Goal: Task Accomplishment & Management: Use online tool/utility

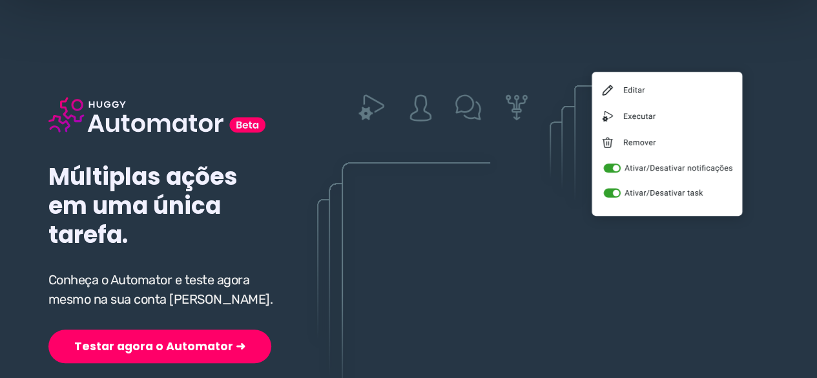
scroll to position [194, 0]
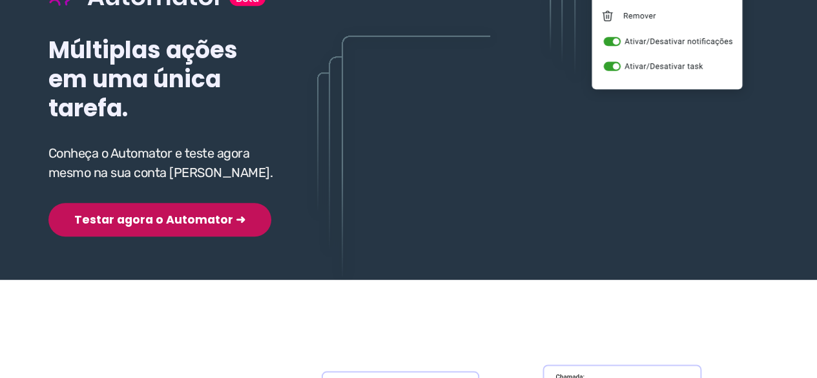
click at [147, 218] on button "Testar agora o Automator ➜" at bounding box center [159, 220] width 223 height 34
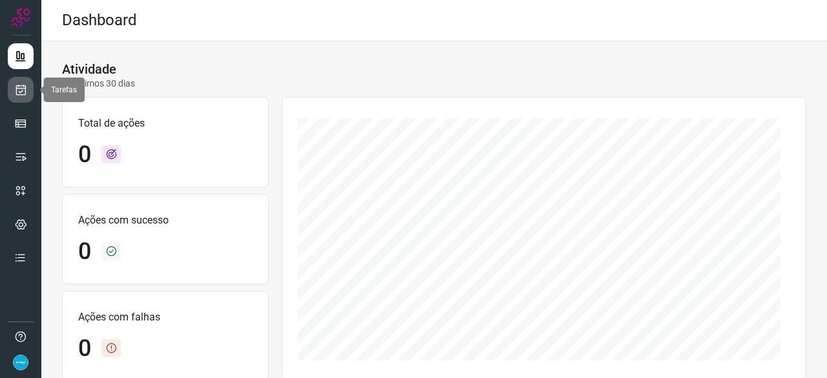
click at [23, 93] on icon at bounding box center [21, 89] width 14 height 13
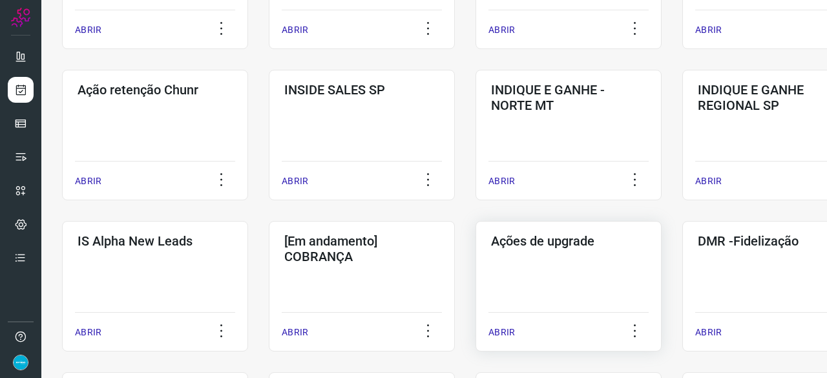
scroll to position [452, 0]
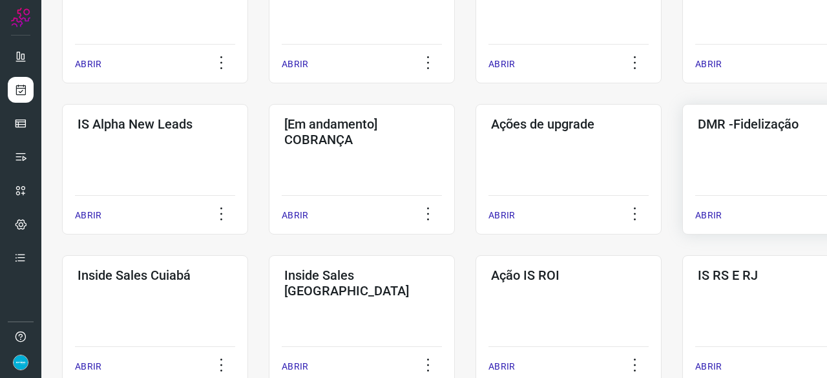
click at [707, 211] on p "ABRIR" at bounding box center [708, 216] width 26 height 14
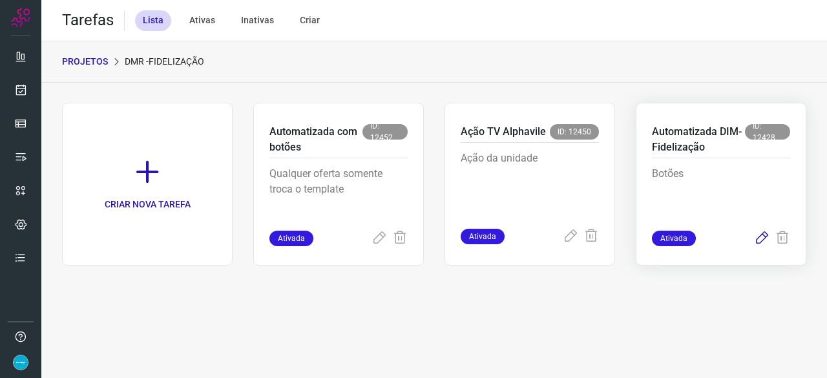
click at [763, 235] on icon at bounding box center [762, 239] width 16 height 16
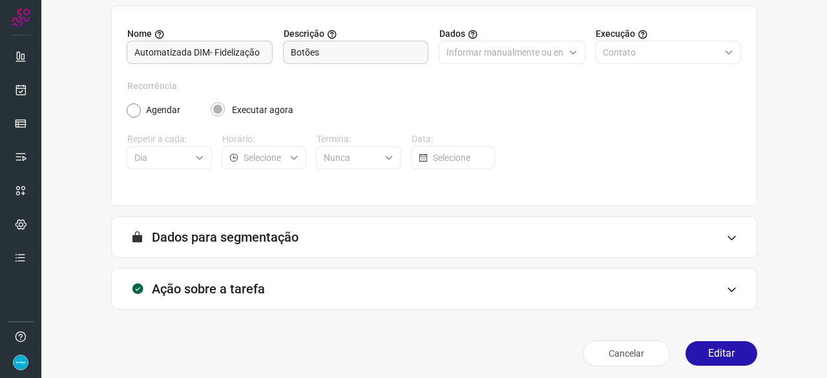
scroll to position [126, 0]
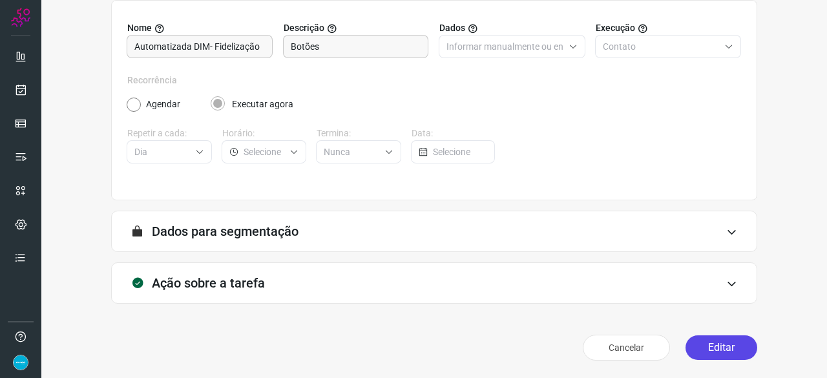
click at [696, 349] on button "Editar" at bounding box center [721, 347] width 72 height 25
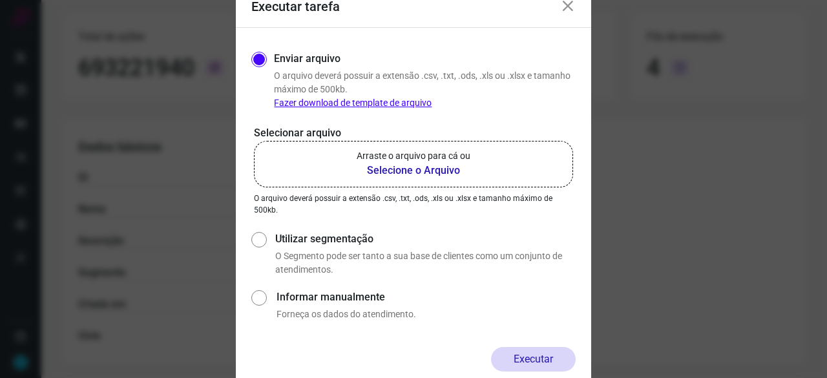
click at [574, 6] on icon at bounding box center [568, 7] width 16 height 16
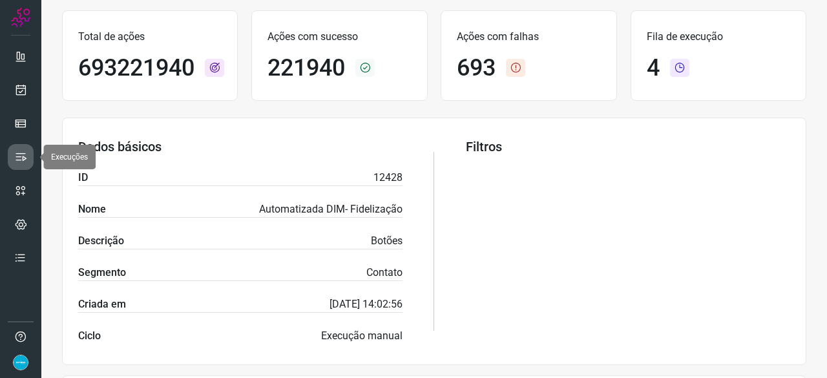
click at [27, 147] on link at bounding box center [21, 157] width 26 height 26
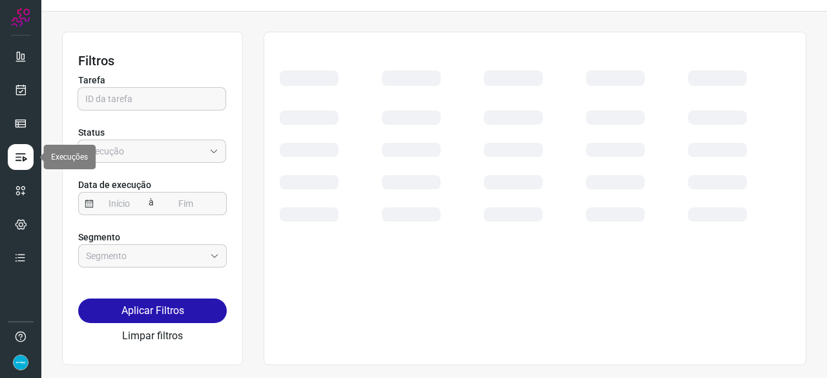
scroll to position [29, 0]
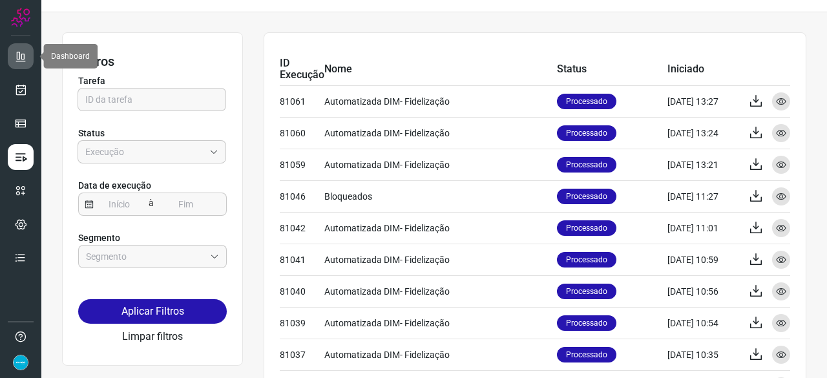
click at [18, 51] on icon at bounding box center [20, 56] width 13 height 13
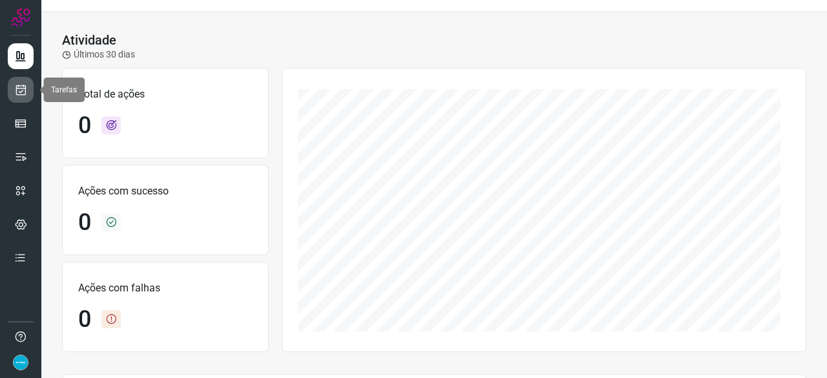
click at [18, 96] on icon at bounding box center [21, 89] width 14 height 13
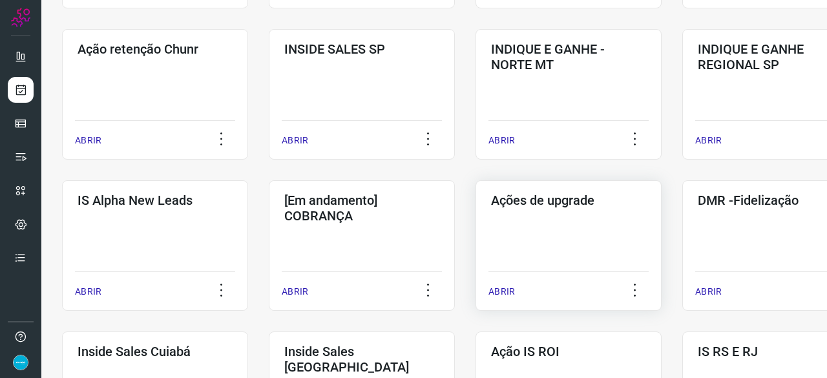
scroll to position [417, 0]
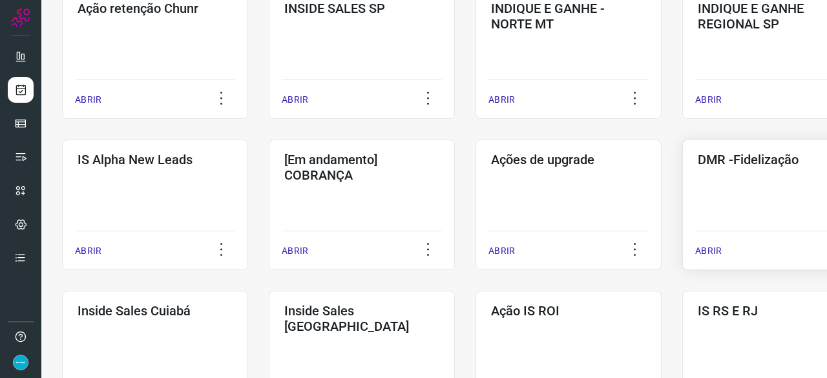
click at [711, 247] on p "ABRIR" at bounding box center [708, 251] width 26 height 14
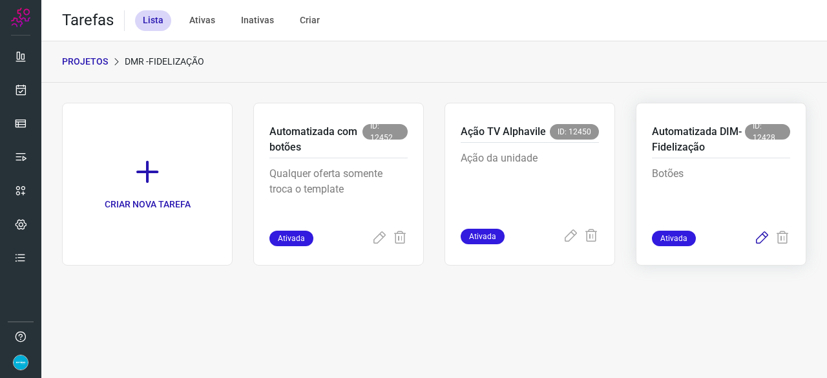
click at [760, 238] on icon at bounding box center [762, 239] width 16 height 16
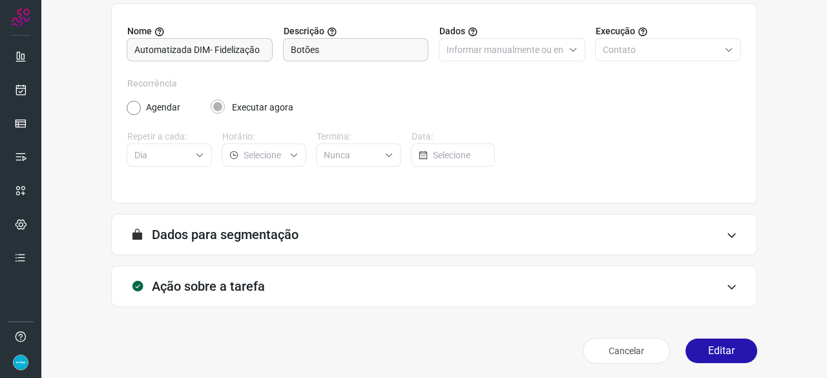
scroll to position [126, 0]
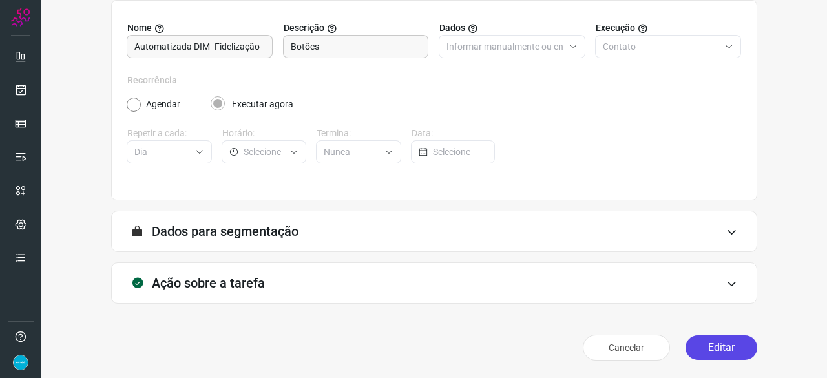
click at [716, 340] on button "Editar" at bounding box center [721, 347] width 72 height 25
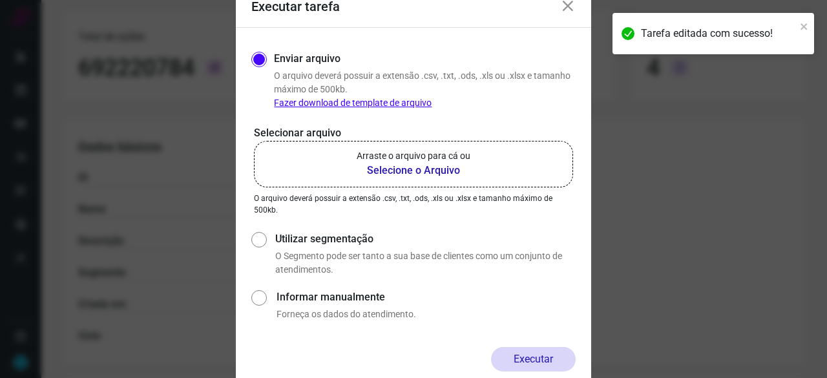
click at [391, 169] on b "Selecione o Arquivo" at bounding box center [414, 171] width 114 height 16
click at [0, 0] on input "Arraste o arquivo para cá ou Selecione o Arquivo" at bounding box center [0, 0] width 0 height 0
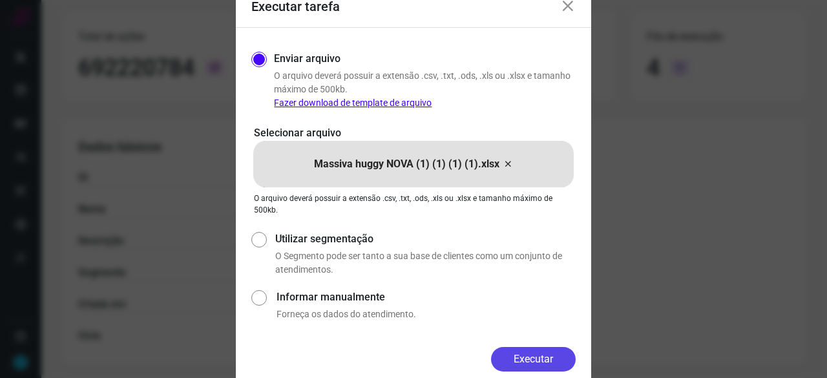
click at [554, 356] on button "Executar" at bounding box center [533, 359] width 85 height 25
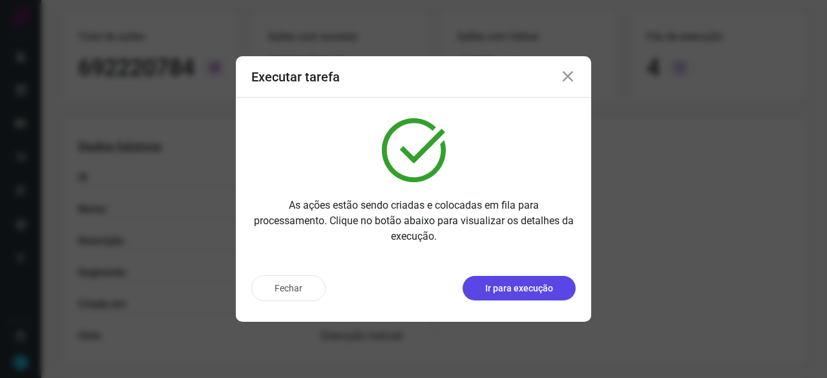
click at [533, 284] on p "Ir para execução" at bounding box center [519, 289] width 68 height 14
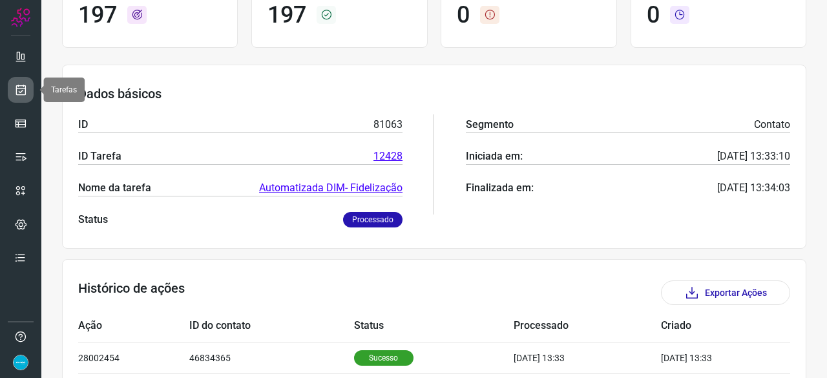
click at [17, 87] on icon at bounding box center [21, 89] width 14 height 13
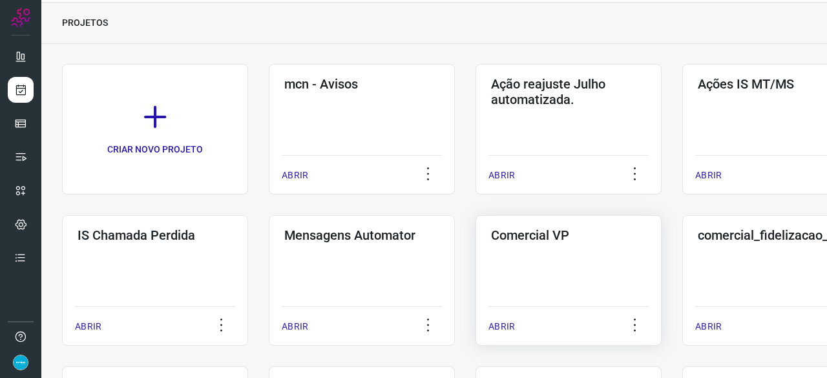
scroll to position [362, 0]
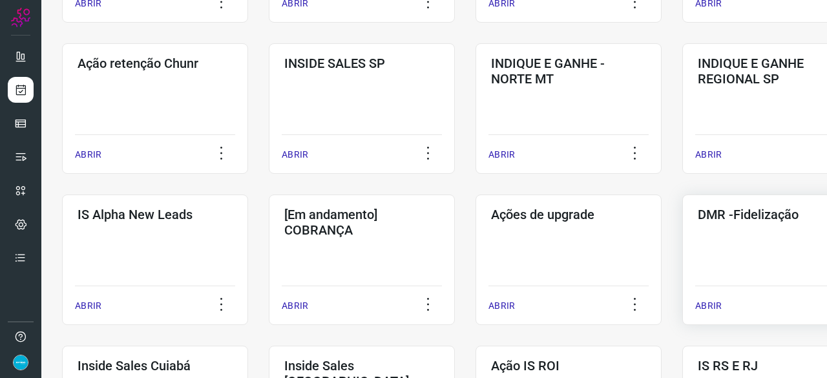
click at [708, 304] on p "ABRIR" at bounding box center [708, 306] width 26 height 14
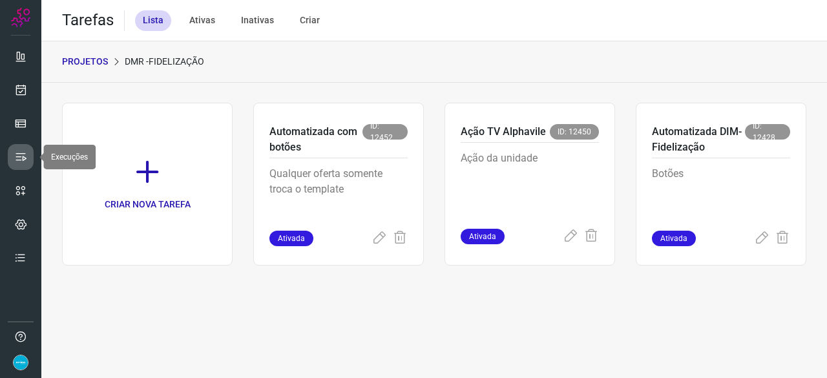
click at [19, 156] on icon at bounding box center [20, 157] width 13 height 13
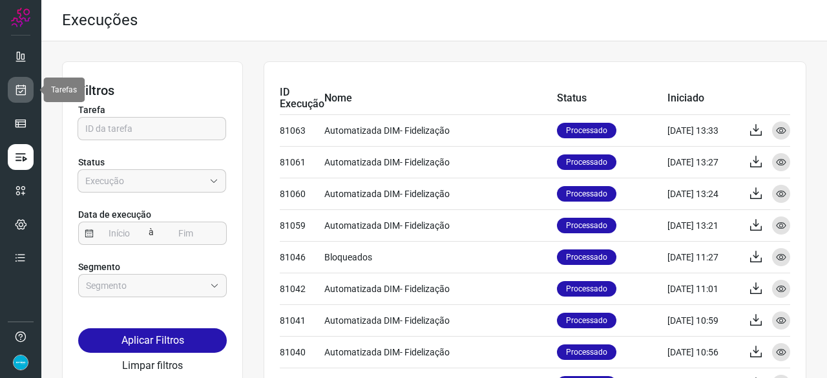
click at [23, 89] on icon at bounding box center [21, 89] width 14 height 13
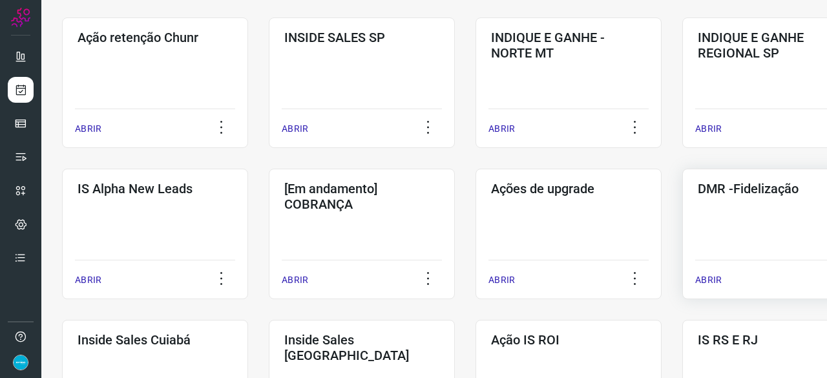
click at [710, 283] on p "ABRIR" at bounding box center [708, 280] width 26 height 14
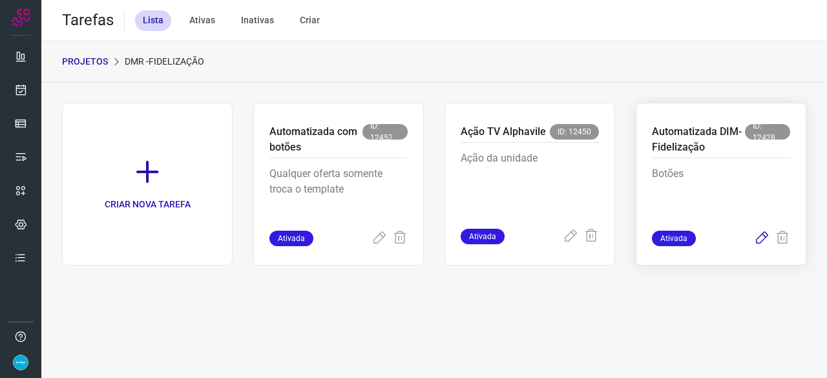
click at [758, 240] on icon at bounding box center [762, 239] width 16 height 16
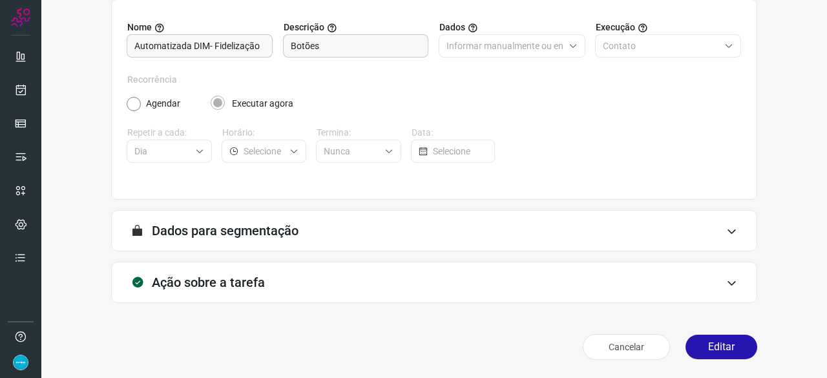
scroll to position [126, 0]
click at [721, 348] on button "Editar" at bounding box center [721, 347] width 72 height 25
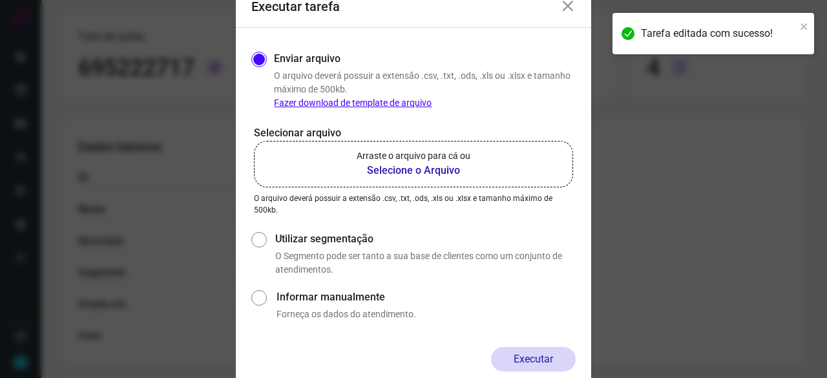
click at [402, 169] on b "Selecione o Arquivo" at bounding box center [414, 171] width 114 height 16
click at [0, 0] on input "Arraste o arquivo para cá ou Selecione o Arquivo" at bounding box center [0, 0] width 0 height 0
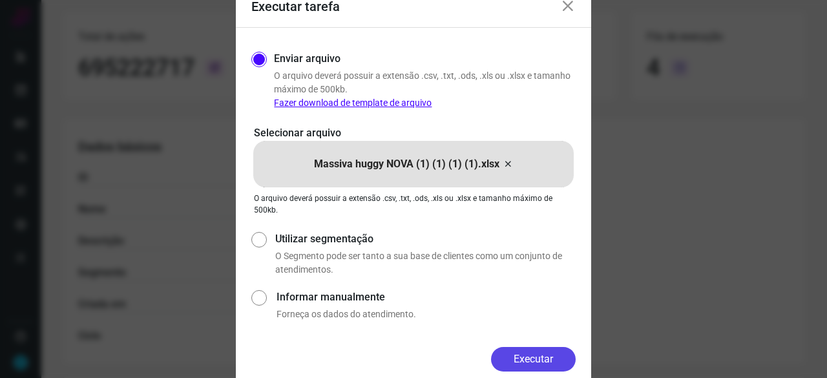
click at [553, 361] on button "Executar" at bounding box center [533, 359] width 85 height 25
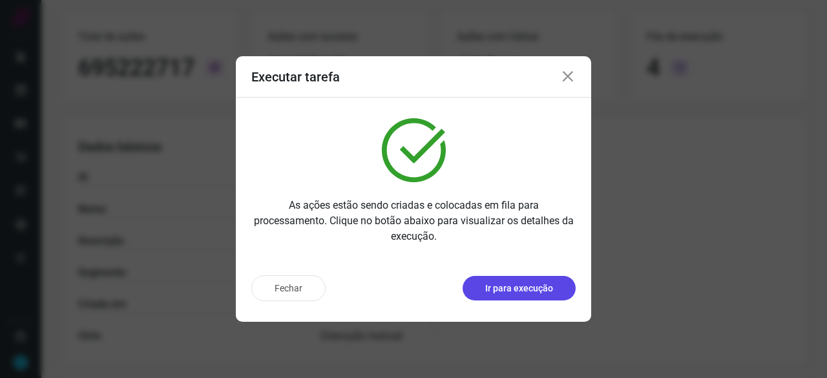
click at [497, 294] on p "Ir para execução" at bounding box center [519, 289] width 68 height 14
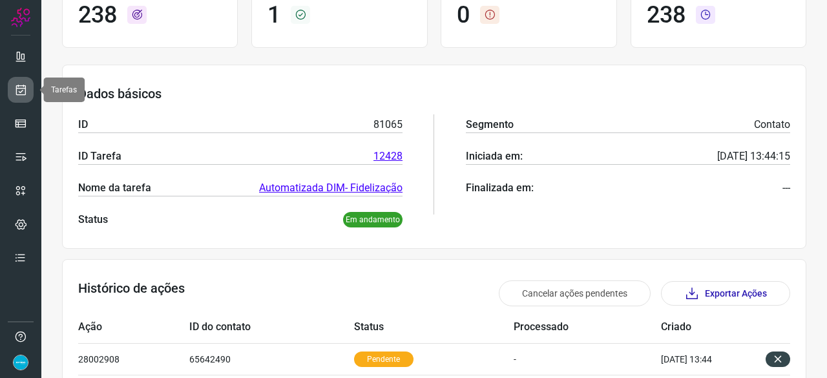
click at [20, 96] on icon at bounding box center [21, 89] width 14 height 13
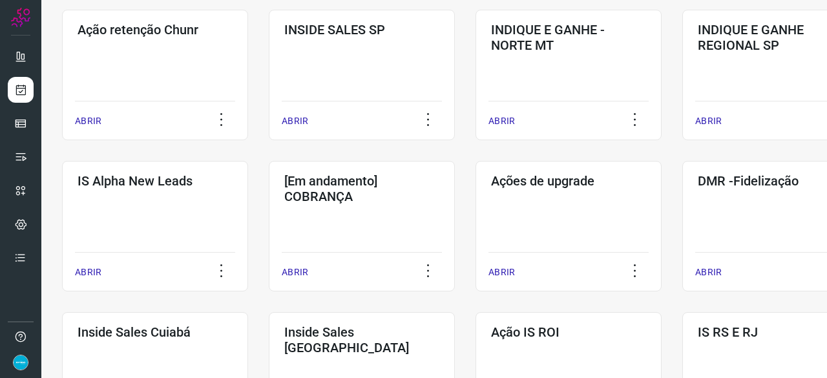
scroll to position [426, 0]
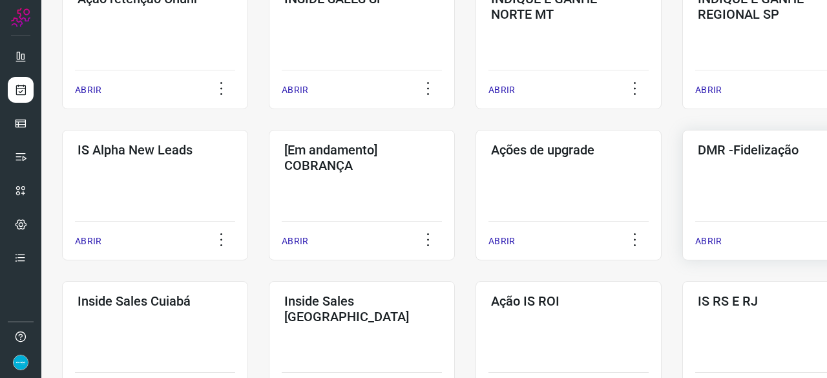
click at [710, 238] on p "ABRIR" at bounding box center [708, 241] width 26 height 14
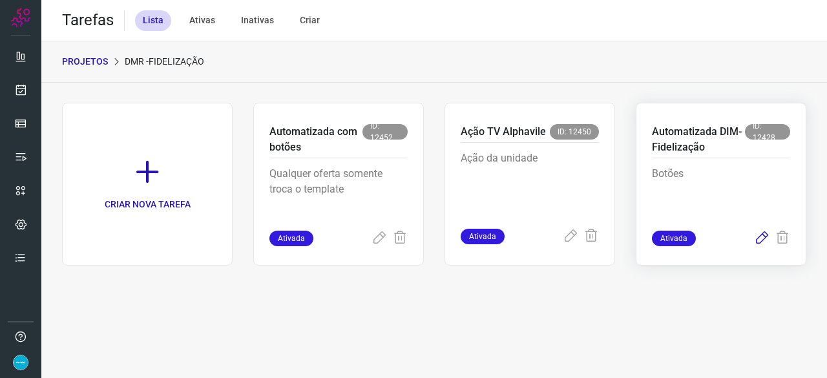
click at [758, 238] on icon at bounding box center [762, 239] width 16 height 16
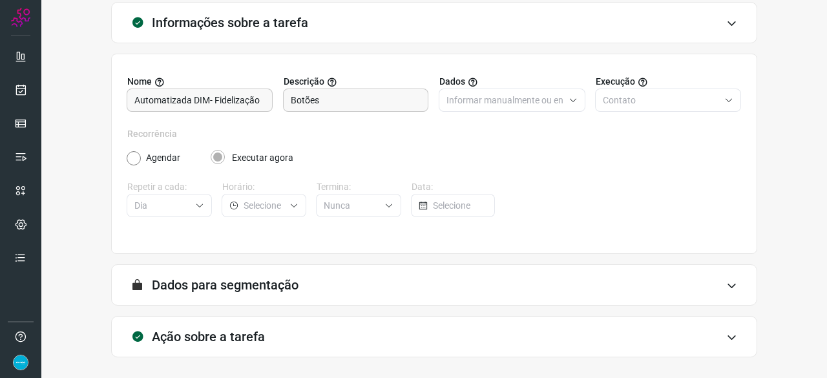
scroll to position [126, 0]
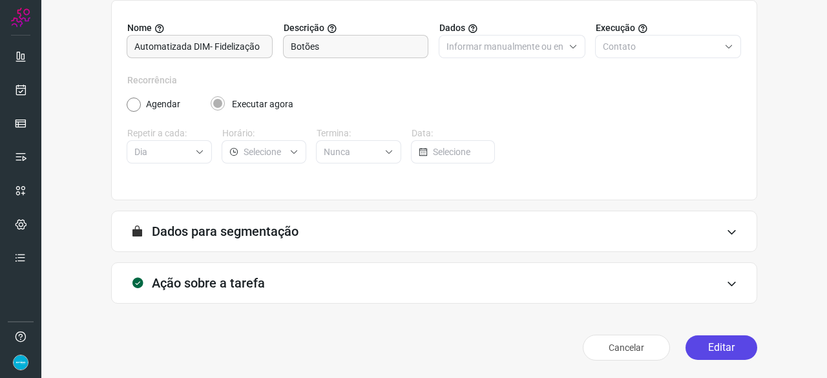
click at [727, 346] on button "Editar" at bounding box center [721, 347] width 72 height 25
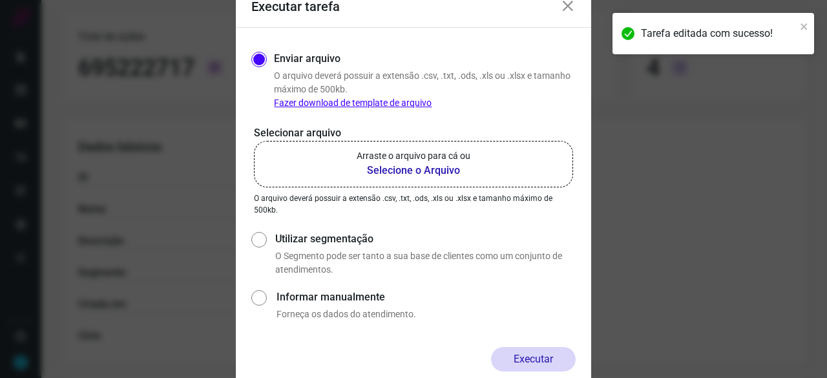
click at [392, 173] on b "Selecione o Arquivo" at bounding box center [414, 171] width 114 height 16
click at [0, 0] on input "Arraste o arquivo para cá ou Selecione o Arquivo" at bounding box center [0, 0] width 0 height 0
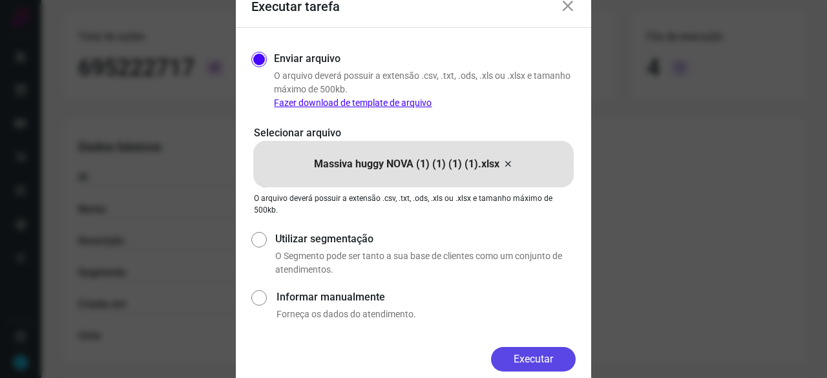
click at [524, 352] on button "Executar" at bounding box center [533, 359] width 85 height 25
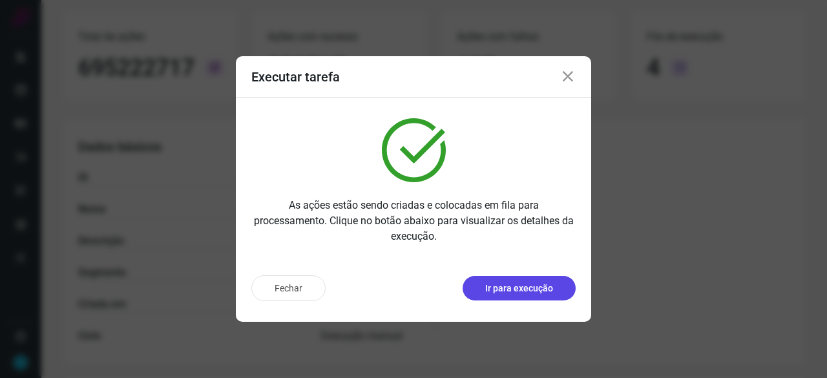
click at [534, 288] on p "Ir para execução" at bounding box center [519, 289] width 68 height 14
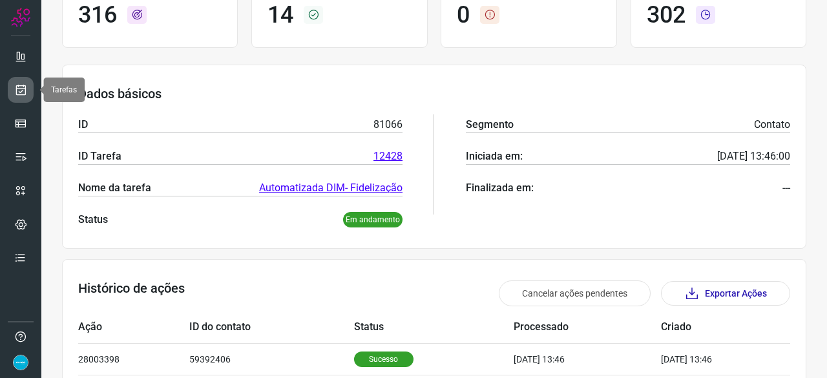
click at [25, 85] on icon at bounding box center [21, 89] width 14 height 13
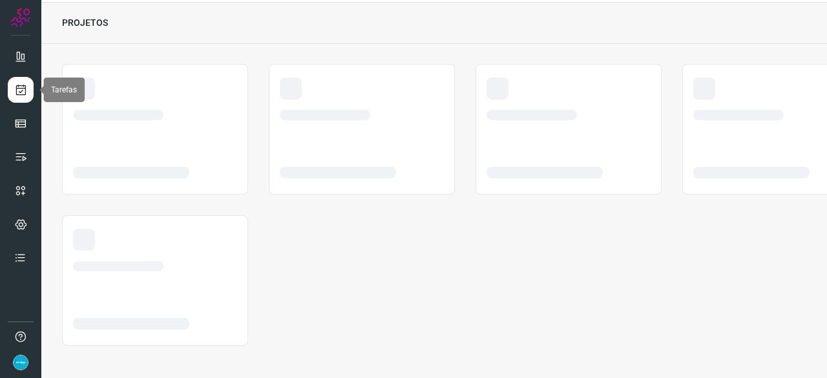
scroll to position [39, 0]
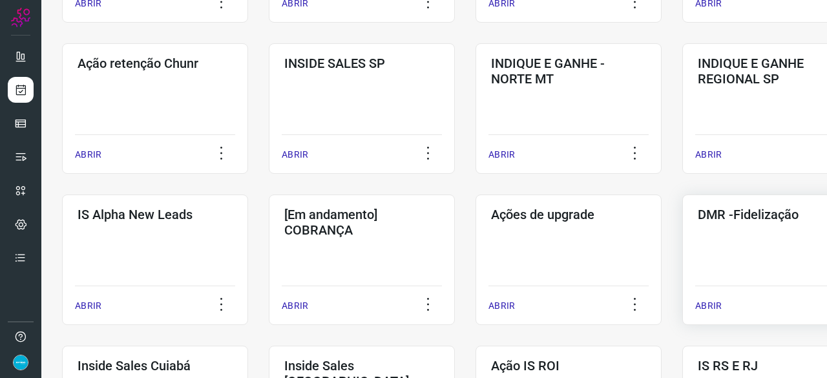
click at [706, 308] on p "ABRIR" at bounding box center [708, 306] width 26 height 14
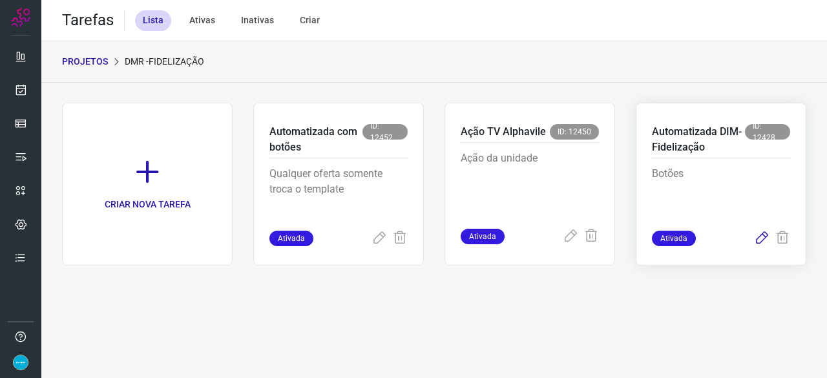
click at [763, 238] on icon at bounding box center [762, 239] width 16 height 16
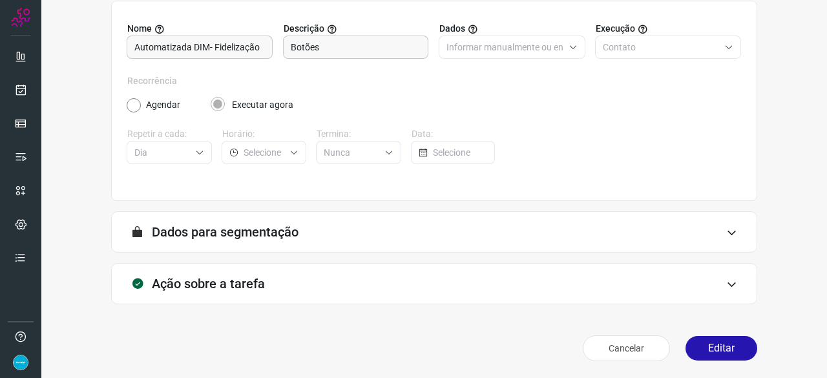
scroll to position [126, 0]
click at [714, 344] on button "Editar" at bounding box center [721, 347] width 72 height 25
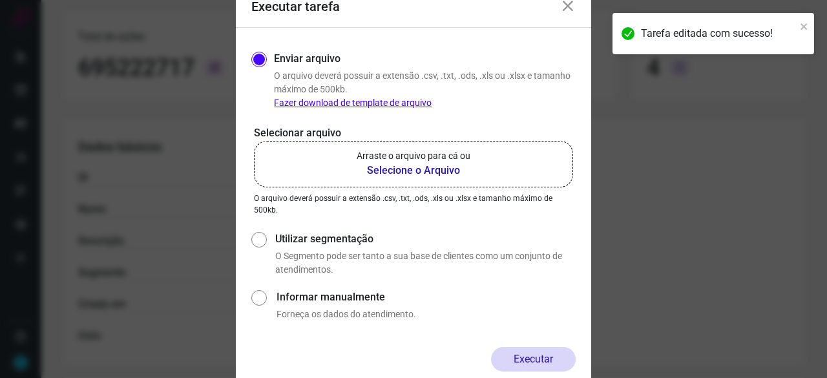
click at [422, 169] on b "Selecione o Arquivo" at bounding box center [414, 171] width 114 height 16
click at [0, 0] on input "Arraste o arquivo para cá ou Selecione o Arquivo" at bounding box center [0, 0] width 0 height 0
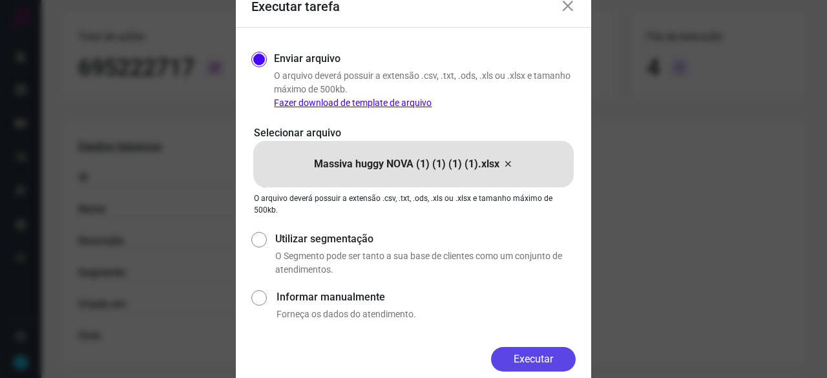
click at [557, 362] on button "Executar" at bounding box center [533, 359] width 85 height 25
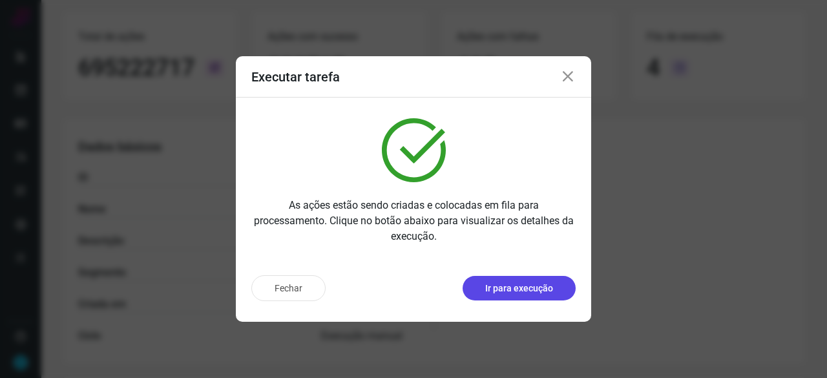
click at [513, 291] on p "Ir para execução" at bounding box center [519, 289] width 68 height 14
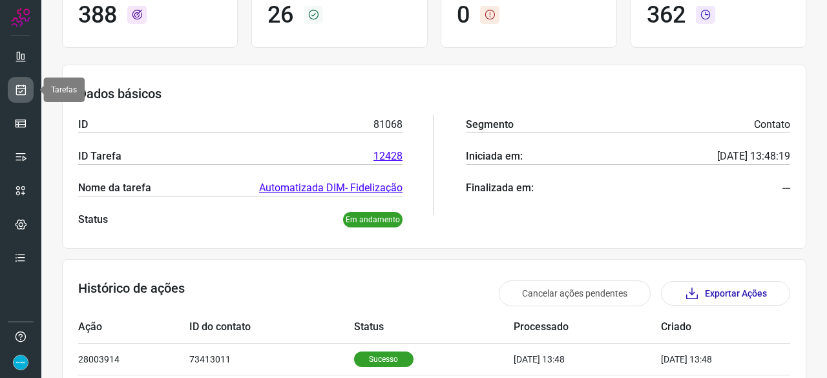
click at [28, 90] on link at bounding box center [21, 90] width 26 height 26
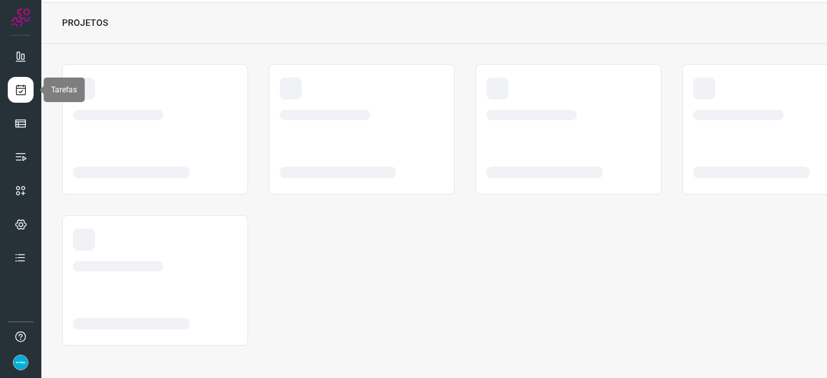
scroll to position [39, 0]
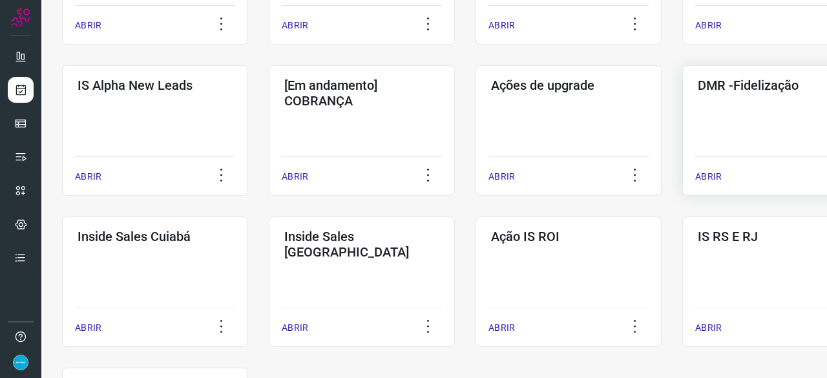
click at [710, 176] on p "ABRIR" at bounding box center [708, 177] width 26 height 14
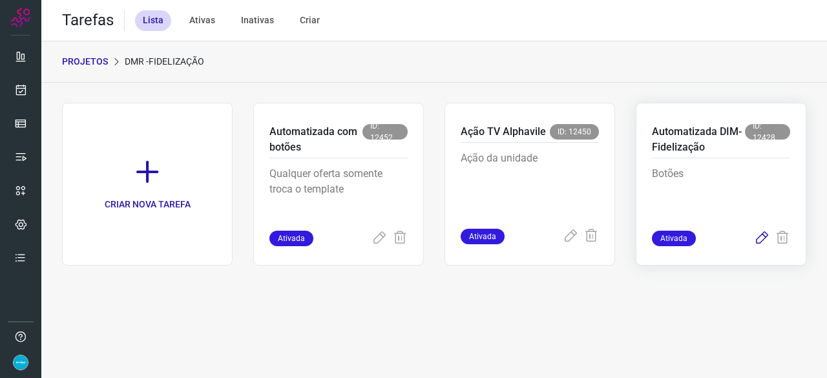
click at [762, 238] on icon at bounding box center [762, 239] width 16 height 16
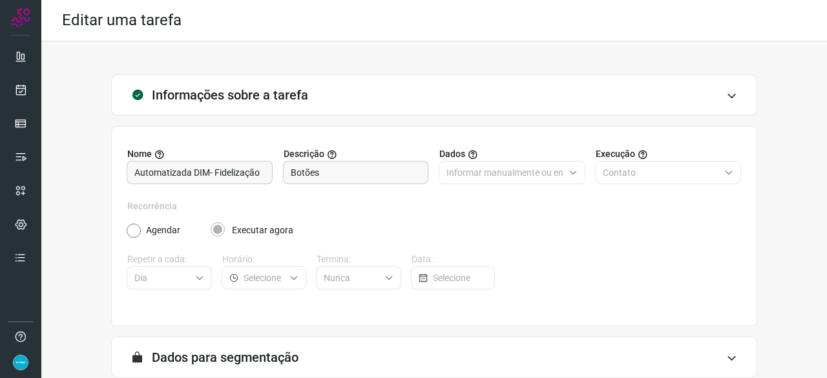
scroll to position [126, 0]
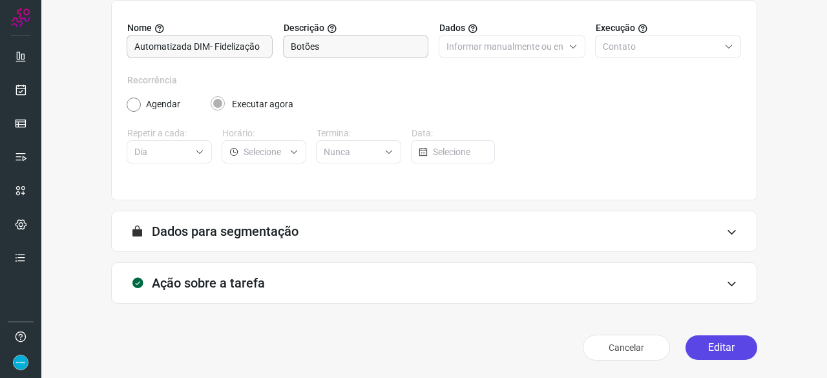
click at [713, 349] on button "Editar" at bounding box center [721, 347] width 72 height 25
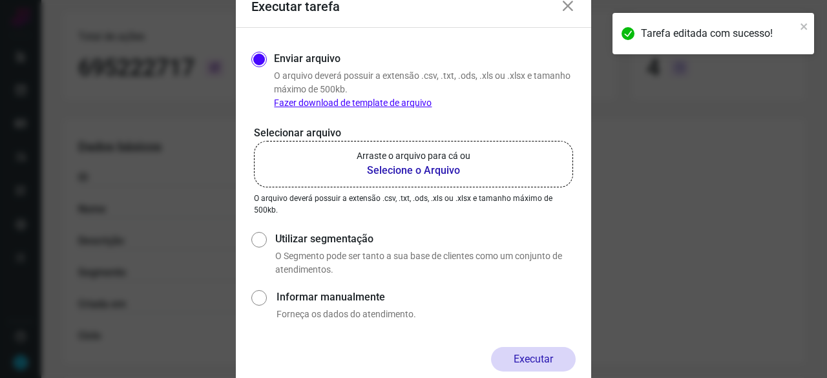
click at [377, 169] on b "Selecione o Arquivo" at bounding box center [414, 171] width 114 height 16
click at [0, 0] on input "Arraste o arquivo para cá ou Selecione o Arquivo" at bounding box center [0, 0] width 0 height 0
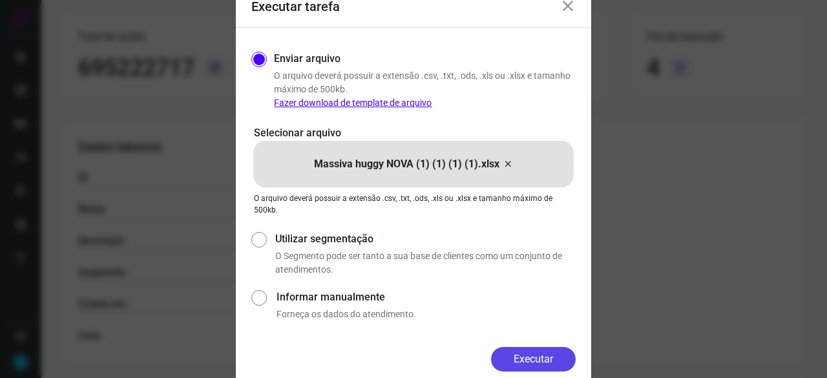
click at [539, 362] on button "Executar" at bounding box center [533, 359] width 85 height 25
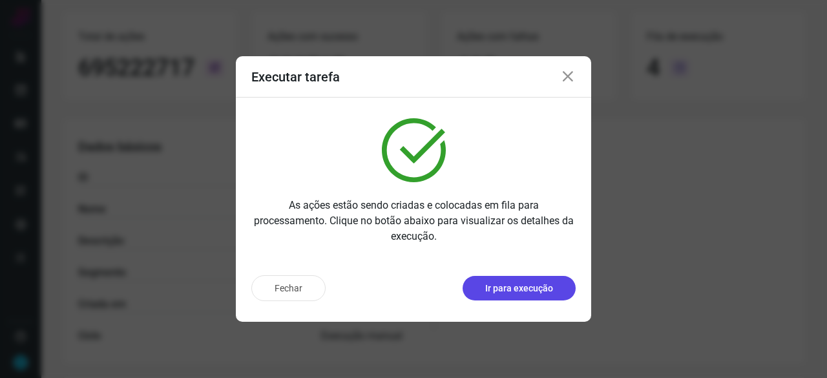
click at [499, 295] on button "Ir para execução" at bounding box center [518, 288] width 113 height 25
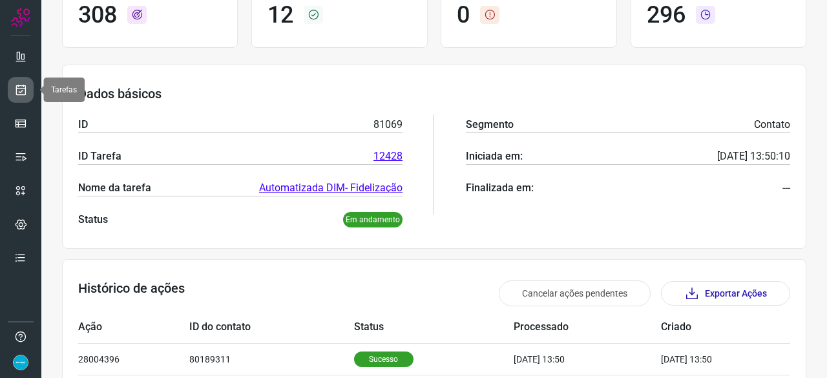
click at [25, 95] on icon at bounding box center [21, 89] width 14 height 13
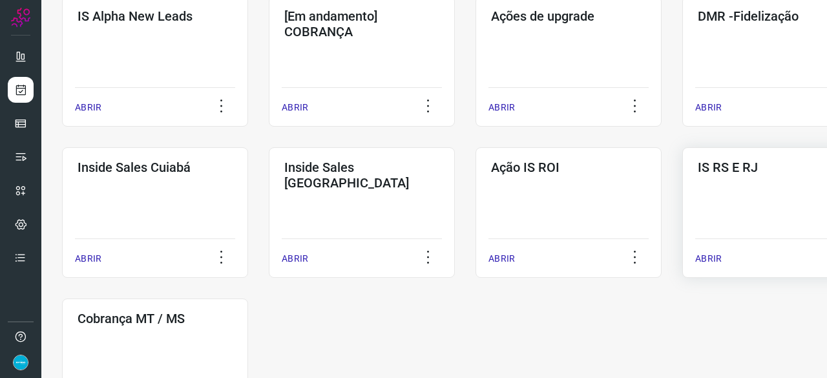
scroll to position [491, 0]
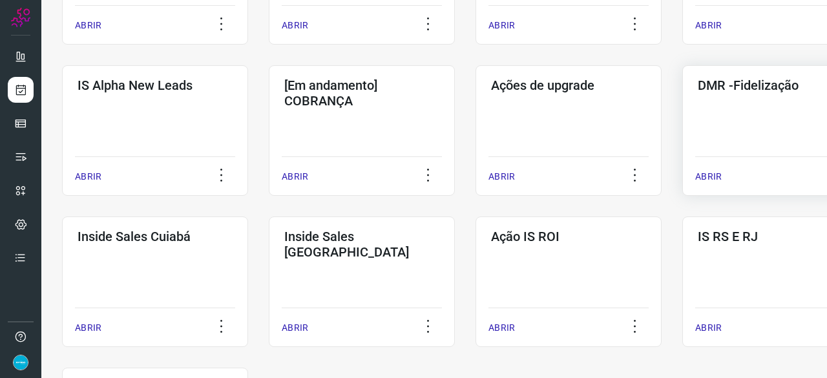
click at [717, 170] on p "ABRIR" at bounding box center [708, 177] width 26 height 14
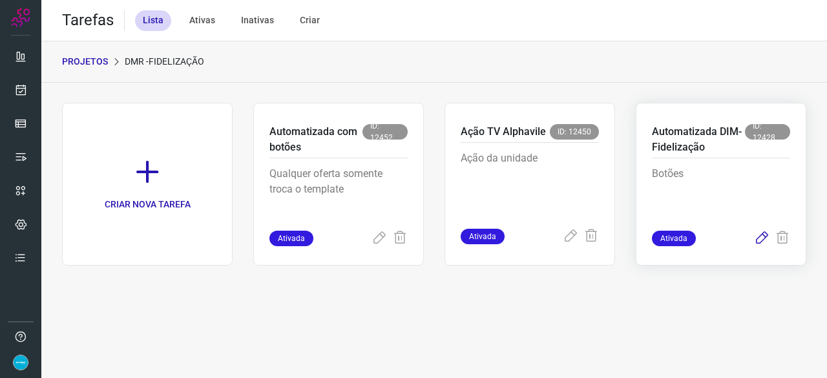
click at [763, 236] on icon at bounding box center [762, 239] width 16 height 16
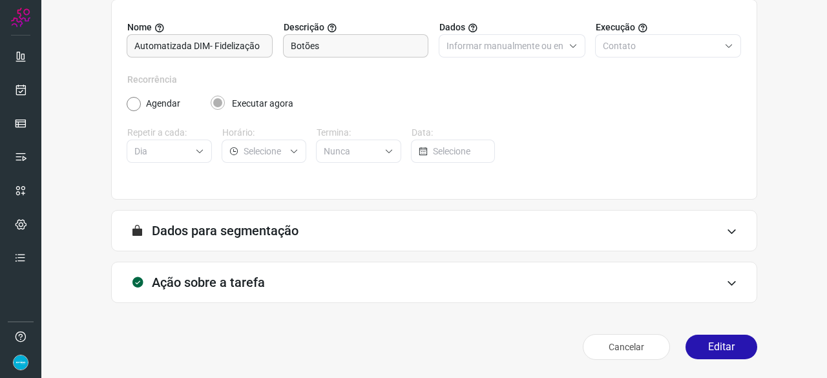
scroll to position [126, 0]
click at [709, 346] on button "Editar" at bounding box center [721, 347] width 72 height 25
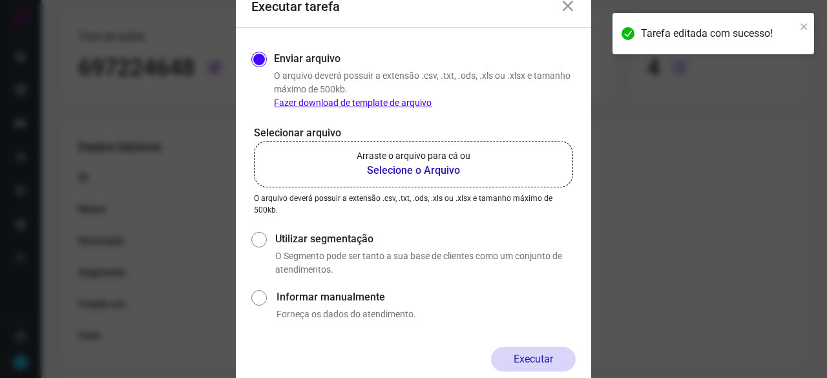
click at [398, 172] on b "Selecione o Arquivo" at bounding box center [414, 171] width 114 height 16
click at [0, 0] on input "Arraste o arquivo para cá ou Selecione o Arquivo" at bounding box center [0, 0] width 0 height 0
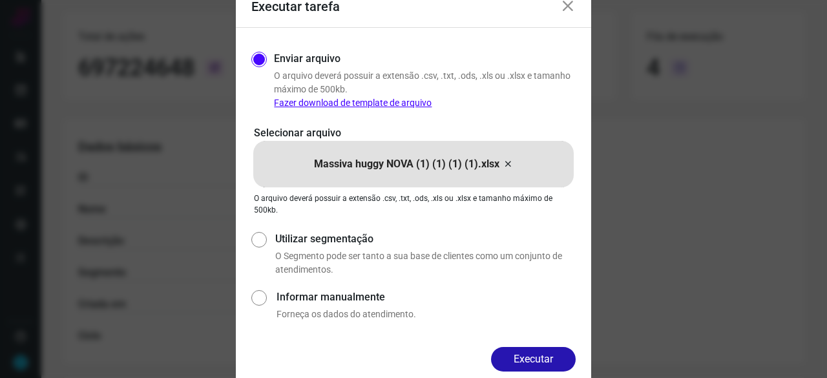
drag, startPoint x: 537, startPoint y: 361, endPoint x: 559, endPoint y: 368, distance: 22.9
click at [537, 360] on button "Executar" at bounding box center [533, 359] width 85 height 25
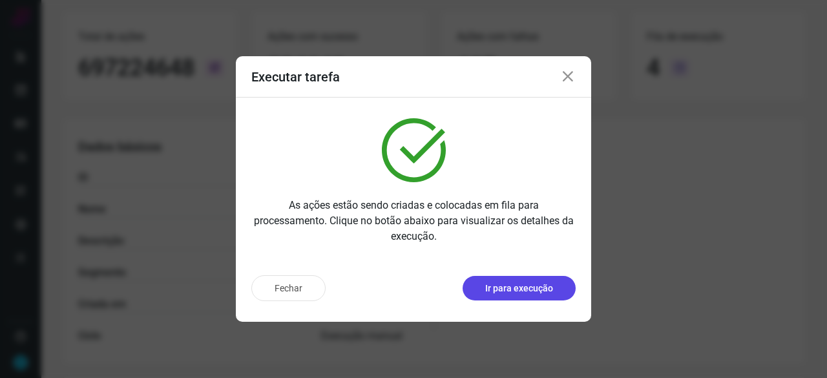
click at [544, 282] on p "Ir para execução" at bounding box center [519, 289] width 68 height 14
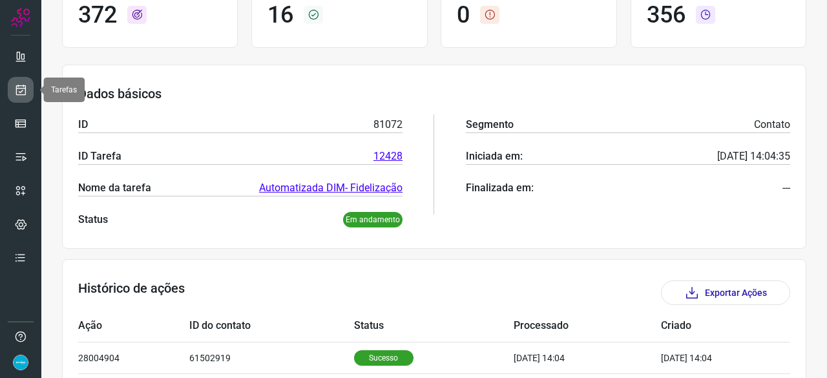
click at [22, 87] on icon at bounding box center [21, 89] width 14 height 13
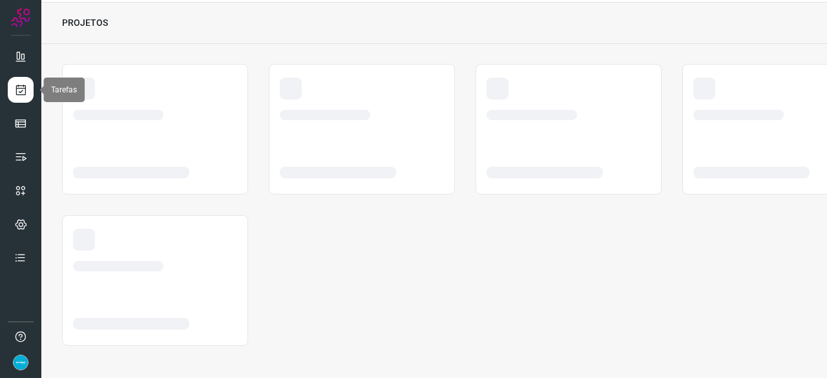
scroll to position [39, 0]
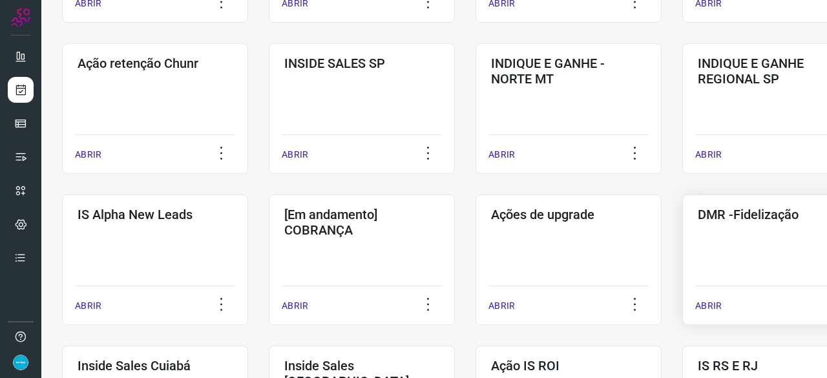
click at [703, 306] on p "ABRIR" at bounding box center [708, 306] width 26 height 14
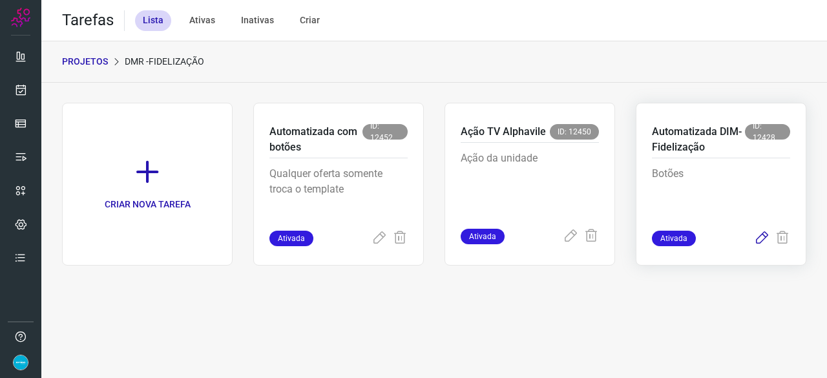
click at [762, 235] on icon at bounding box center [762, 239] width 16 height 16
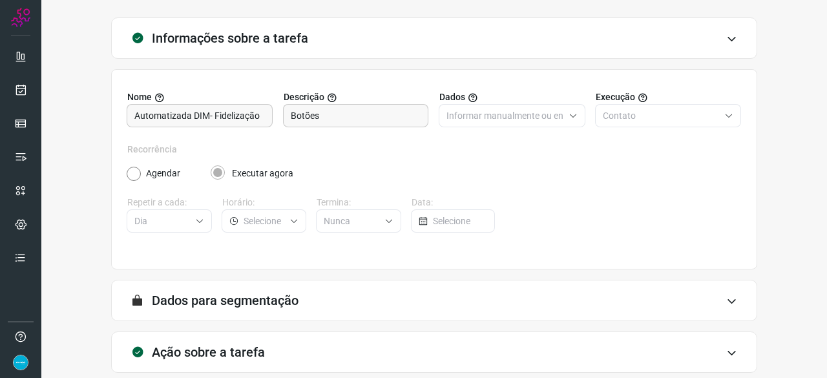
scroll to position [126, 0]
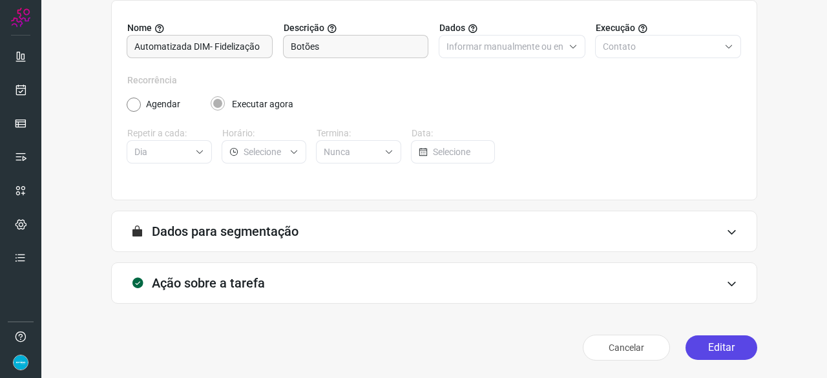
click at [709, 343] on button "Editar" at bounding box center [721, 347] width 72 height 25
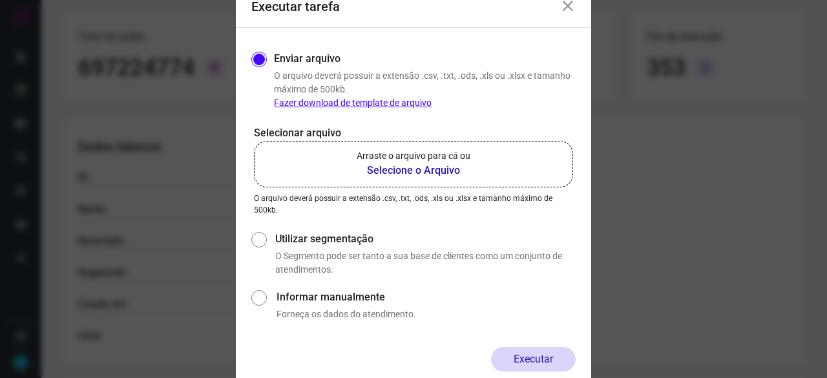
click at [390, 169] on b "Selecione o Arquivo" at bounding box center [414, 171] width 114 height 16
click at [0, 0] on input "Arraste o arquivo para cá ou Selecione o Arquivo" at bounding box center [0, 0] width 0 height 0
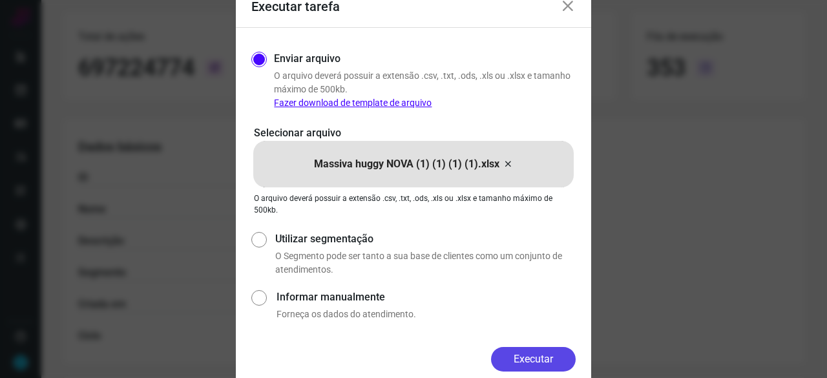
click at [540, 356] on button "Executar" at bounding box center [533, 359] width 85 height 25
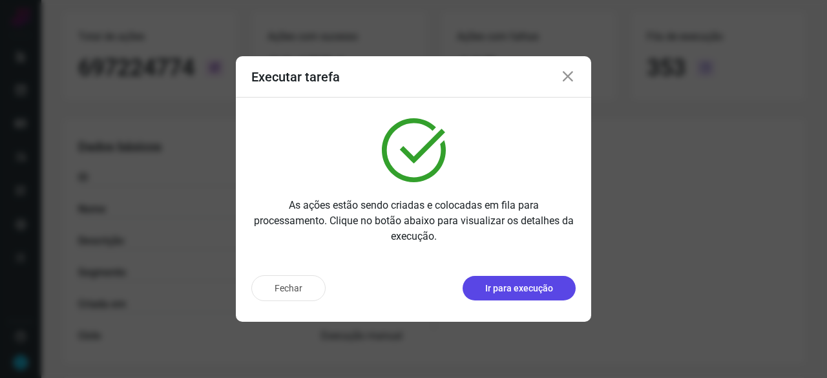
click at [505, 287] on p "Ir para execução" at bounding box center [519, 289] width 68 height 14
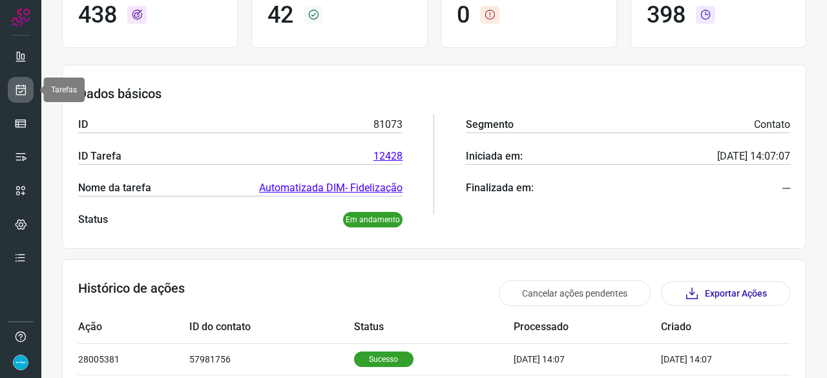
click at [18, 91] on icon at bounding box center [21, 89] width 14 height 13
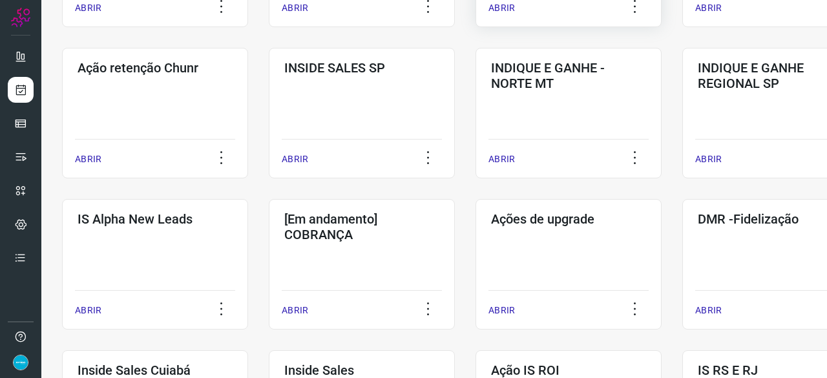
scroll to position [362, 0]
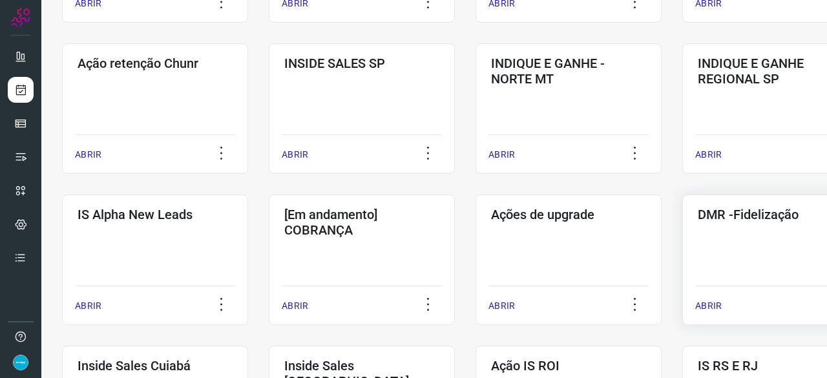
click at [714, 306] on p "ABRIR" at bounding box center [708, 306] width 26 height 14
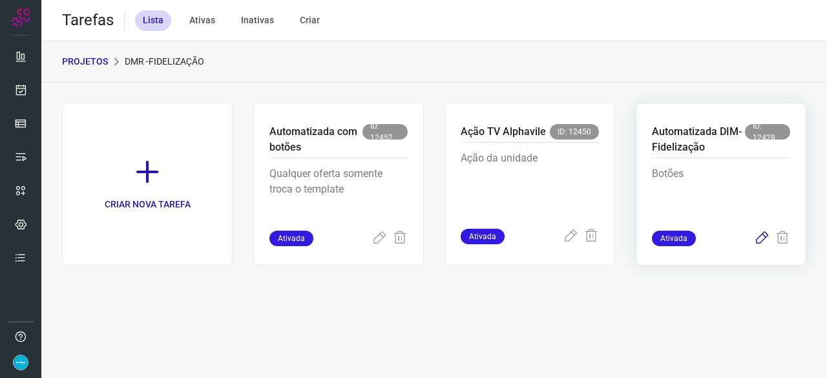
click at [764, 234] on icon at bounding box center [762, 239] width 16 height 16
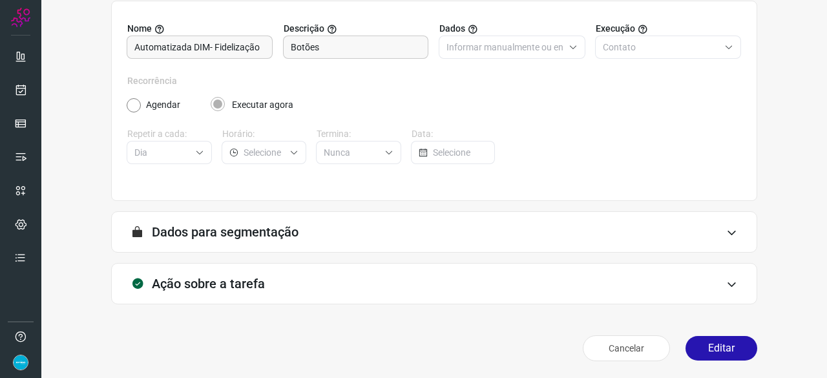
scroll to position [126, 0]
click at [729, 346] on button "Editar" at bounding box center [721, 347] width 72 height 25
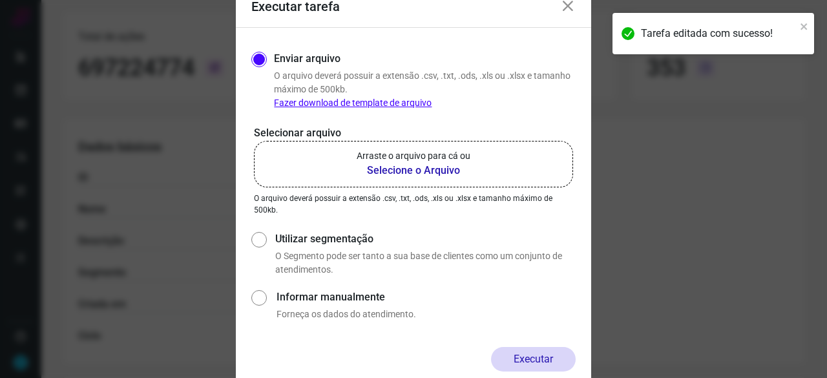
click at [404, 169] on b "Selecione o Arquivo" at bounding box center [414, 171] width 114 height 16
click at [0, 0] on input "Arraste o arquivo para cá ou Selecione o Arquivo" at bounding box center [0, 0] width 0 height 0
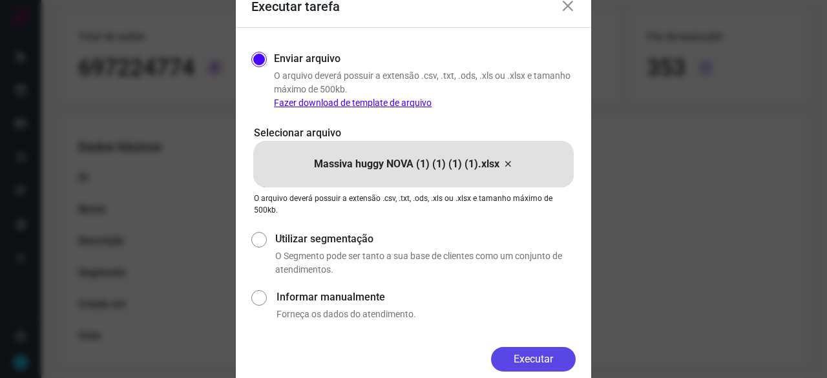
click at [517, 356] on button "Executar" at bounding box center [533, 359] width 85 height 25
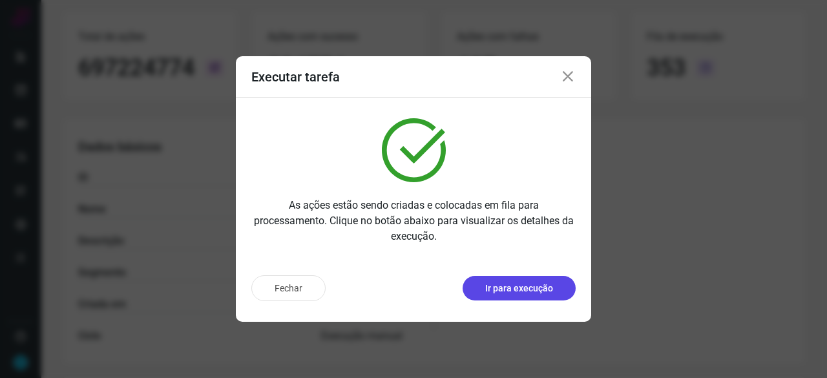
click at [513, 287] on p "Ir para execução" at bounding box center [519, 289] width 68 height 14
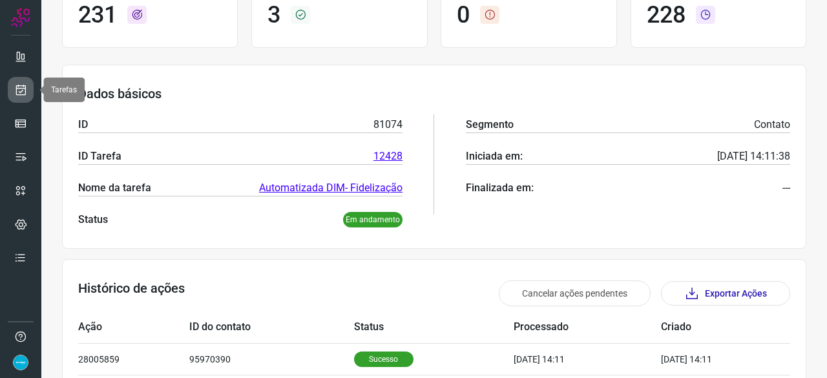
click at [18, 95] on icon at bounding box center [21, 89] width 14 height 13
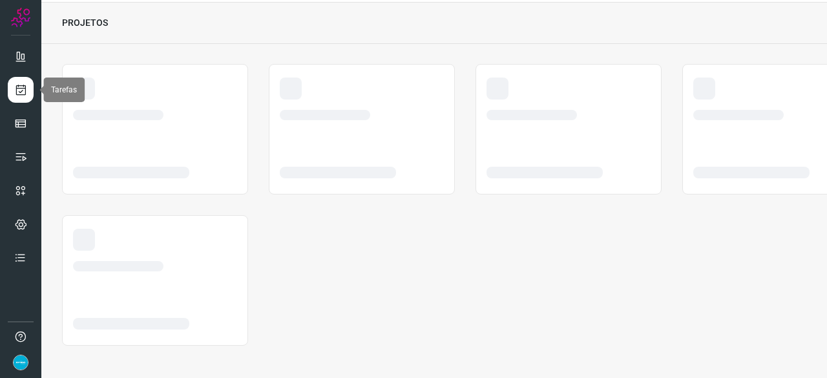
scroll to position [39, 0]
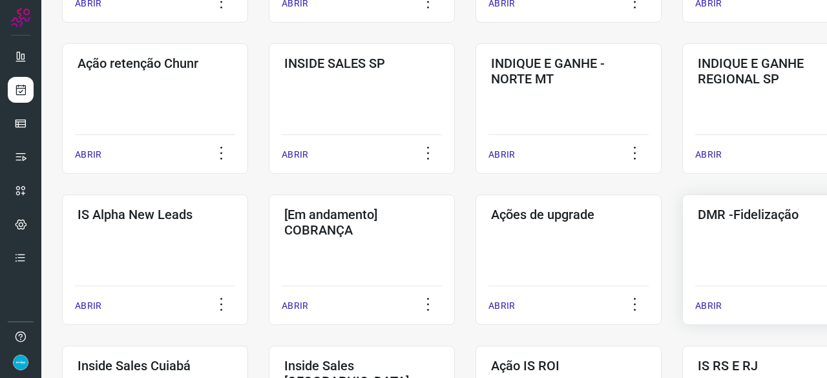
click at [711, 308] on p "ABRIR" at bounding box center [708, 306] width 26 height 14
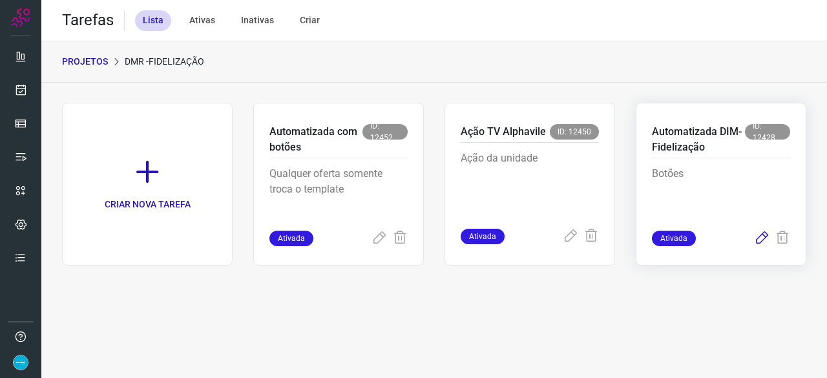
click at [764, 240] on icon at bounding box center [762, 239] width 16 height 16
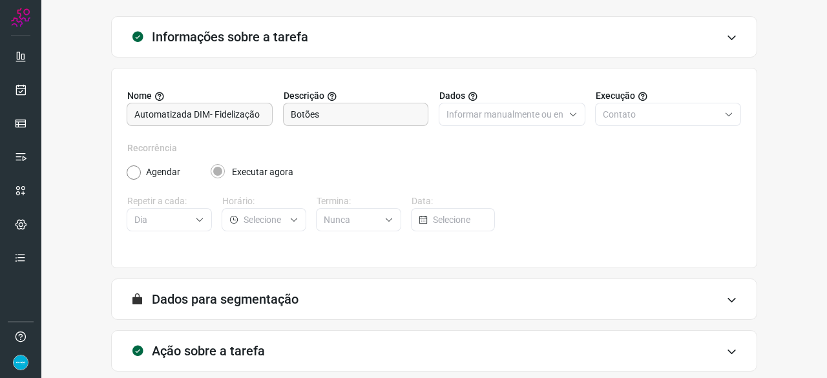
scroll to position [126, 0]
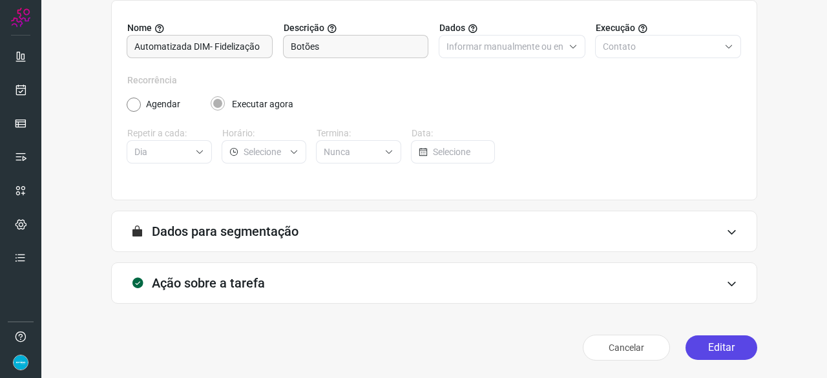
click at [723, 343] on button "Editar" at bounding box center [721, 347] width 72 height 25
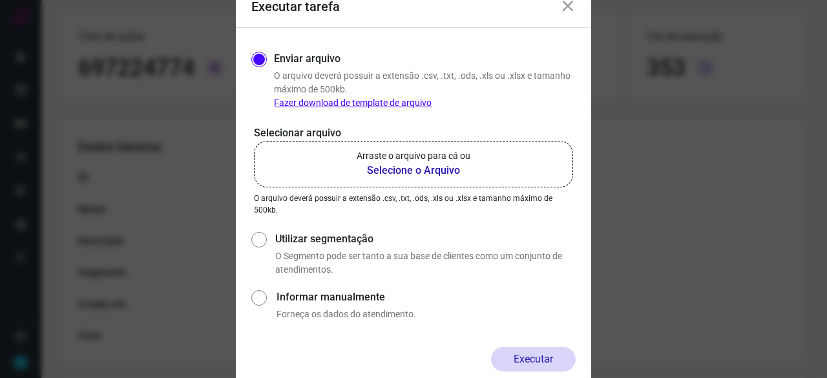
click at [420, 174] on b "Selecione o Arquivo" at bounding box center [414, 171] width 114 height 16
click at [0, 0] on input "Arraste o arquivo para cá ou Selecione o Arquivo" at bounding box center [0, 0] width 0 height 0
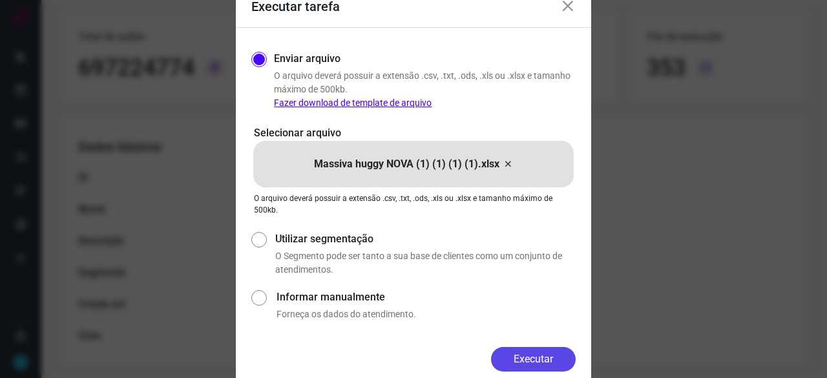
click at [528, 353] on button "Executar" at bounding box center [533, 359] width 85 height 25
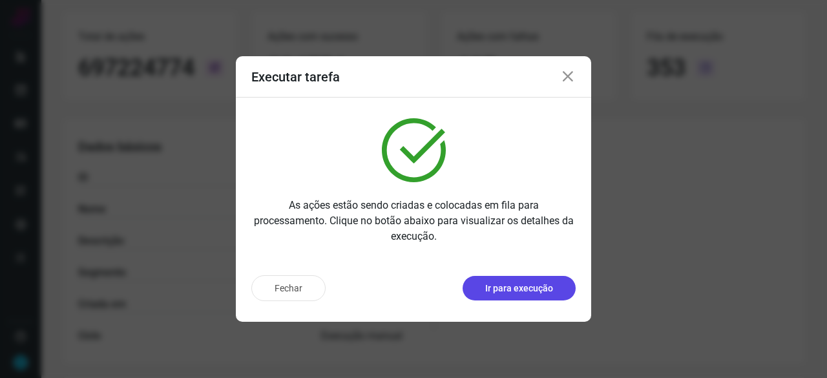
click at [500, 286] on p "Ir para execução" at bounding box center [519, 289] width 68 height 14
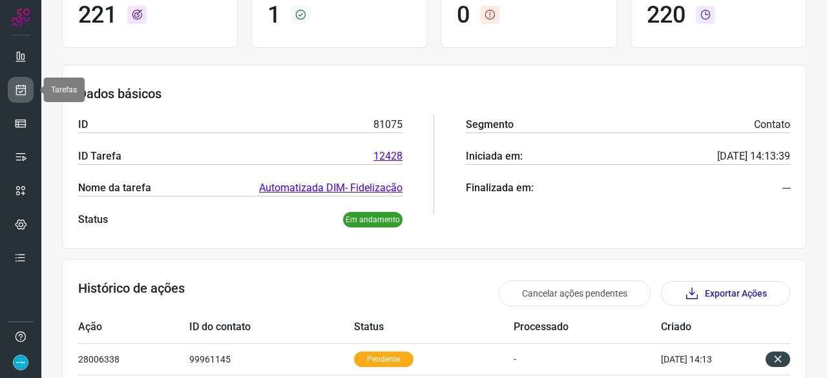
click at [19, 94] on icon at bounding box center [21, 89] width 14 height 13
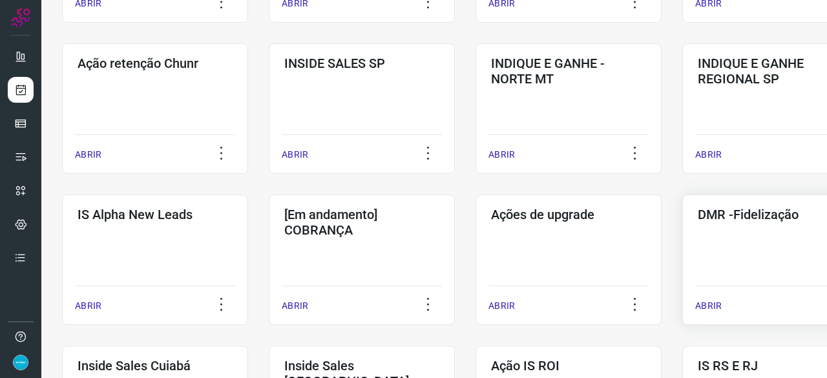
click at [709, 307] on p "ABRIR" at bounding box center [708, 306] width 26 height 14
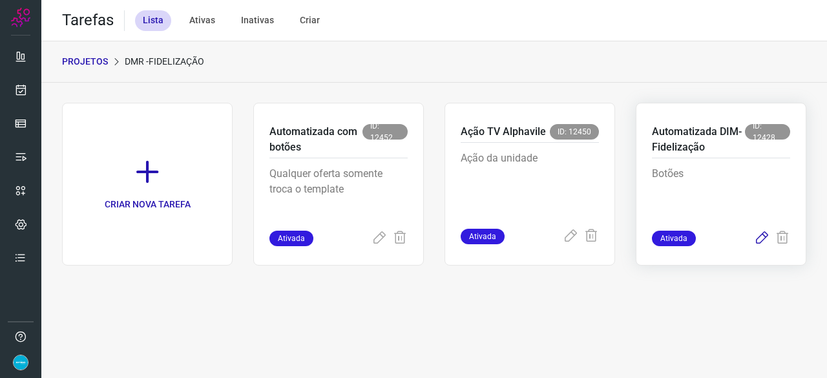
click at [763, 234] on icon at bounding box center [762, 239] width 16 height 16
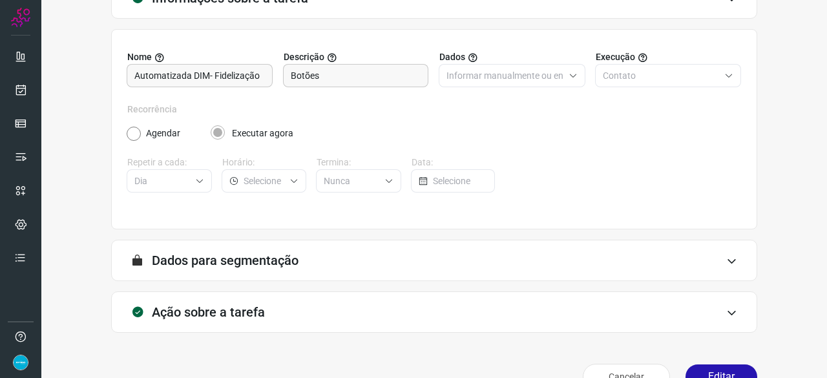
scroll to position [126, 0]
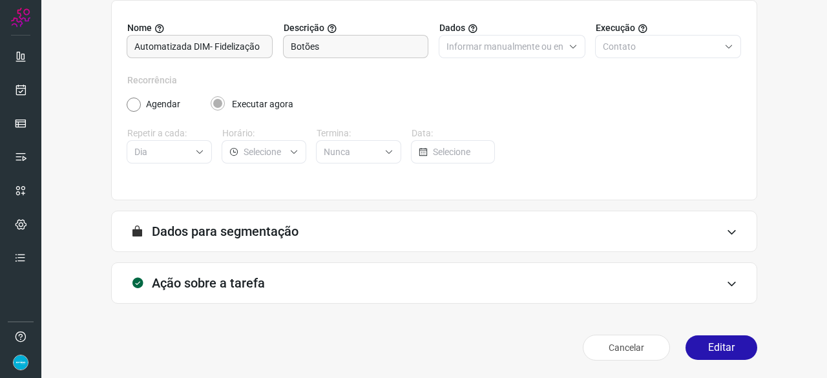
drag, startPoint x: 720, startPoint y: 349, endPoint x: 568, endPoint y: 248, distance: 181.7
click at [720, 347] on button "Editar" at bounding box center [721, 347] width 72 height 25
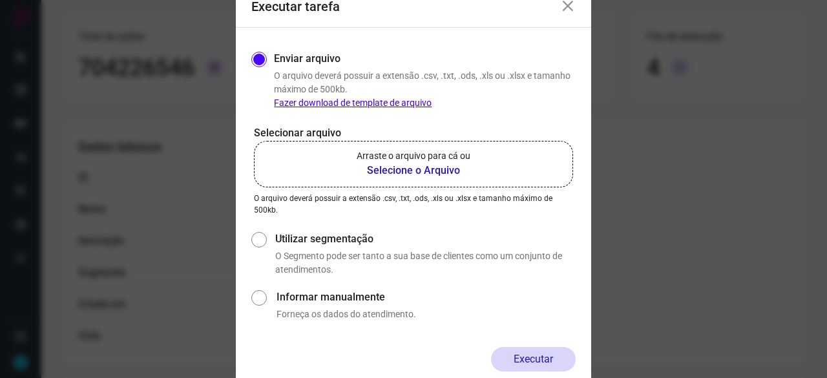
click at [390, 175] on b "Selecione o Arquivo" at bounding box center [414, 171] width 114 height 16
click at [0, 0] on input "Arraste o arquivo para cá ou Selecione o Arquivo" at bounding box center [0, 0] width 0 height 0
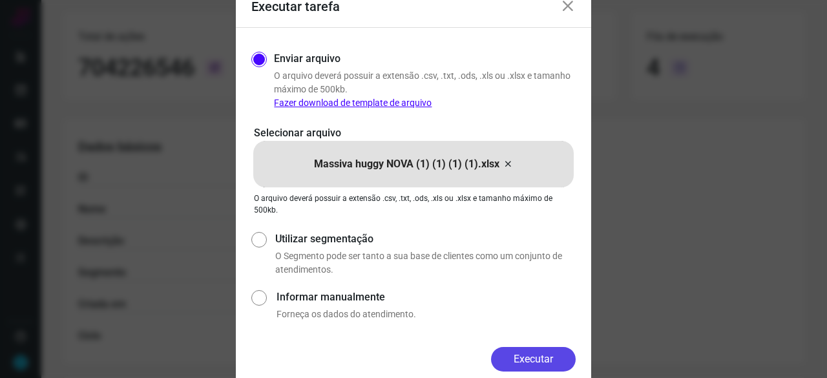
click at [555, 353] on button "Executar" at bounding box center [533, 359] width 85 height 25
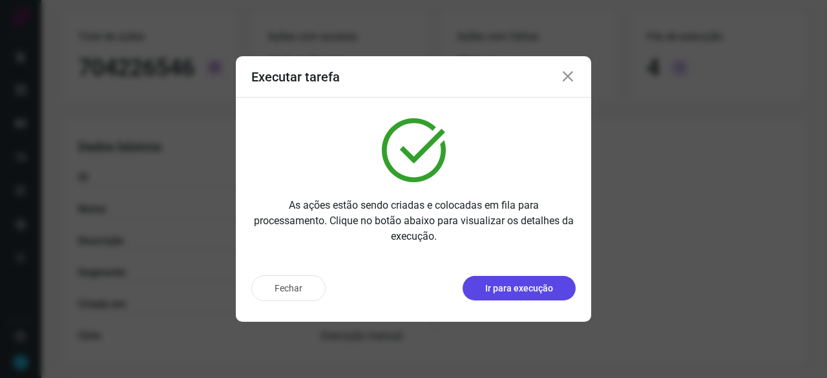
click at [523, 287] on p "Ir para execução" at bounding box center [519, 289] width 68 height 14
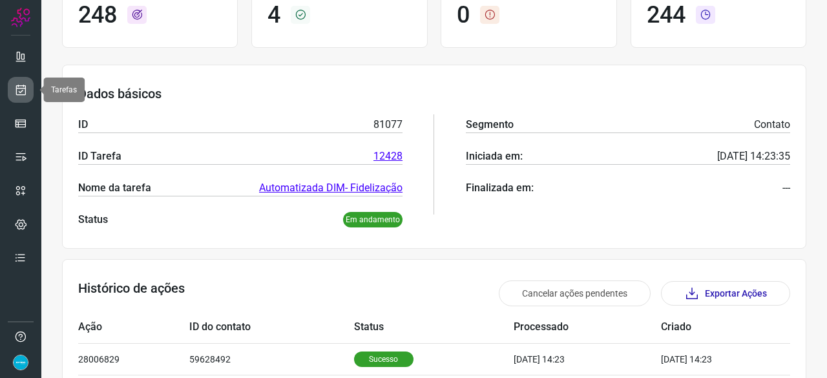
click at [20, 86] on icon at bounding box center [21, 89] width 14 height 13
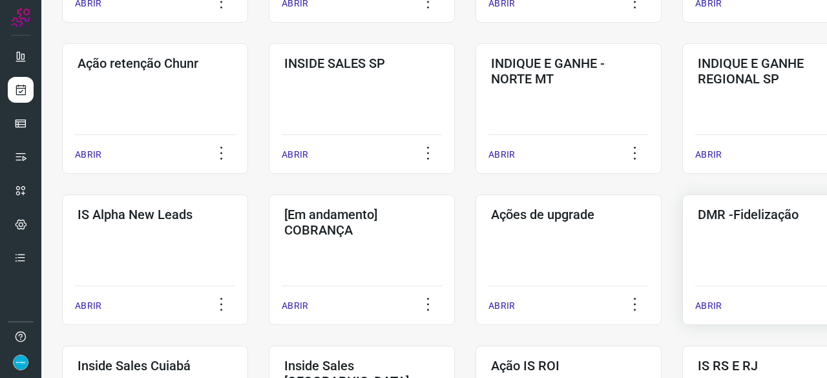
click at [707, 306] on p "ABRIR" at bounding box center [708, 306] width 26 height 14
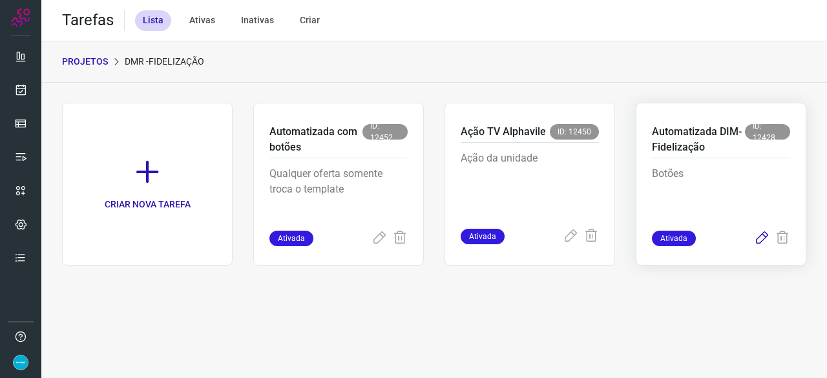
click at [756, 238] on icon at bounding box center [762, 239] width 16 height 16
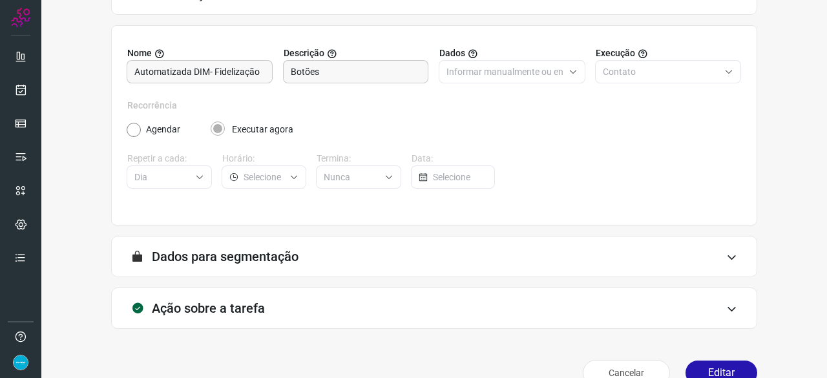
scroll to position [126, 0]
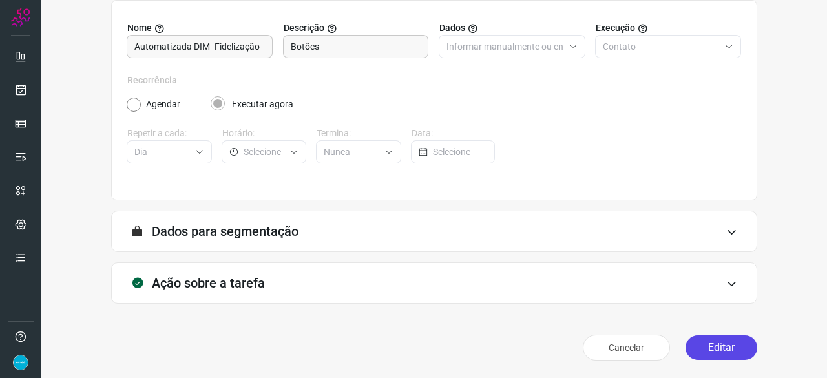
click at [714, 342] on button "Editar" at bounding box center [721, 347] width 72 height 25
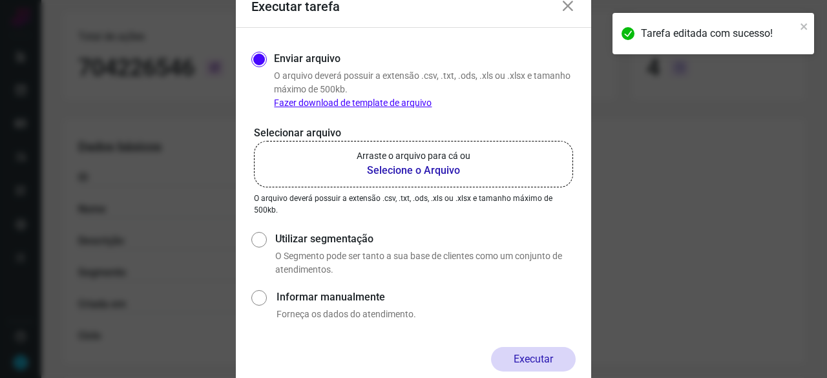
click at [397, 171] on b "Selecione o Arquivo" at bounding box center [414, 171] width 114 height 16
click at [0, 0] on input "Arraste o arquivo para cá ou Selecione o Arquivo" at bounding box center [0, 0] width 0 height 0
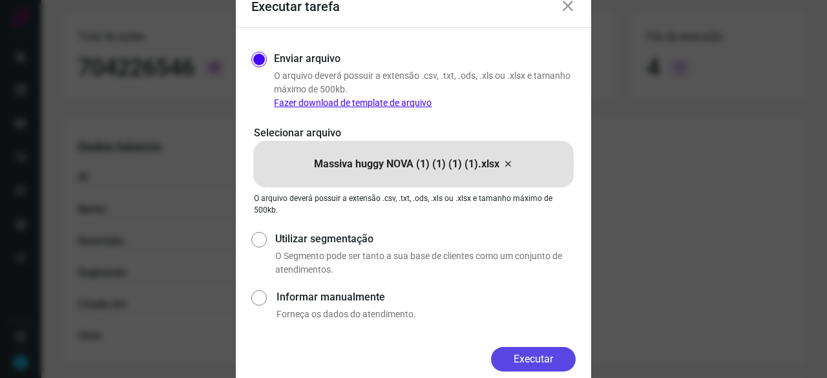
click at [567, 361] on button "Executar" at bounding box center [533, 359] width 85 height 25
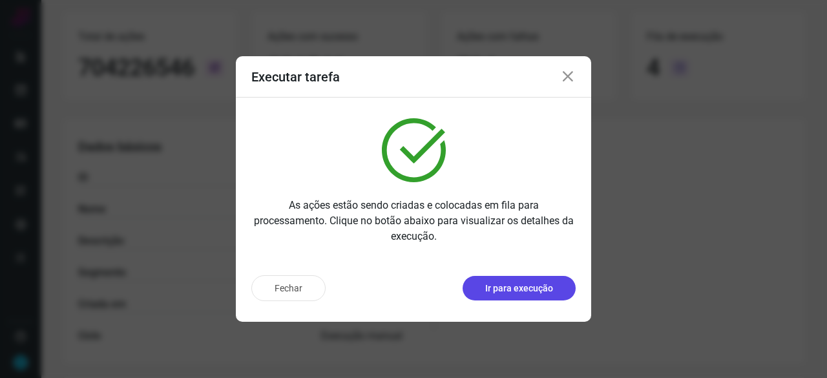
click at [510, 291] on p "Ir para execução" at bounding box center [519, 289] width 68 height 14
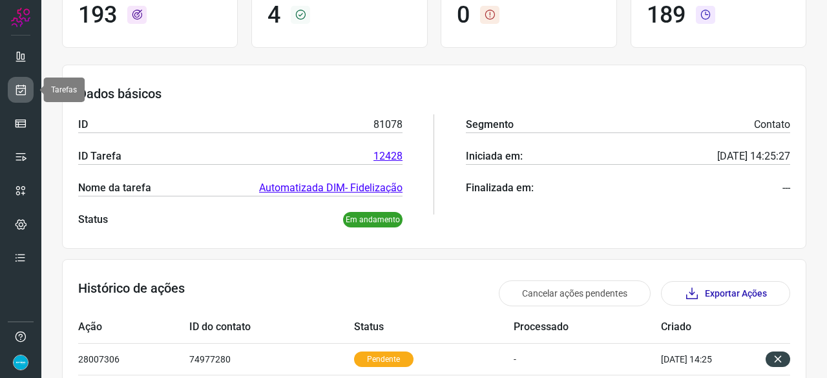
click at [16, 87] on icon at bounding box center [21, 89] width 14 height 13
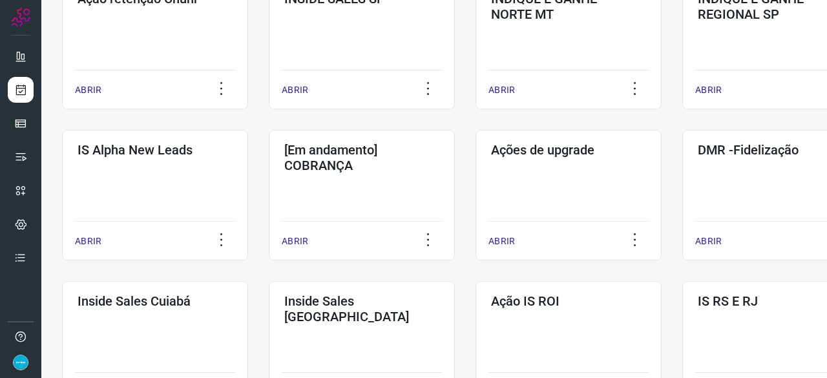
scroll to position [491, 0]
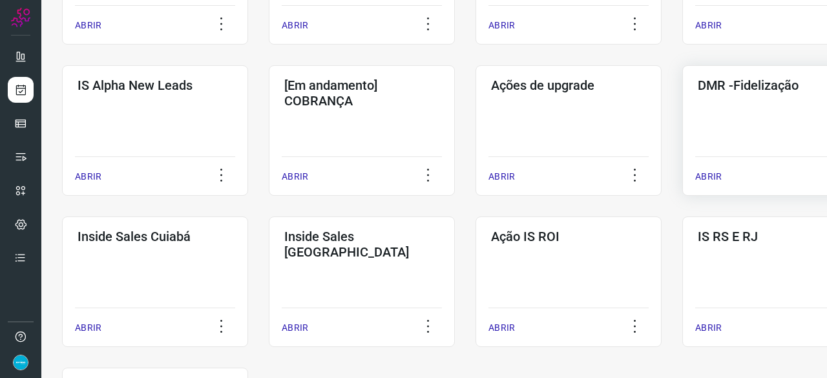
click at [709, 171] on p "ABRIR" at bounding box center [708, 177] width 26 height 14
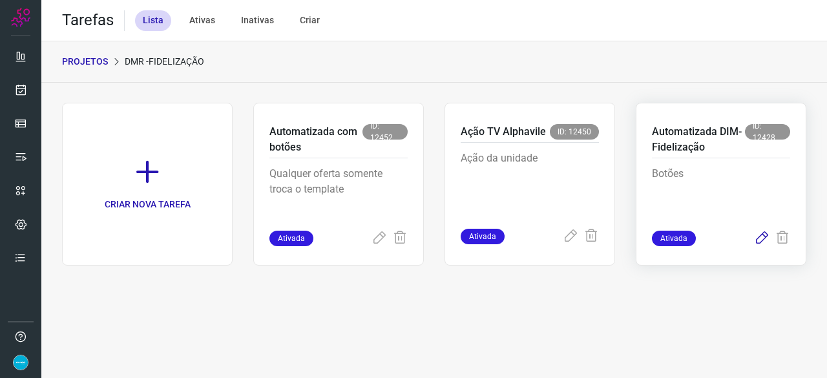
click at [757, 237] on icon at bounding box center [762, 239] width 16 height 16
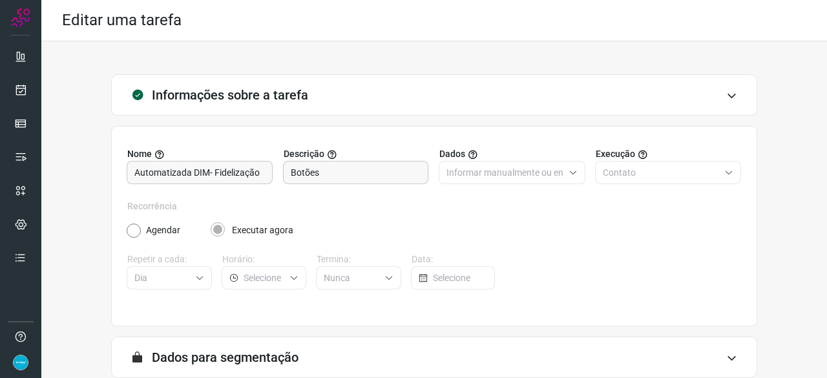
scroll to position [126, 0]
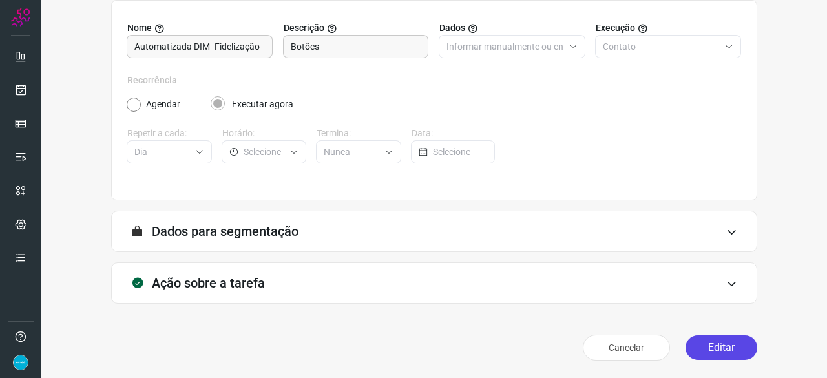
click at [720, 348] on button "Editar" at bounding box center [721, 347] width 72 height 25
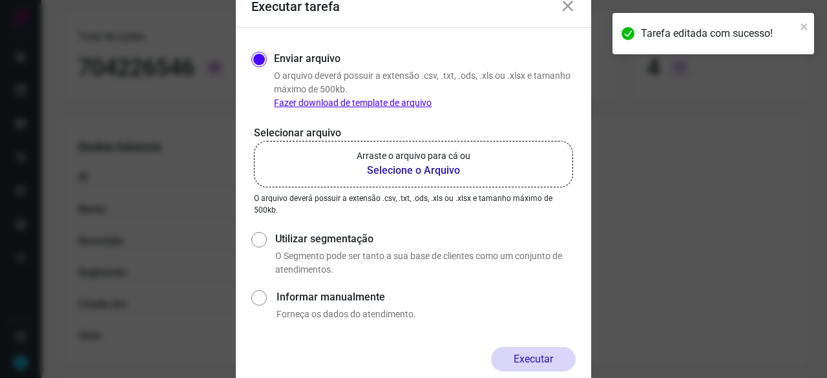
click at [395, 172] on b "Selecione o Arquivo" at bounding box center [414, 171] width 114 height 16
click at [0, 0] on input "Arraste o arquivo para cá ou Selecione o Arquivo" at bounding box center [0, 0] width 0 height 0
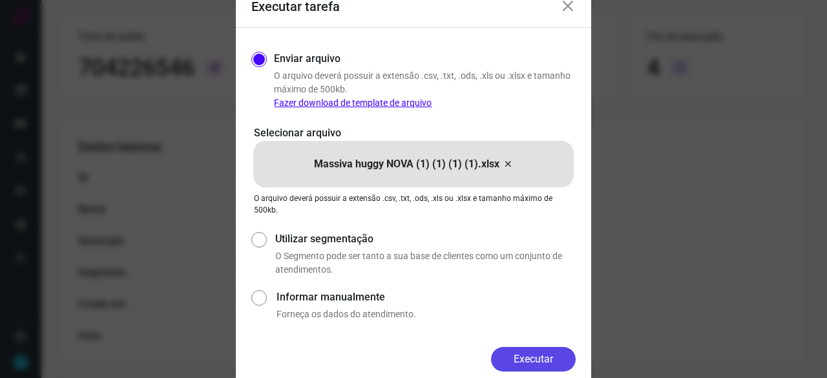
click at [538, 362] on button "Executar" at bounding box center [533, 359] width 85 height 25
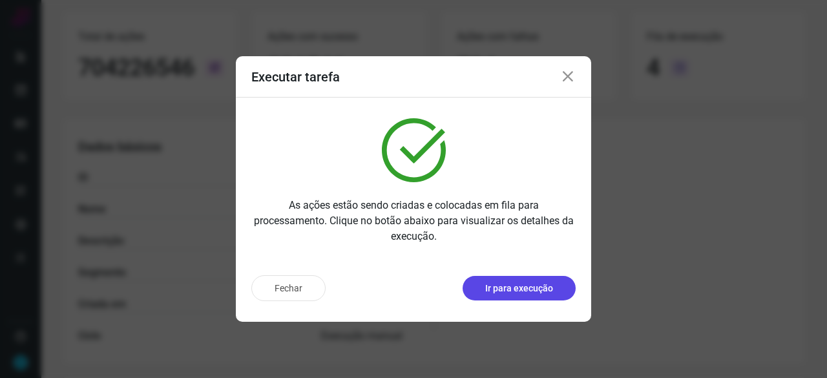
click at [520, 296] on button "Ir para execução" at bounding box center [518, 288] width 113 height 25
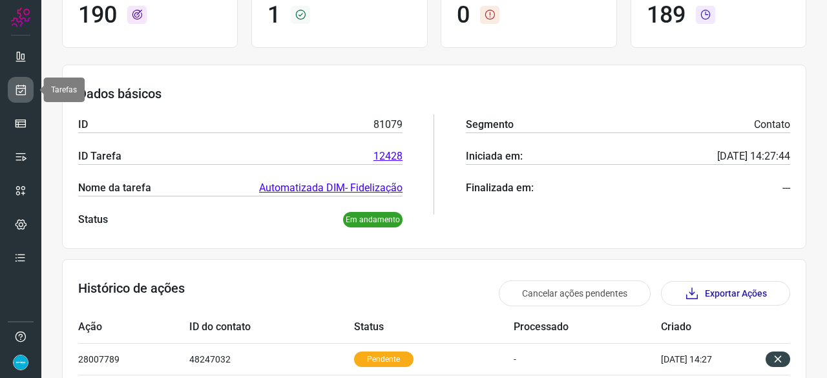
click at [18, 90] on icon at bounding box center [21, 89] width 14 height 13
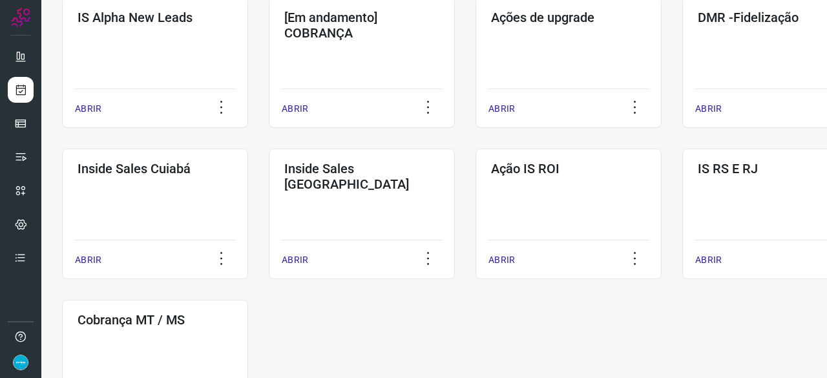
scroll to position [491, 0]
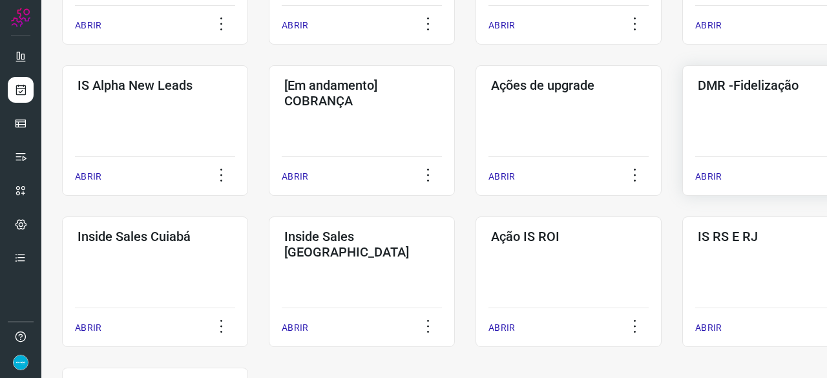
click at [705, 171] on p "ABRIR" at bounding box center [708, 177] width 26 height 14
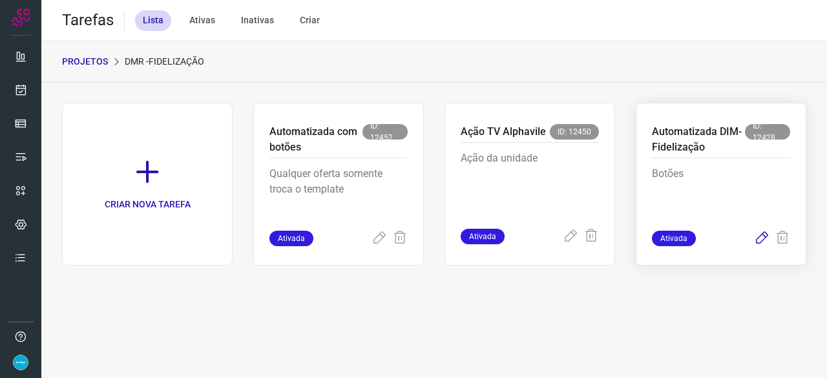
click at [759, 237] on icon at bounding box center [762, 239] width 16 height 16
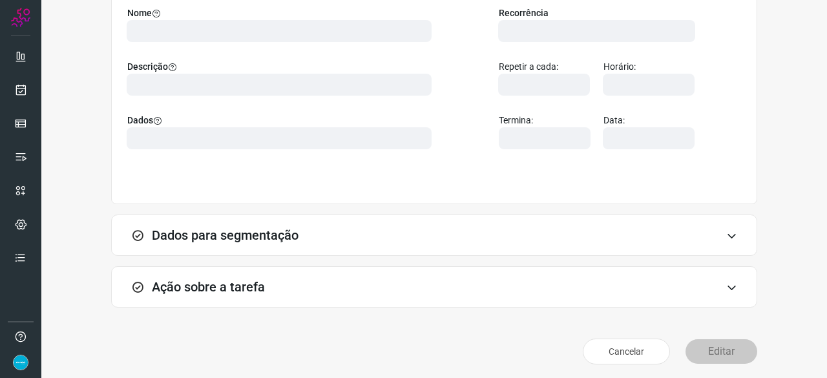
scroll to position [145, 0]
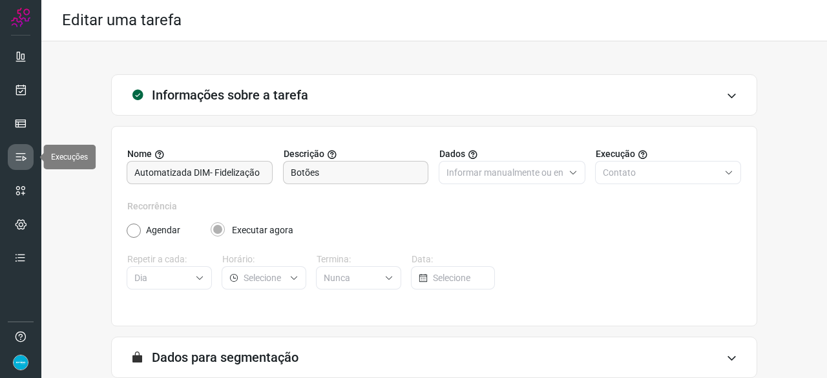
click at [25, 154] on icon at bounding box center [20, 157] width 13 height 13
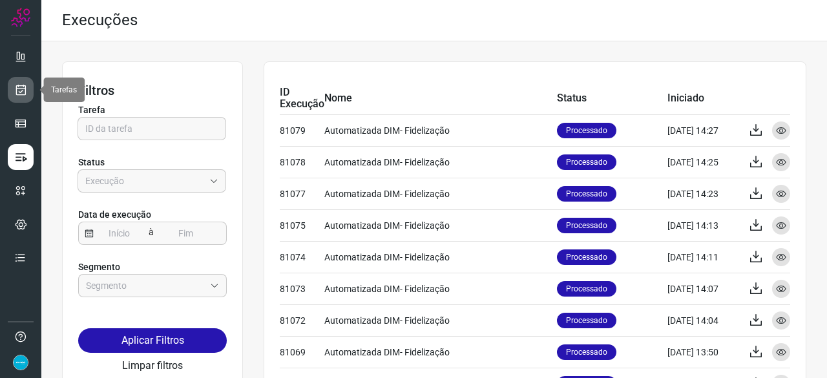
click at [18, 94] on icon at bounding box center [21, 89] width 14 height 13
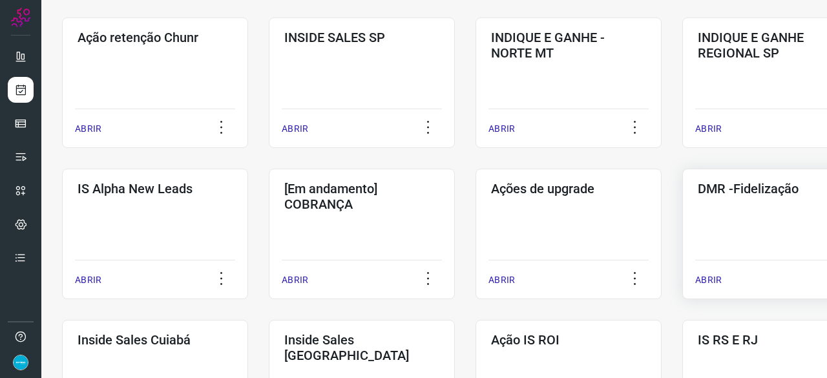
click at [709, 280] on p "ABRIR" at bounding box center [708, 280] width 26 height 14
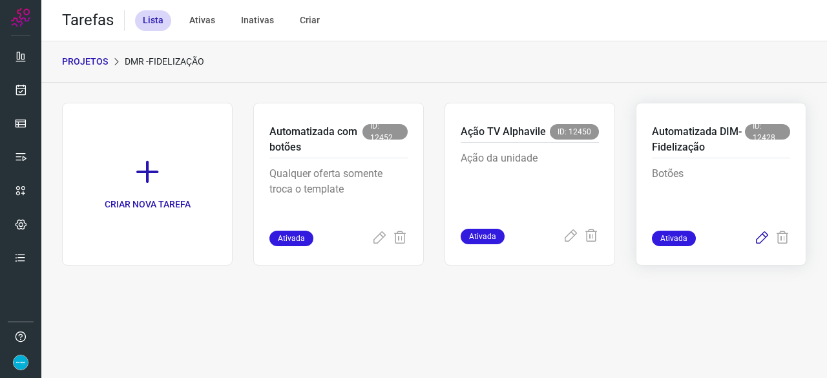
click at [762, 235] on icon at bounding box center [762, 239] width 16 height 16
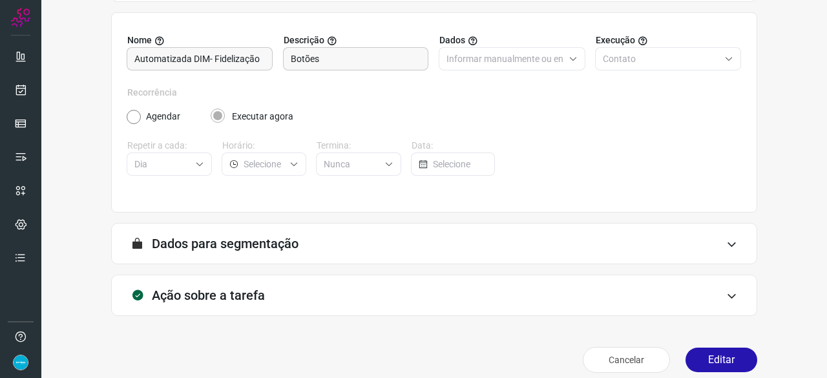
scroll to position [126, 0]
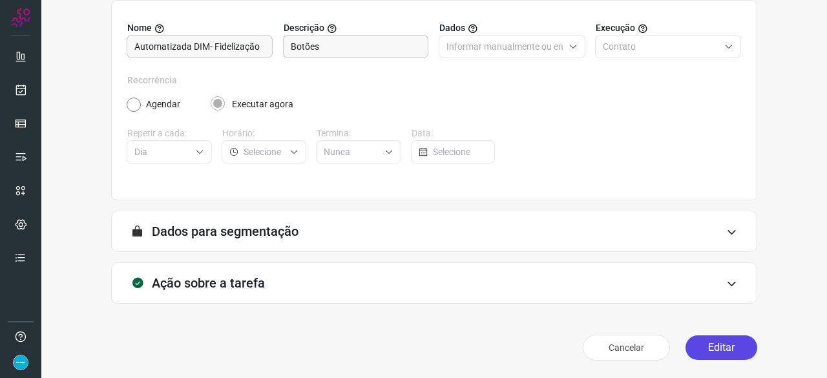
click at [711, 354] on button "Editar" at bounding box center [721, 347] width 72 height 25
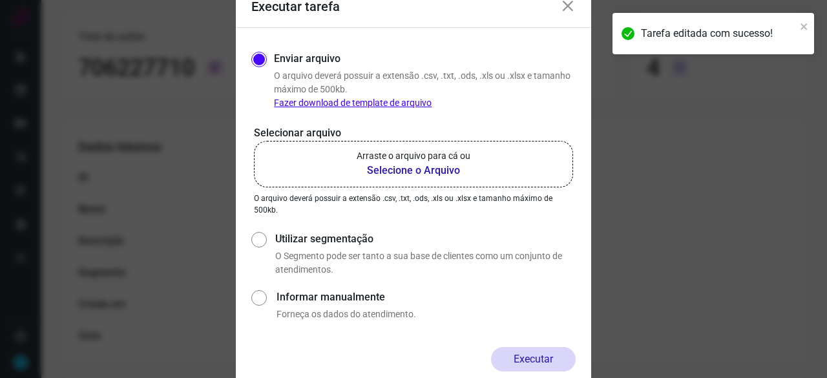
click at [381, 171] on b "Selecione o Arquivo" at bounding box center [414, 171] width 114 height 16
click at [0, 0] on input "Arraste o arquivo para cá ou Selecione o Arquivo" at bounding box center [0, 0] width 0 height 0
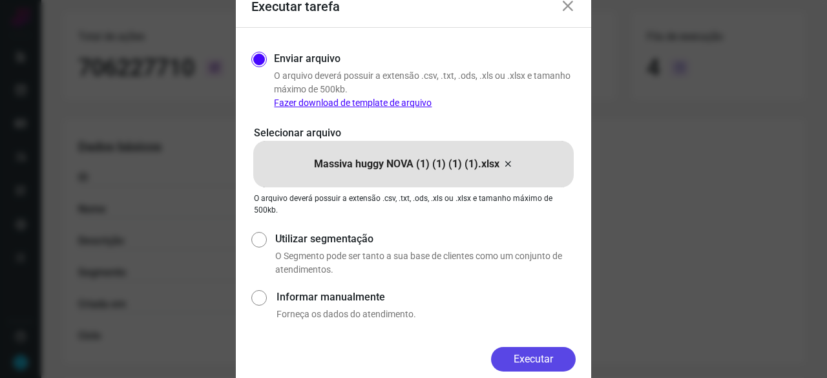
click at [539, 356] on button "Executar" at bounding box center [533, 359] width 85 height 25
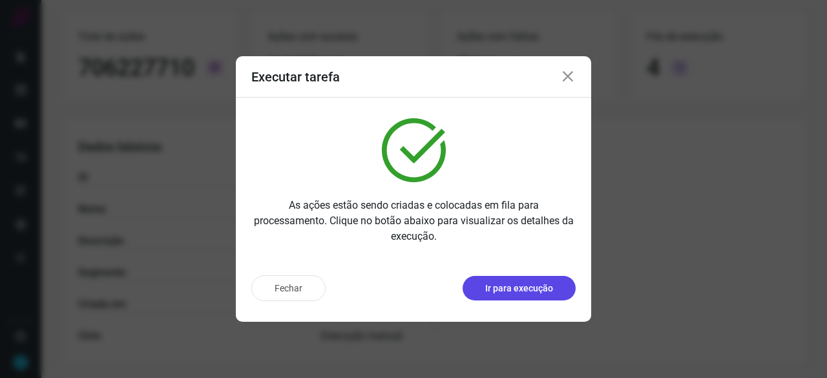
click at [510, 287] on p "Ir para execução" at bounding box center [519, 289] width 68 height 14
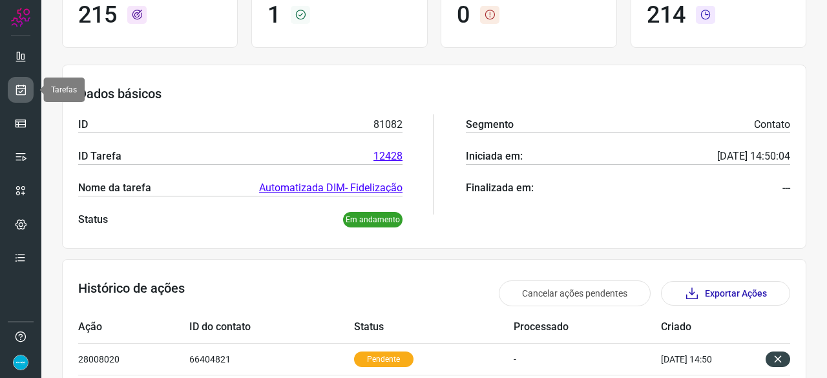
click at [23, 90] on icon at bounding box center [21, 89] width 14 height 13
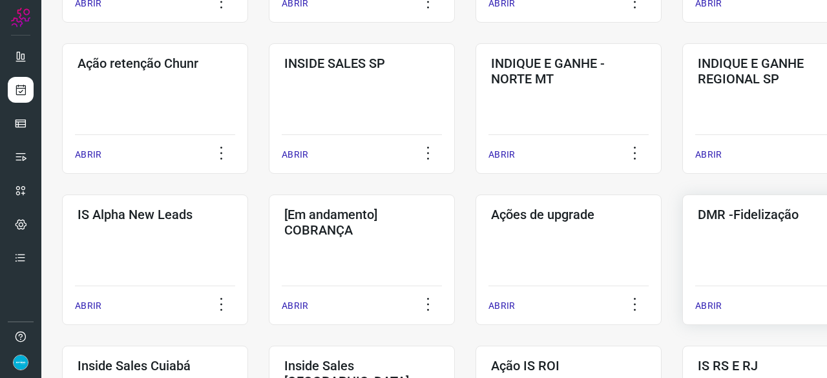
click at [713, 302] on p "ABRIR" at bounding box center [708, 306] width 26 height 14
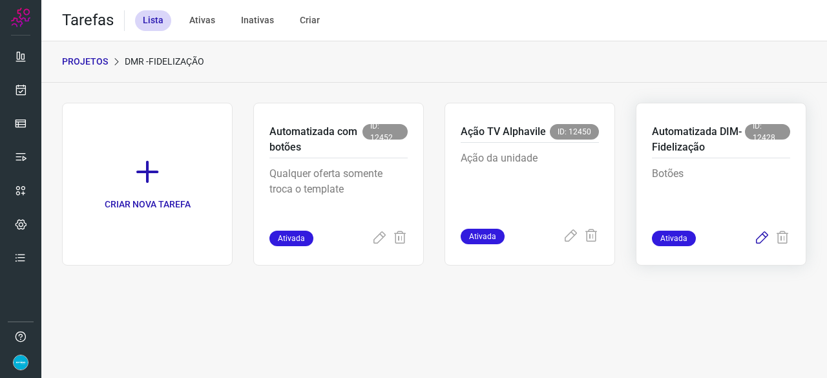
click at [762, 237] on icon at bounding box center [762, 239] width 16 height 16
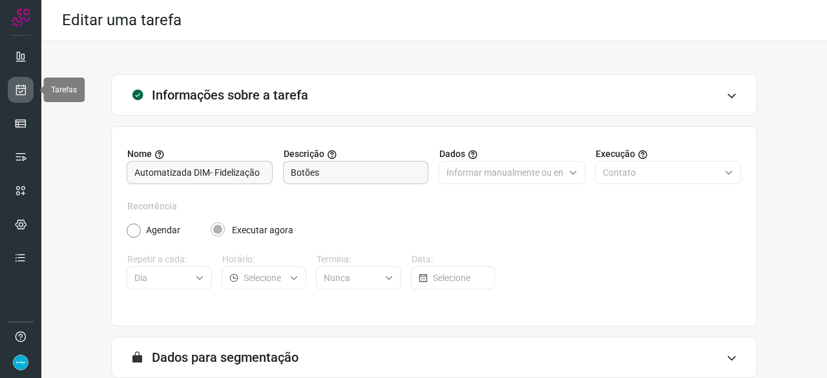
click at [16, 87] on icon at bounding box center [21, 89] width 14 height 13
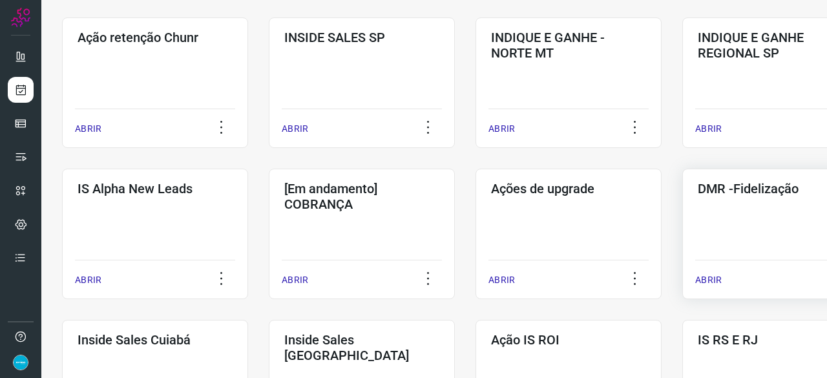
click at [705, 279] on p "ABRIR" at bounding box center [708, 280] width 26 height 14
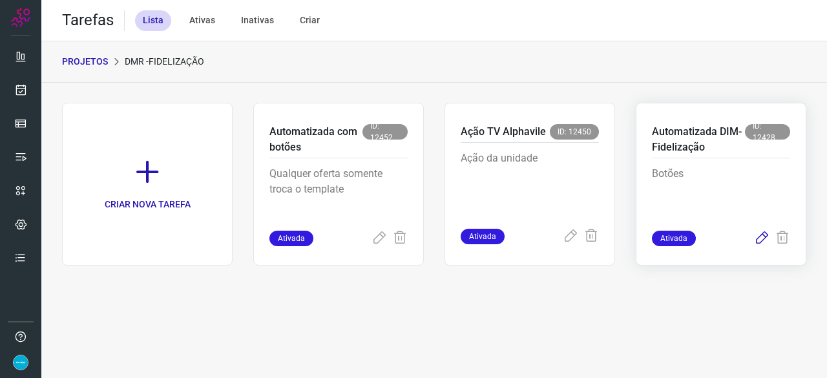
click at [760, 238] on icon at bounding box center [762, 239] width 16 height 16
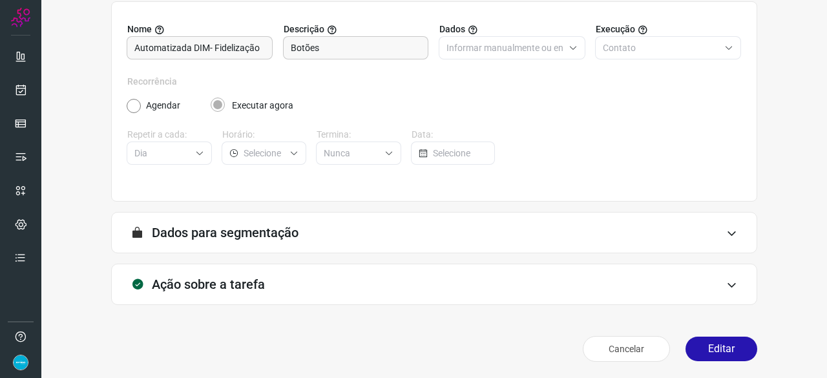
scroll to position [126, 0]
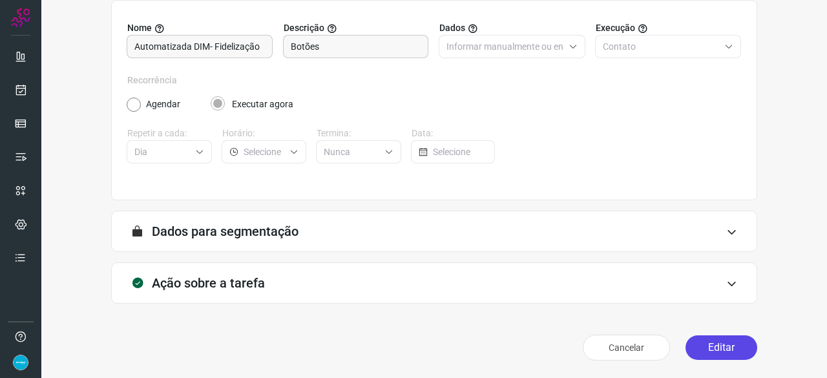
click at [698, 344] on button "Editar" at bounding box center [721, 347] width 72 height 25
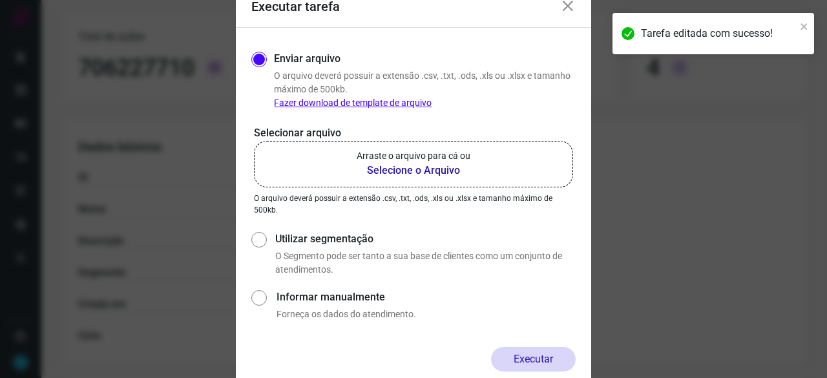
click at [400, 170] on b "Selecione o Arquivo" at bounding box center [414, 171] width 114 height 16
click at [0, 0] on input "Arraste o arquivo para cá ou Selecione o Arquivo" at bounding box center [0, 0] width 0 height 0
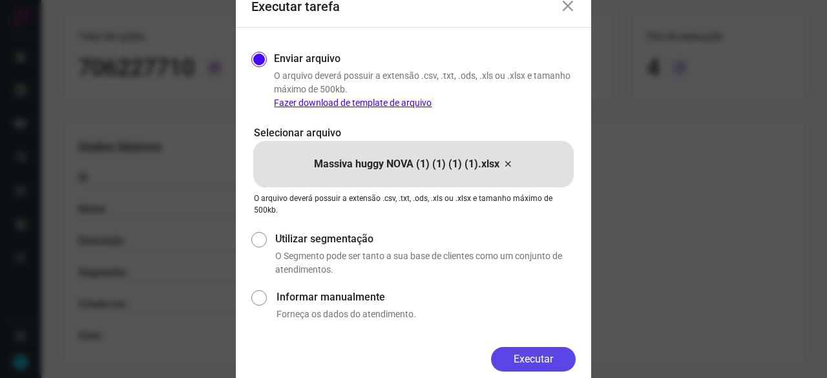
click at [531, 361] on button "Executar" at bounding box center [533, 359] width 85 height 25
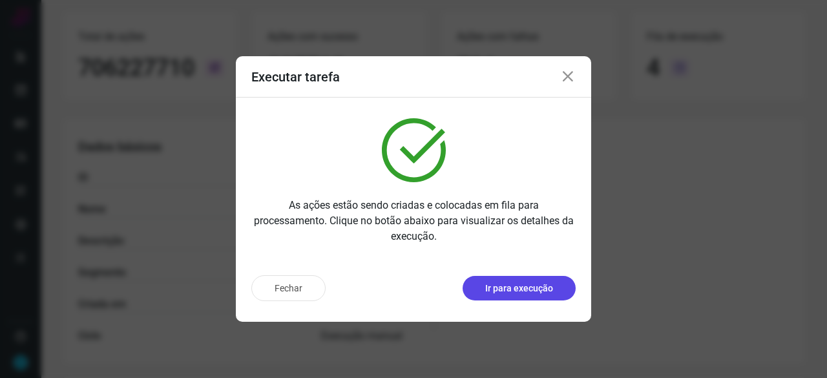
click at [504, 287] on p "Ir para execução" at bounding box center [519, 289] width 68 height 14
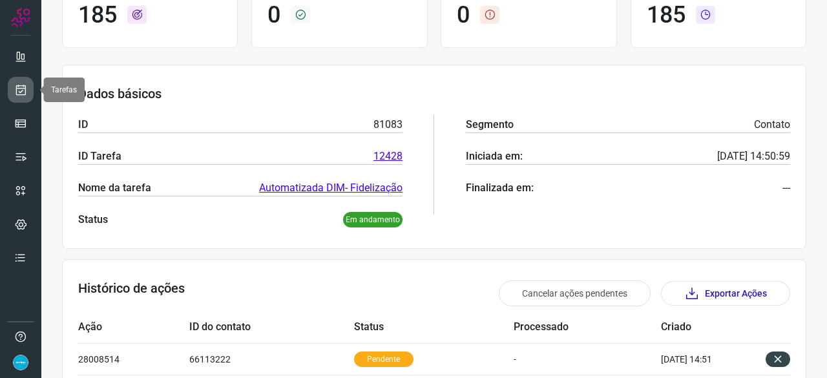
click at [23, 88] on icon at bounding box center [21, 89] width 14 height 13
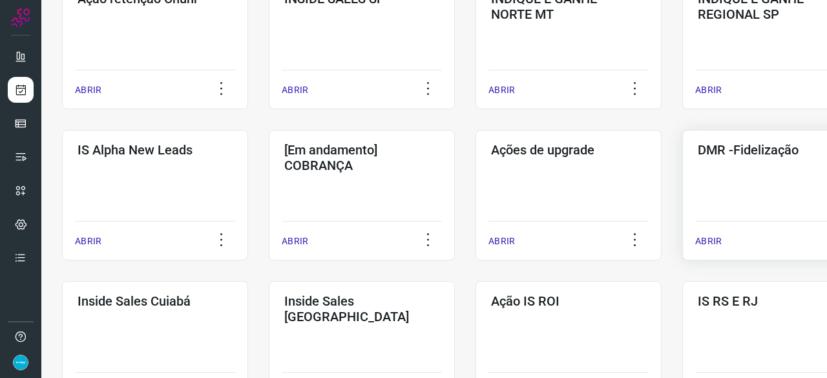
click at [714, 240] on p "ABRIR" at bounding box center [708, 241] width 26 height 14
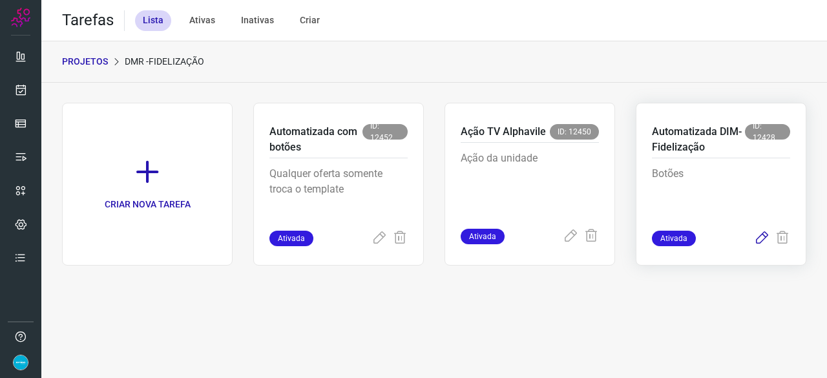
click at [757, 233] on icon at bounding box center [762, 239] width 16 height 16
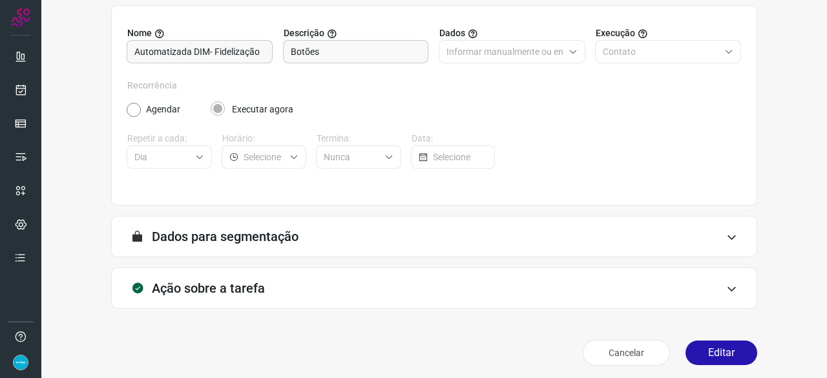
scroll to position [126, 0]
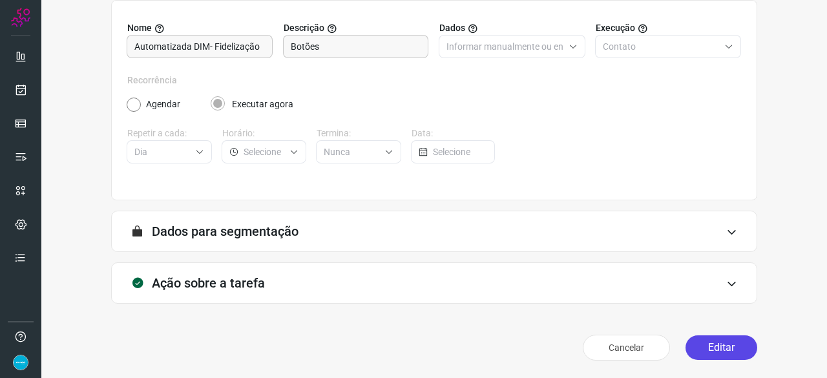
click at [720, 345] on button "Editar" at bounding box center [721, 347] width 72 height 25
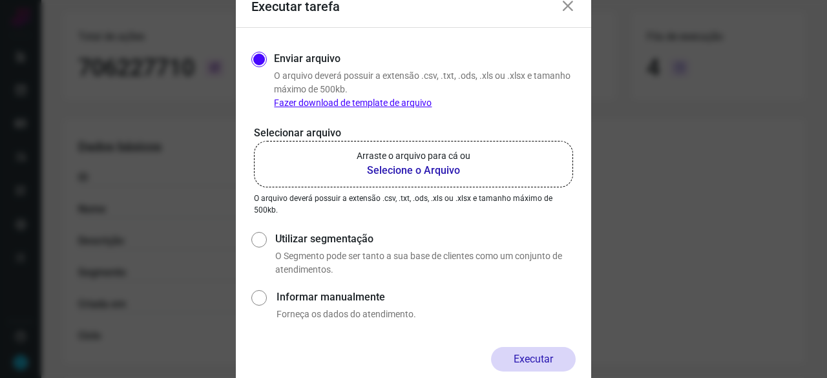
click at [399, 168] on b "Selecione o Arquivo" at bounding box center [414, 171] width 114 height 16
click at [0, 0] on input "Arraste o arquivo para cá ou Selecione o Arquivo" at bounding box center [0, 0] width 0 height 0
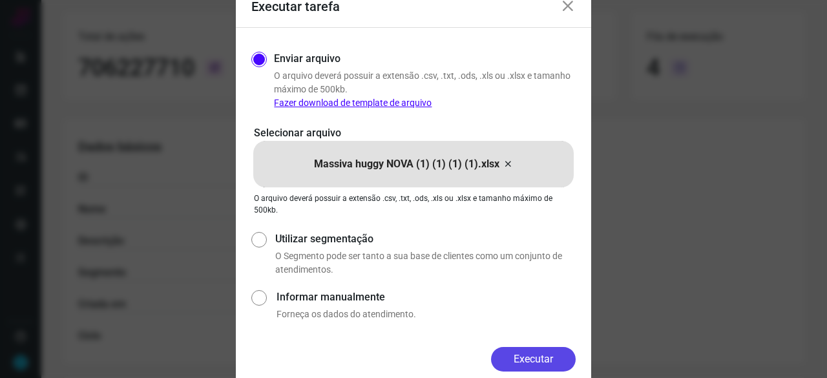
click at [541, 350] on button "Executar" at bounding box center [533, 359] width 85 height 25
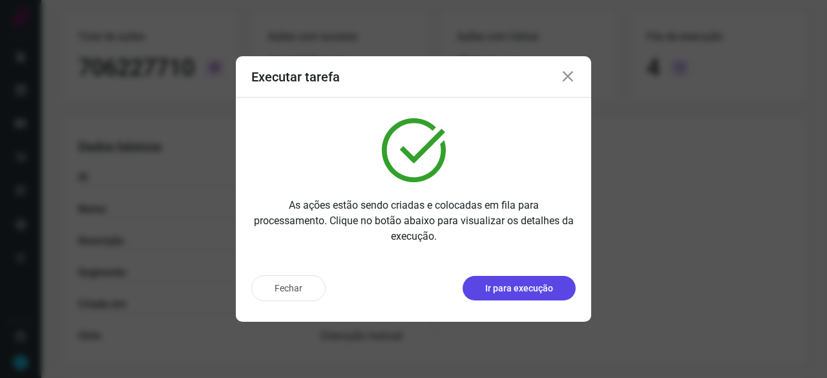
click at [511, 287] on p "Ir para execução" at bounding box center [519, 289] width 68 height 14
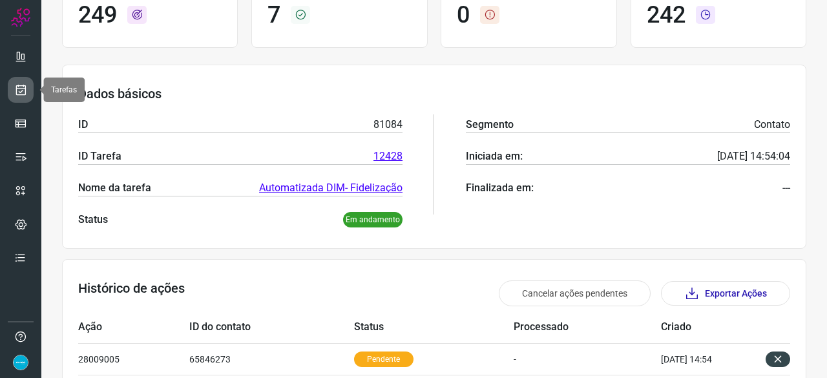
click at [23, 87] on icon at bounding box center [21, 89] width 14 height 13
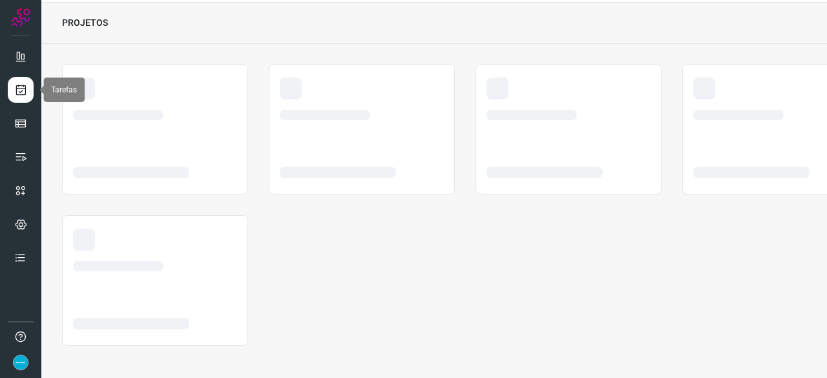
scroll to position [39, 0]
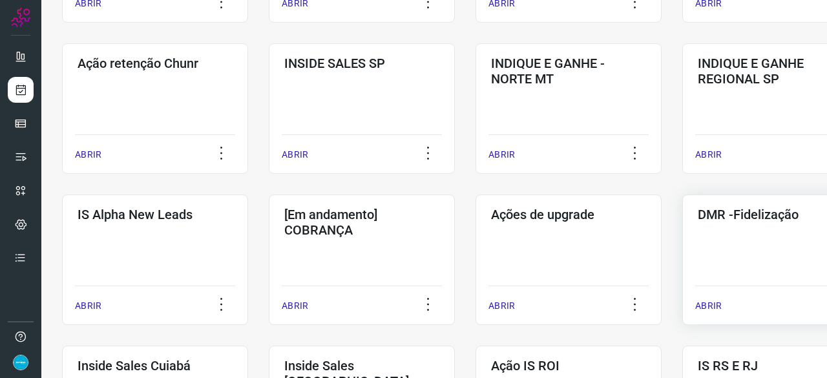
click at [706, 310] on p "ABRIR" at bounding box center [708, 306] width 26 height 14
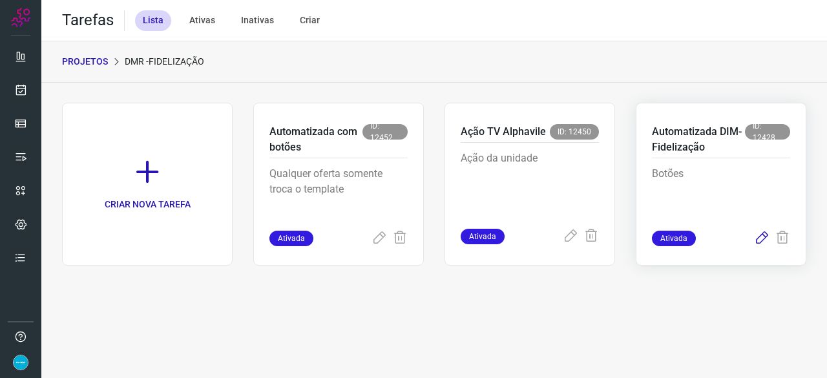
click at [764, 235] on icon at bounding box center [762, 239] width 16 height 16
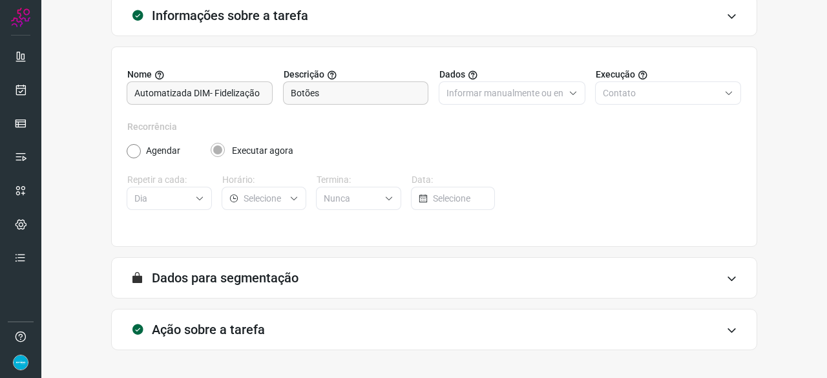
scroll to position [126, 0]
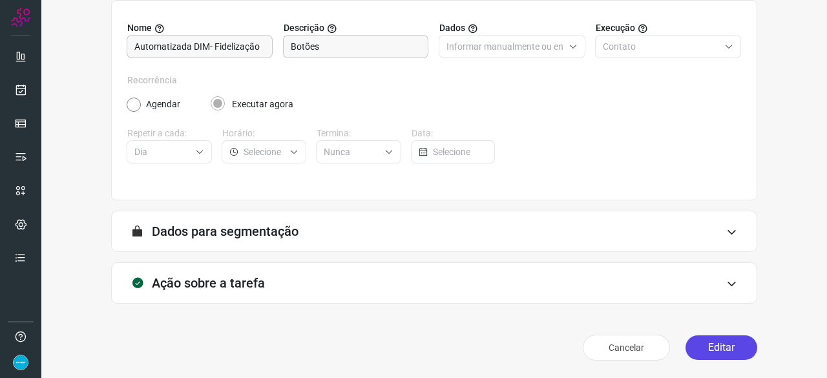
click at [689, 350] on button "Editar" at bounding box center [721, 347] width 72 height 25
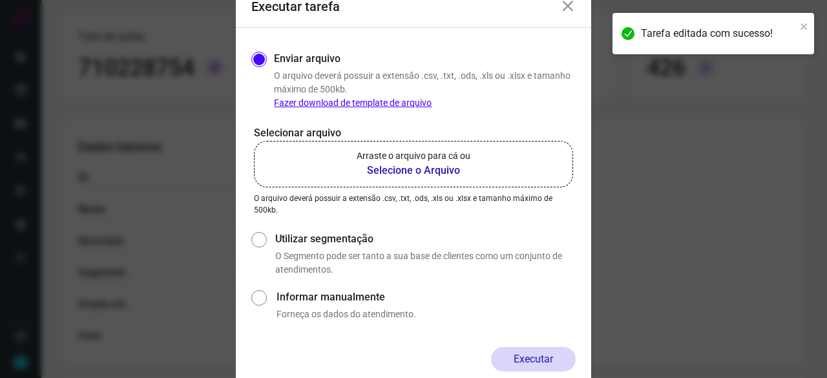
click at [430, 170] on b "Selecione o Arquivo" at bounding box center [414, 171] width 114 height 16
click at [0, 0] on input "Arraste o arquivo para cá ou Selecione o Arquivo" at bounding box center [0, 0] width 0 height 0
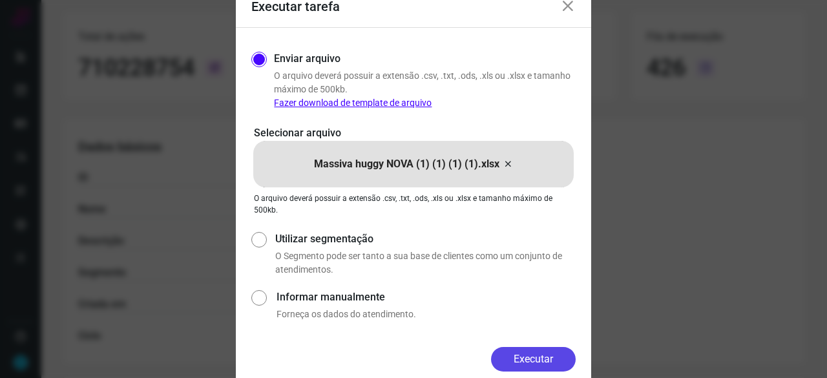
click at [559, 357] on button "Executar" at bounding box center [533, 359] width 85 height 25
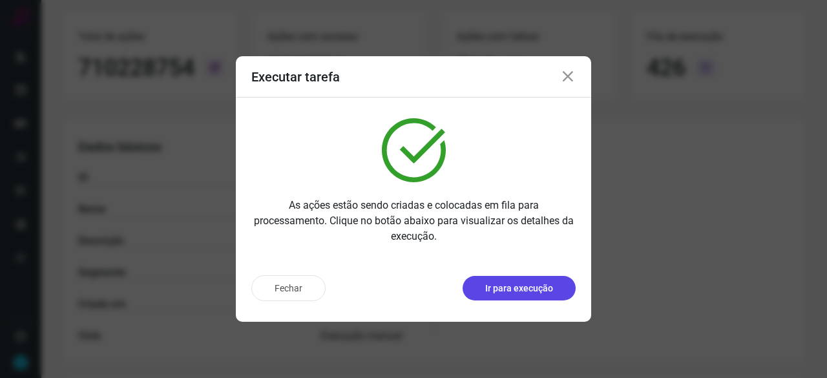
click at [530, 293] on p "Ir para execução" at bounding box center [519, 289] width 68 height 14
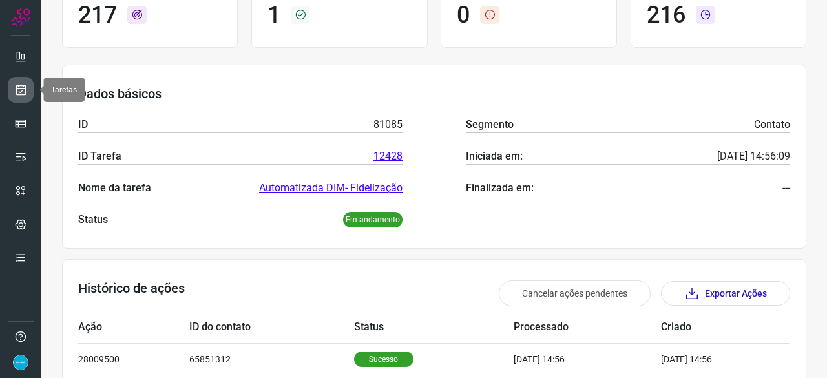
click at [26, 91] on icon at bounding box center [21, 89] width 14 height 13
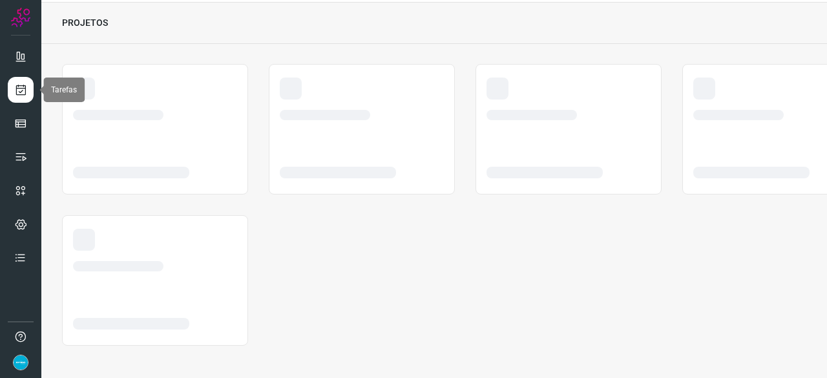
scroll to position [39, 0]
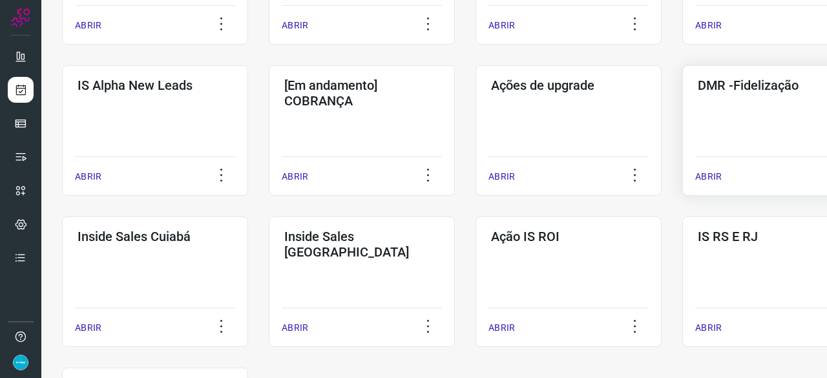
click at [719, 174] on p "ABRIR" at bounding box center [708, 177] width 26 height 14
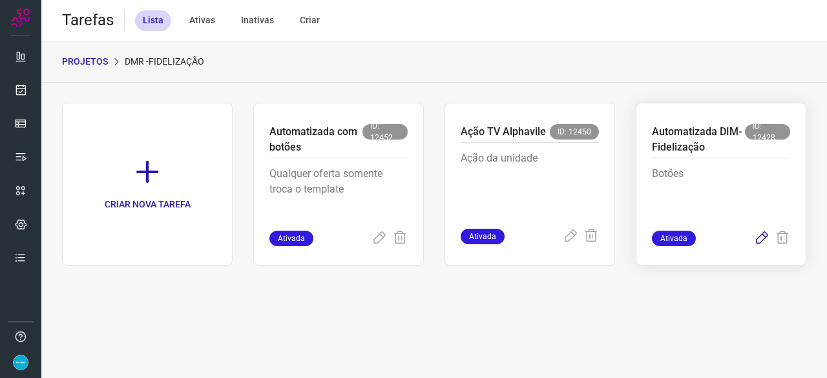
click at [761, 237] on icon at bounding box center [762, 239] width 16 height 16
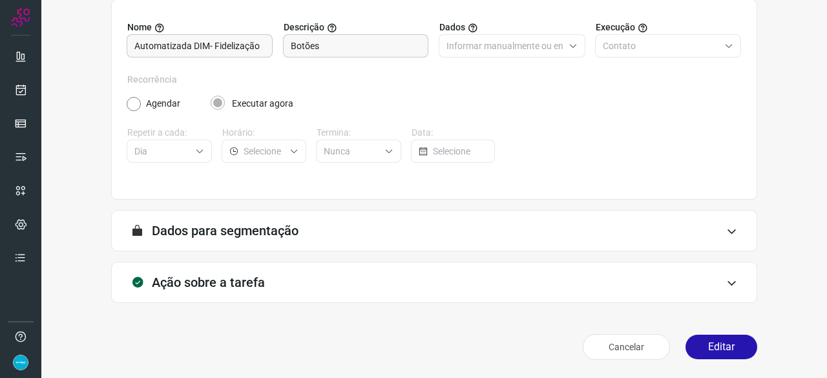
scroll to position [126, 0]
click at [703, 348] on button "Editar" at bounding box center [721, 347] width 72 height 25
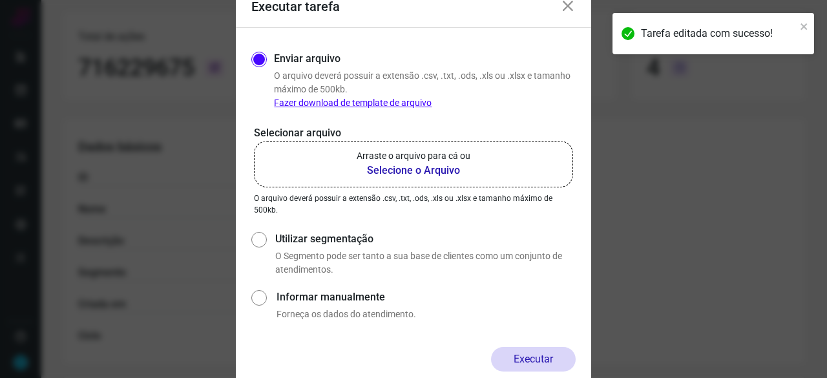
click at [398, 170] on b "Selecione o Arquivo" at bounding box center [414, 171] width 114 height 16
click at [0, 0] on input "Arraste o arquivo para cá ou Selecione o Arquivo" at bounding box center [0, 0] width 0 height 0
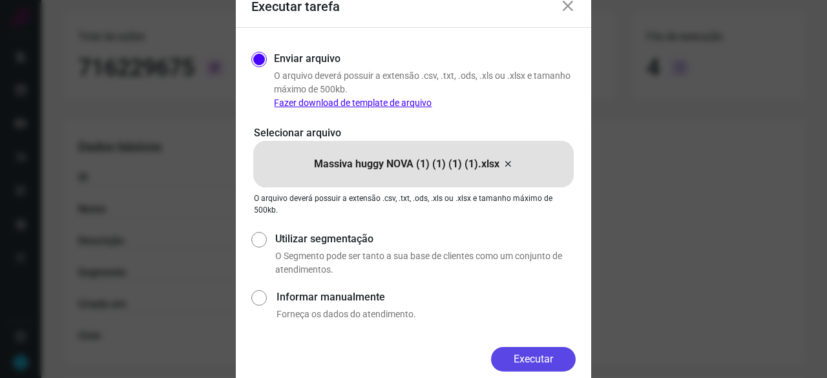
click at [548, 356] on button "Executar" at bounding box center [533, 359] width 85 height 25
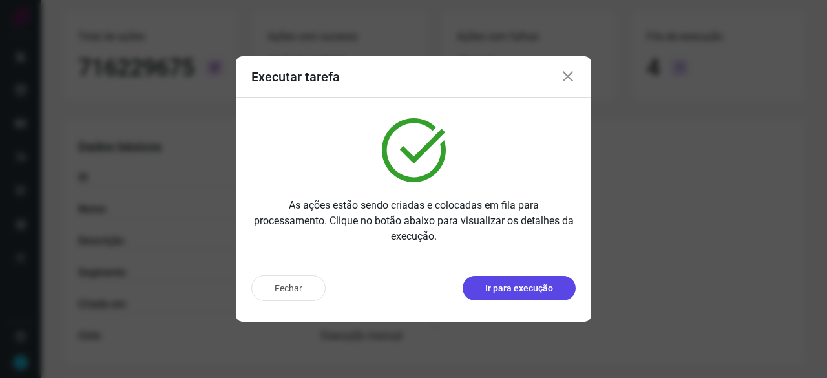
click at [517, 293] on p "Ir para execução" at bounding box center [519, 289] width 68 height 14
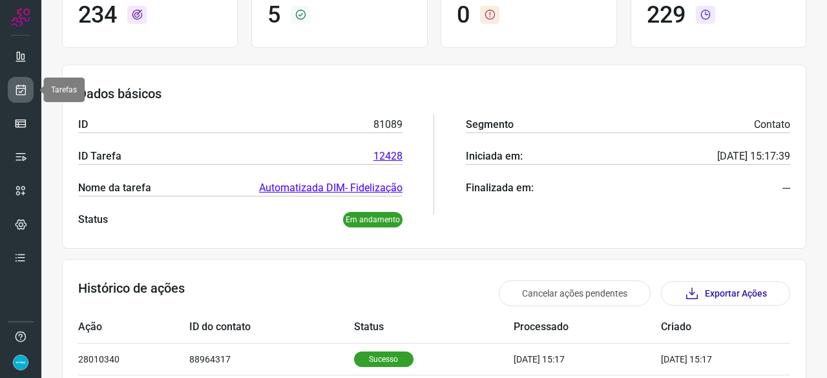
click at [18, 90] on icon at bounding box center [21, 89] width 14 height 13
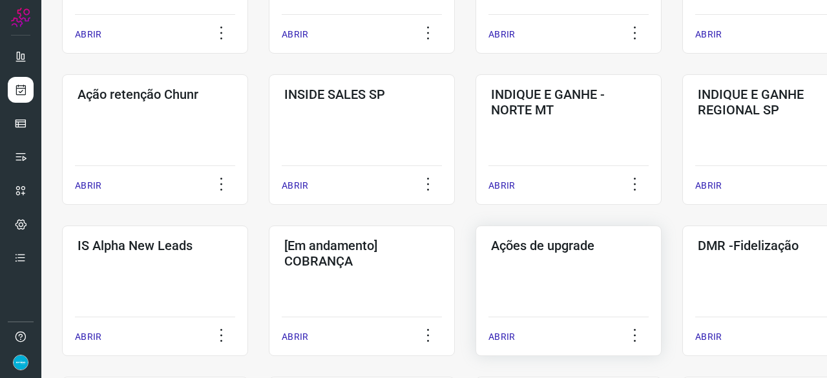
scroll to position [362, 0]
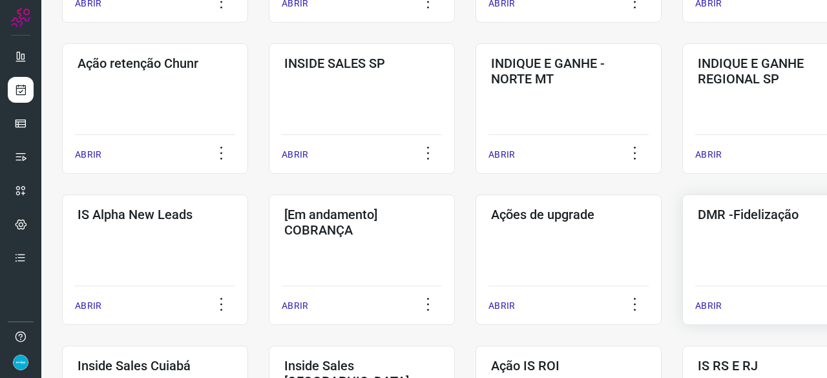
click at [710, 300] on p "ABRIR" at bounding box center [708, 306] width 26 height 14
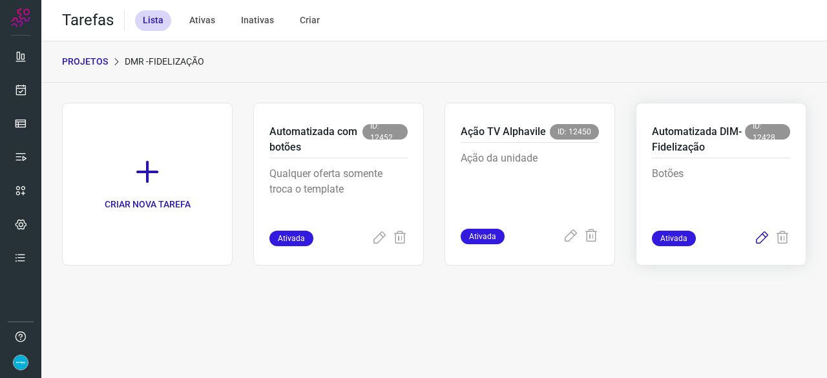
click at [761, 237] on icon at bounding box center [762, 239] width 16 height 16
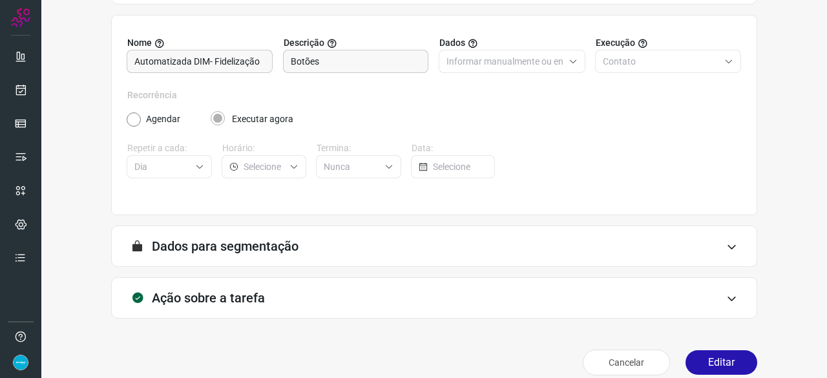
scroll to position [126, 0]
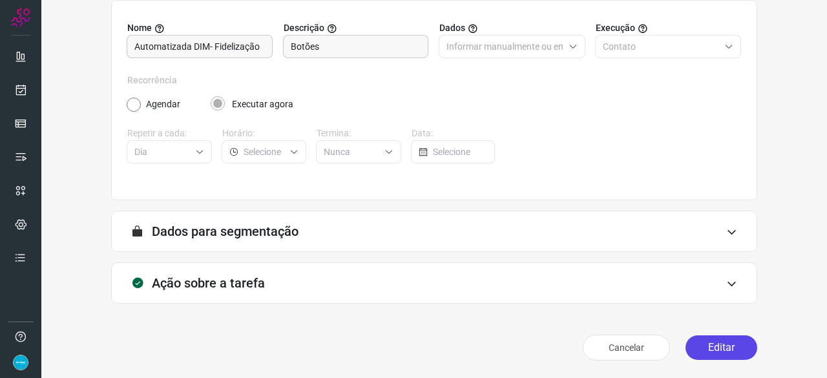
click at [729, 343] on button "Editar" at bounding box center [721, 347] width 72 height 25
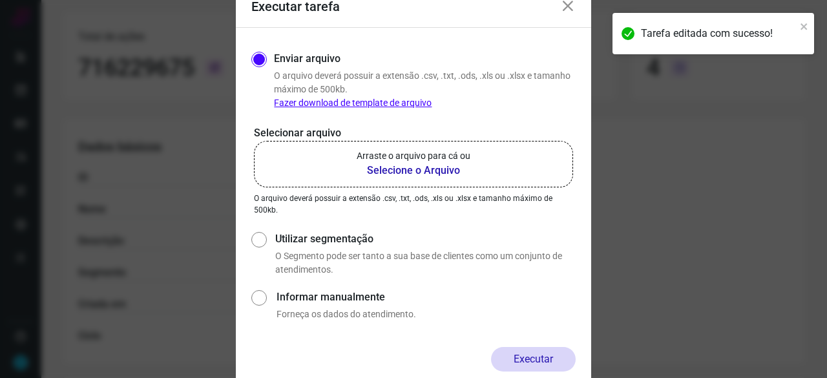
click at [425, 166] on b "Selecione o Arquivo" at bounding box center [414, 171] width 114 height 16
click at [0, 0] on input "Arraste o arquivo para cá ou Selecione o Arquivo" at bounding box center [0, 0] width 0 height 0
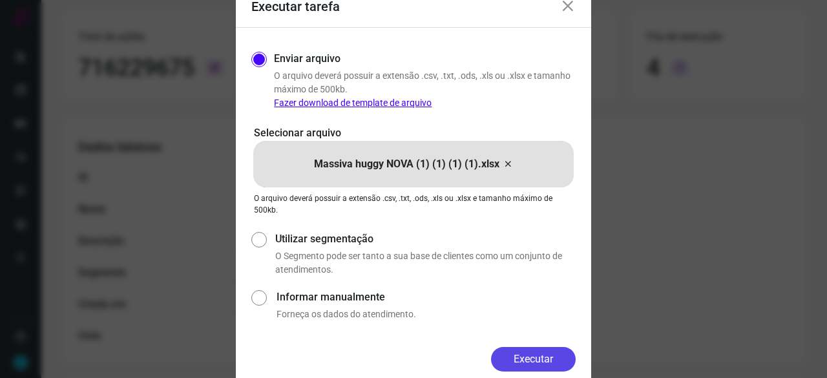
click at [521, 363] on button "Executar" at bounding box center [533, 359] width 85 height 25
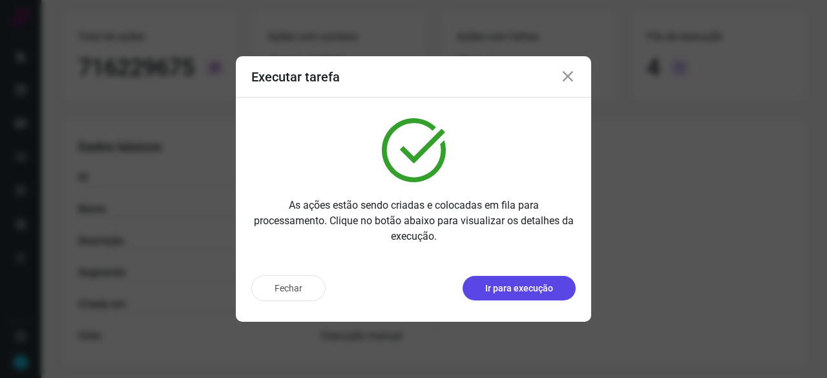
click at [522, 291] on p "Ir para execução" at bounding box center [519, 289] width 68 height 14
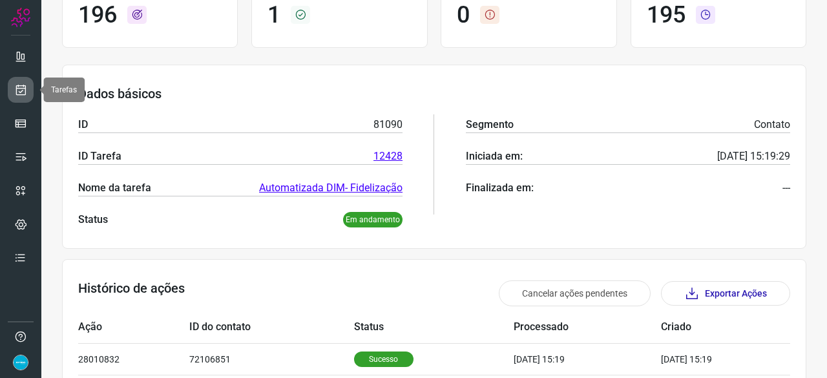
click at [21, 87] on icon at bounding box center [21, 89] width 14 height 13
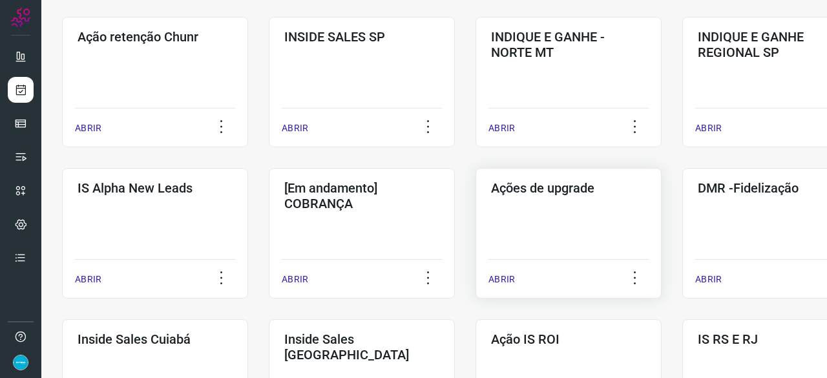
scroll to position [426, 0]
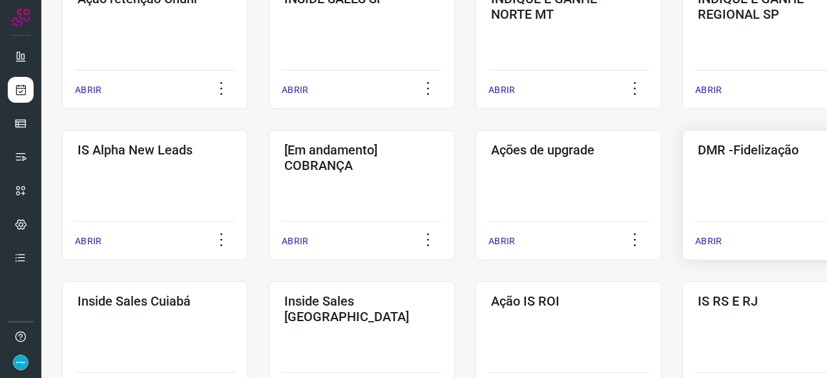
click at [707, 244] on p "ABRIR" at bounding box center [708, 241] width 26 height 14
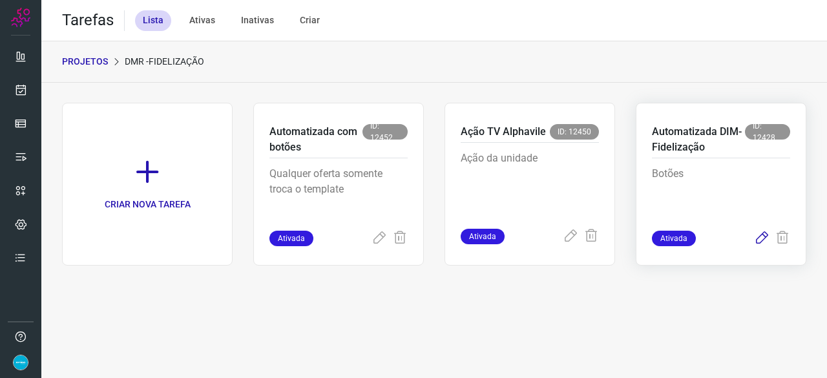
click at [758, 236] on icon at bounding box center [762, 239] width 16 height 16
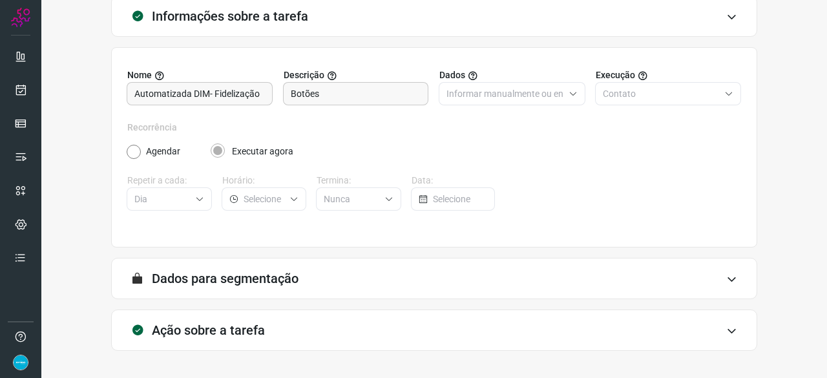
scroll to position [126, 0]
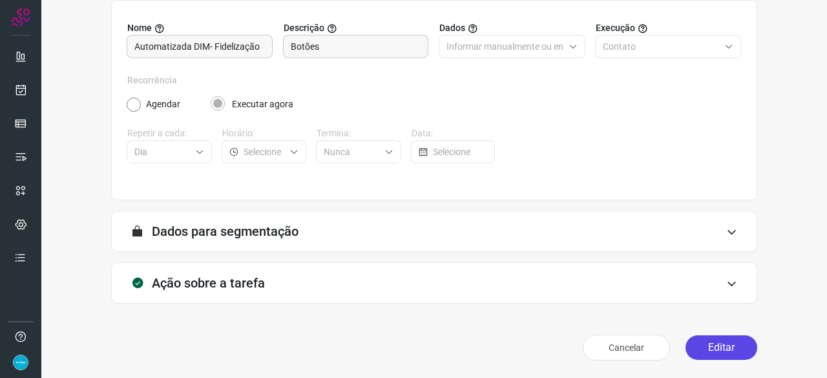
click at [706, 343] on button "Editar" at bounding box center [721, 347] width 72 height 25
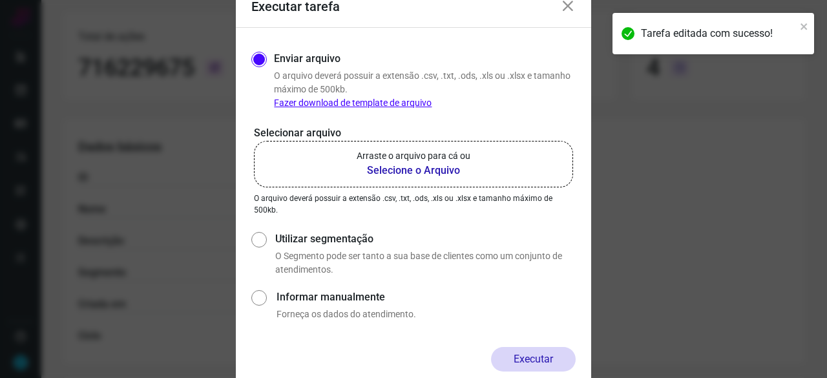
click at [406, 170] on b "Selecione o Arquivo" at bounding box center [414, 171] width 114 height 16
click at [0, 0] on input "Arraste o arquivo para cá ou Selecione o Arquivo" at bounding box center [0, 0] width 0 height 0
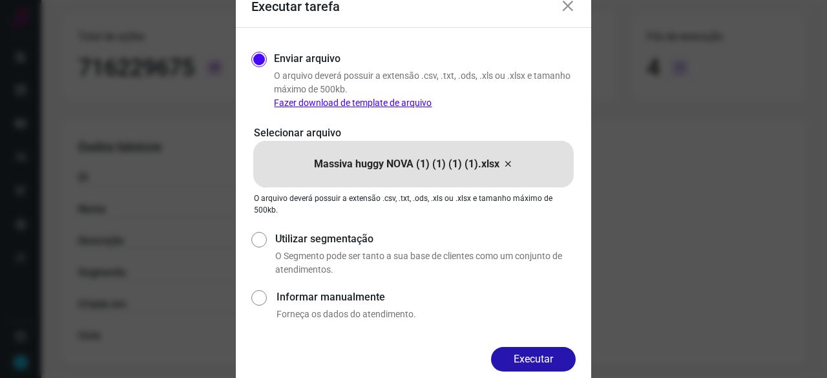
click at [519, 357] on button "Executar" at bounding box center [533, 359] width 85 height 25
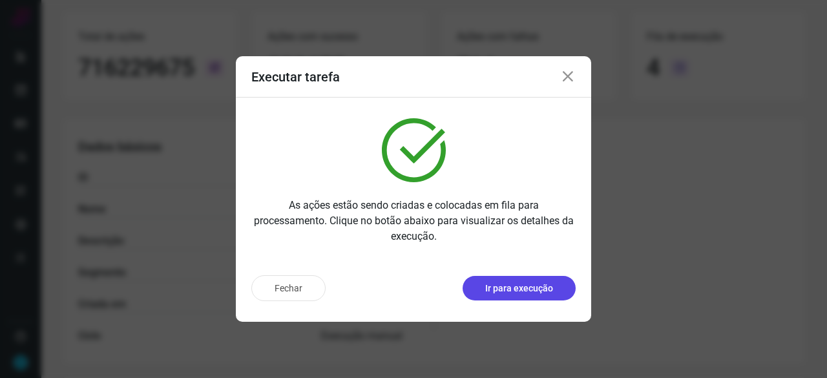
click at [523, 288] on p "Ir para execução" at bounding box center [519, 289] width 68 height 14
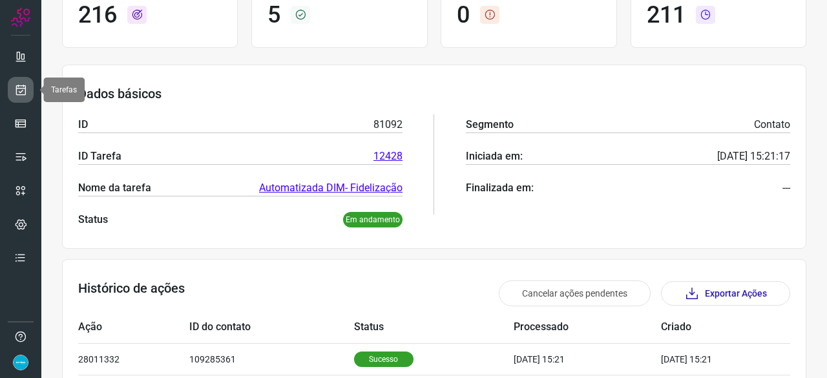
click at [23, 87] on icon at bounding box center [21, 89] width 14 height 13
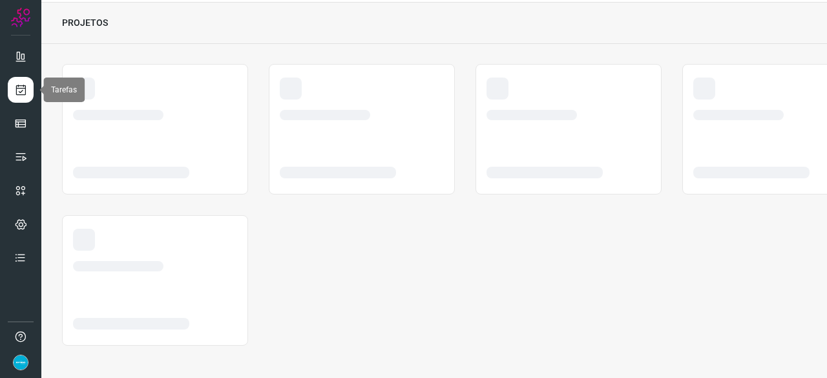
scroll to position [39, 0]
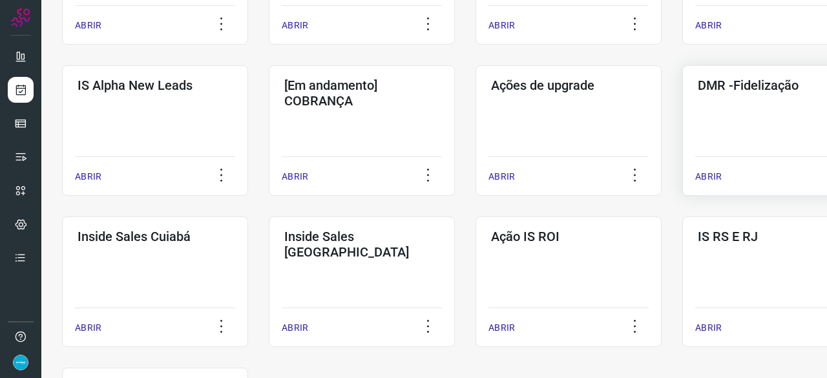
click at [712, 170] on p "ABRIR" at bounding box center [708, 177] width 26 height 14
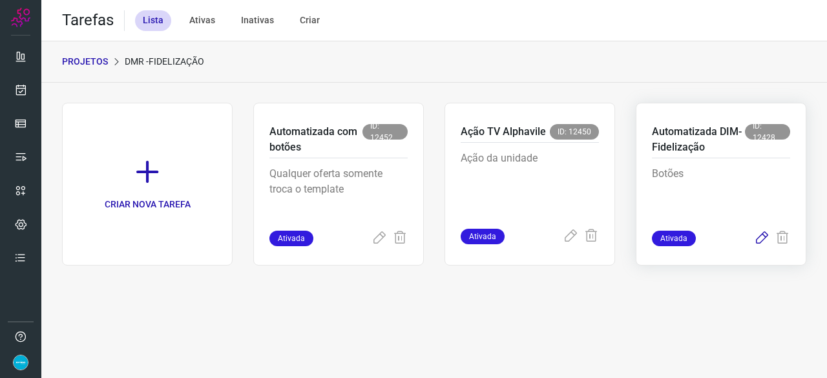
click at [761, 240] on icon at bounding box center [762, 239] width 16 height 16
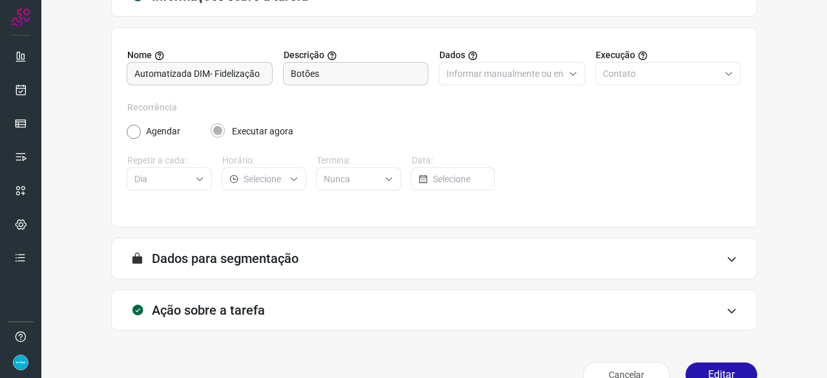
scroll to position [126, 0]
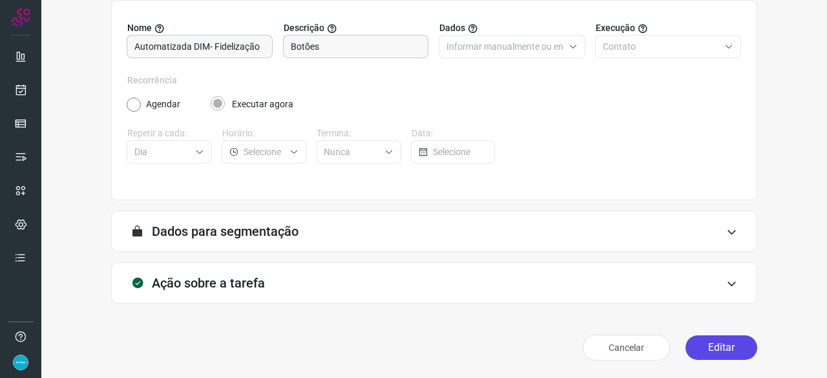
drag, startPoint x: 716, startPoint y: 343, endPoint x: 714, endPoint y: 335, distance: 8.5
click at [716, 340] on button "Editar" at bounding box center [721, 347] width 72 height 25
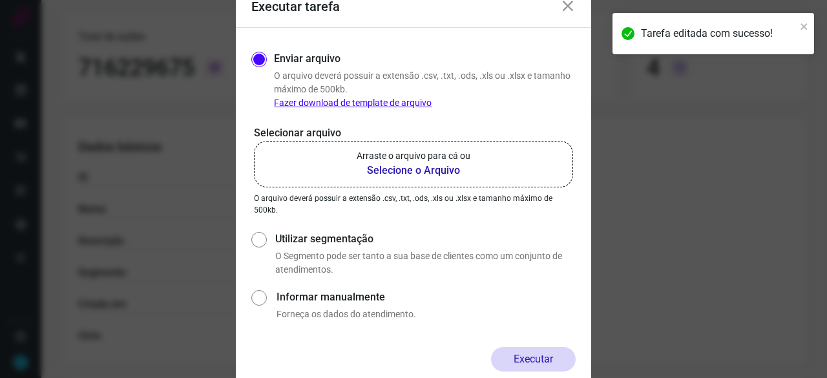
click at [396, 171] on b "Selecione o Arquivo" at bounding box center [414, 171] width 114 height 16
click at [0, 0] on input "Arraste o arquivo para cá ou Selecione o Arquivo" at bounding box center [0, 0] width 0 height 0
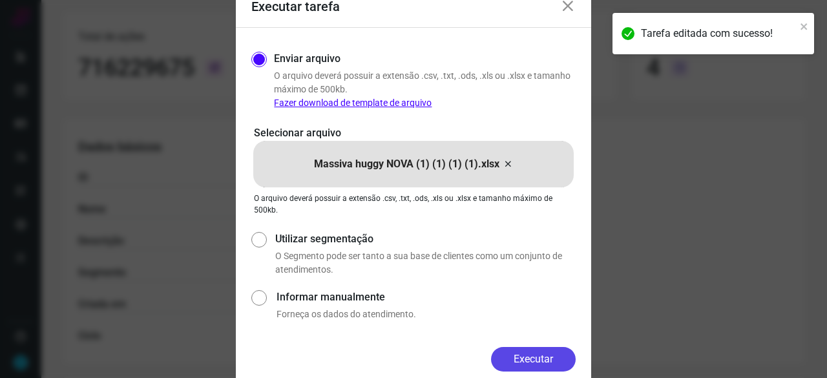
click at [537, 356] on button "Executar" at bounding box center [533, 359] width 85 height 25
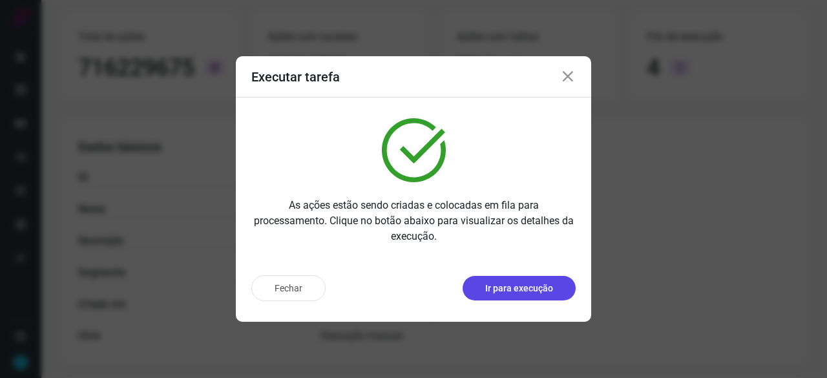
click at [515, 291] on p "Ir para execução" at bounding box center [519, 289] width 68 height 14
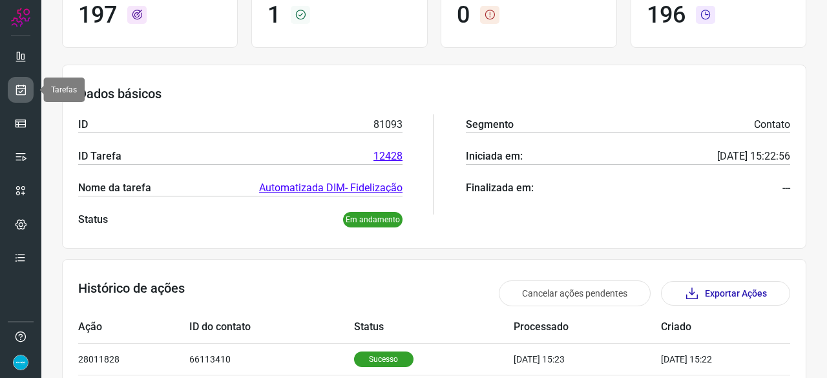
click at [23, 92] on icon at bounding box center [21, 89] width 14 height 13
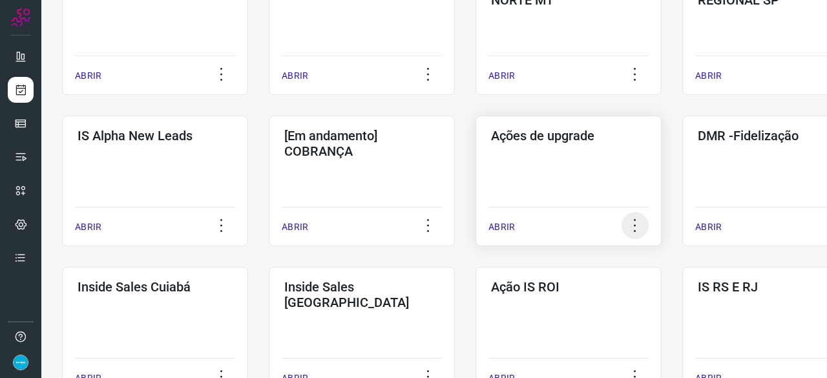
scroll to position [452, 0]
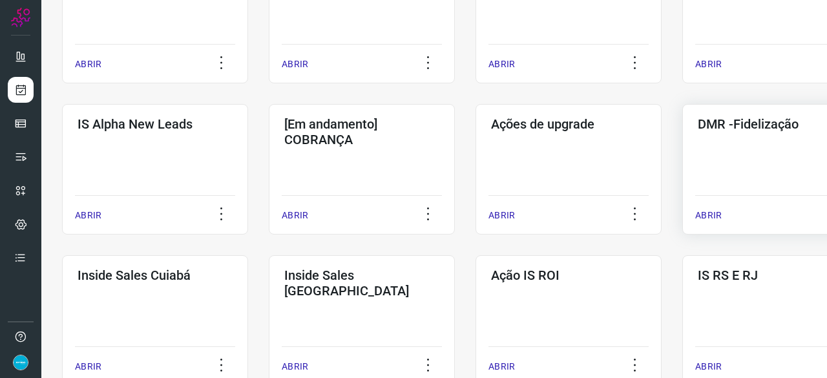
click at [696, 213] on p "ABRIR" at bounding box center [708, 216] width 26 height 14
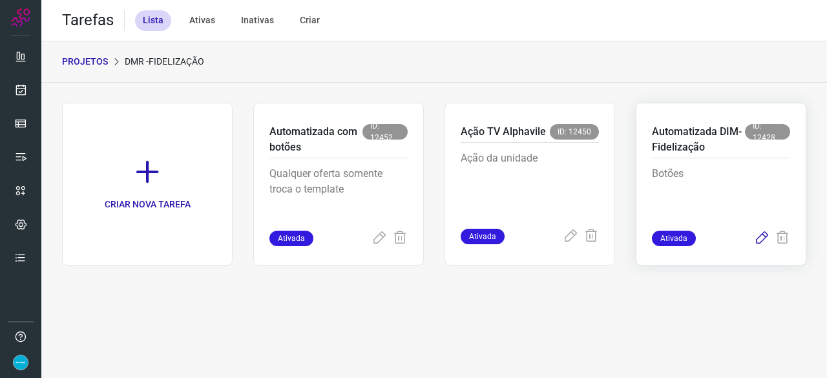
click at [761, 234] on icon at bounding box center [762, 239] width 16 height 16
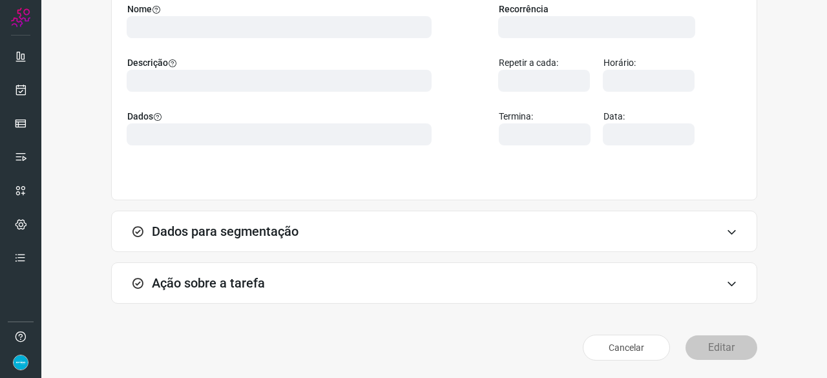
scroll to position [126, 0]
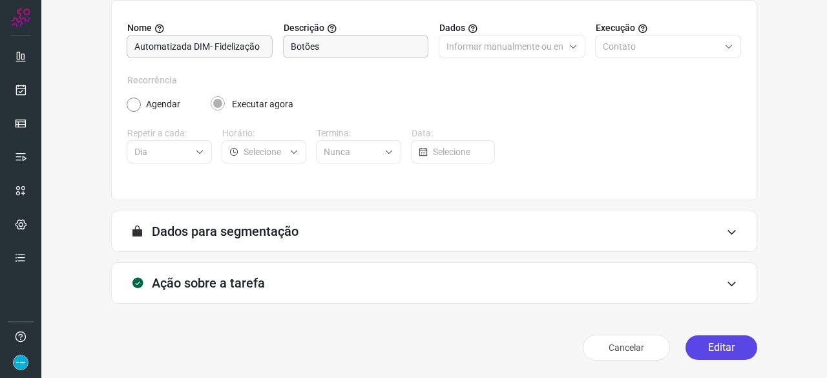
click at [696, 348] on button "Editar" at bounding box center [721, 347] width 72 height 25
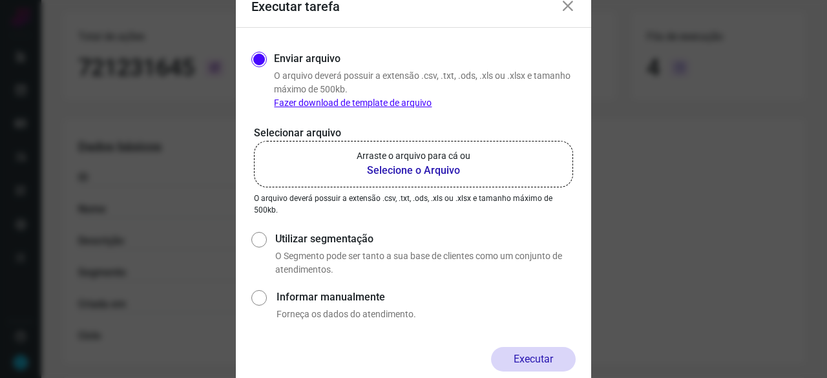
click at [395, 172] on b "Selecione o Arquivo" at bounding box center [414, 171] width 114 height 16
click at [0, 0] on input "Arraste o arquivo para cá ou Selecione o Arquivo" at bounding box center [0, 0] width 0 height 0
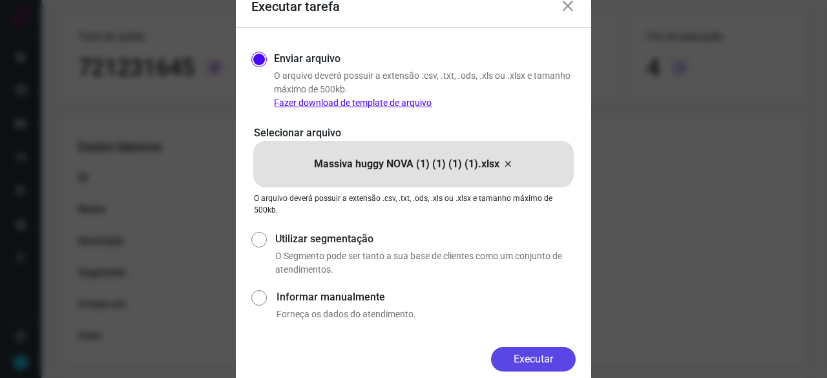
click at [528, 360] on button "Executar" at bounding box center [533, 359] width 85 height 25
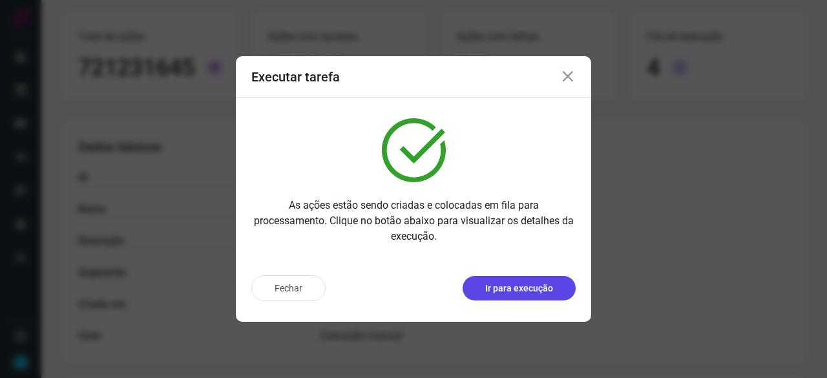
click at [499, 286] on p "Ir para execução" at bounding box center [519, 289] width 68 height 14
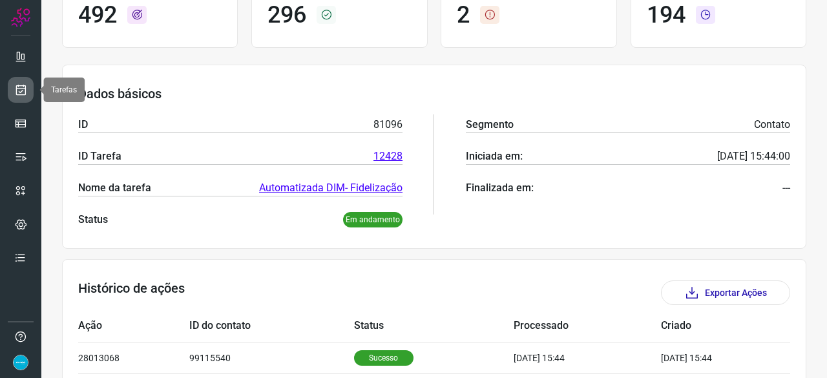
click at [24, 91] on icon at bounding box center [21, 89] width 14 height 13
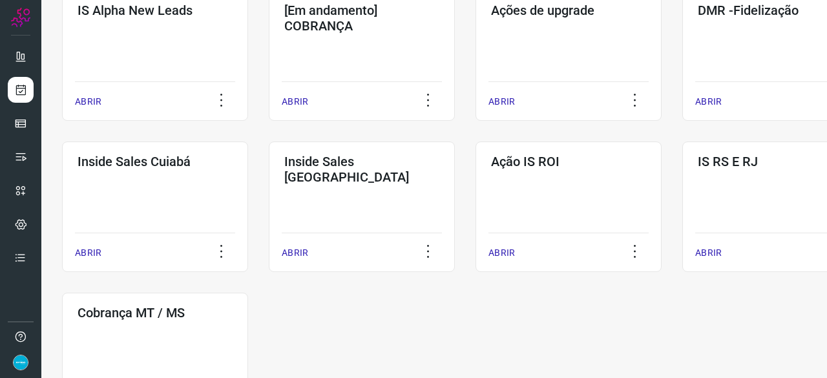
scroll to position [545, 0]
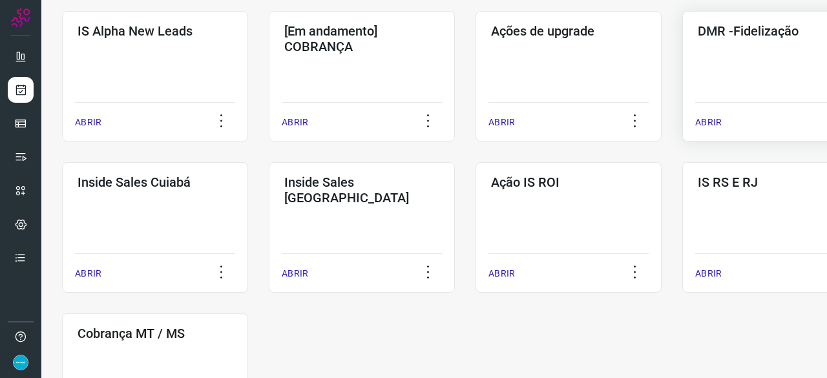
click at [715, 126] on p "ABRIR" at bounding box center [708, 123] width 26 height 14
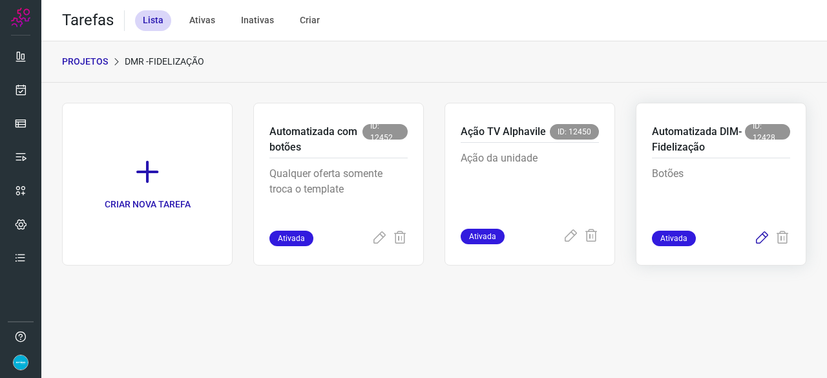
click at [766, 237] on icon at bounding box center [762, 239] width 16 height 16
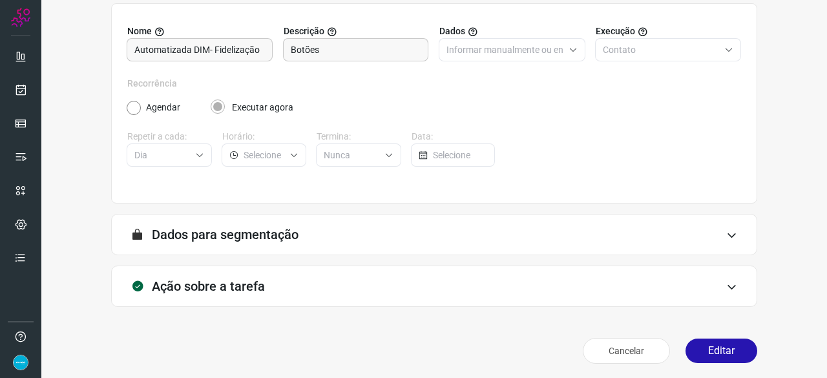
scroll to position [126, 0]
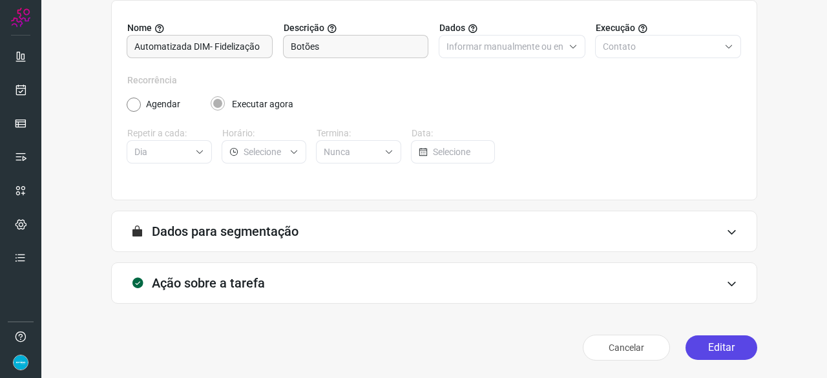
click at [700, 351] on button "Editar" at bounding box center [721, 347] width 72 height 25
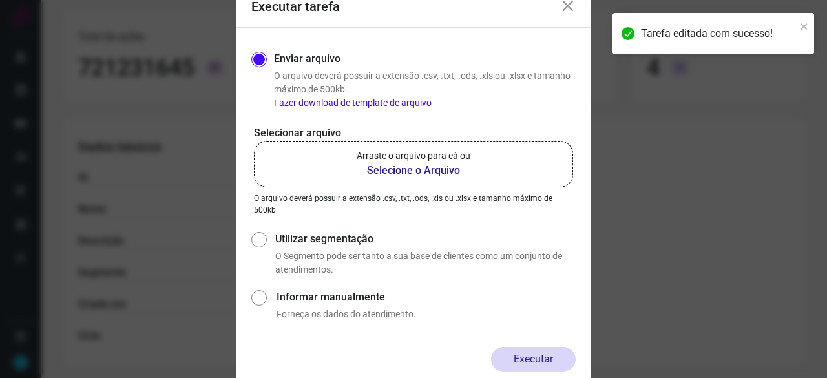
click at [395, 171] on b "Selecione o Arquivo" at bounding box center [414, 171] width 114 height 16
click at [0, 0] on input "Arraste o arquivo para cá ou Selecione o Arquivo" at bounding box center [0, 0] width 0 height 0
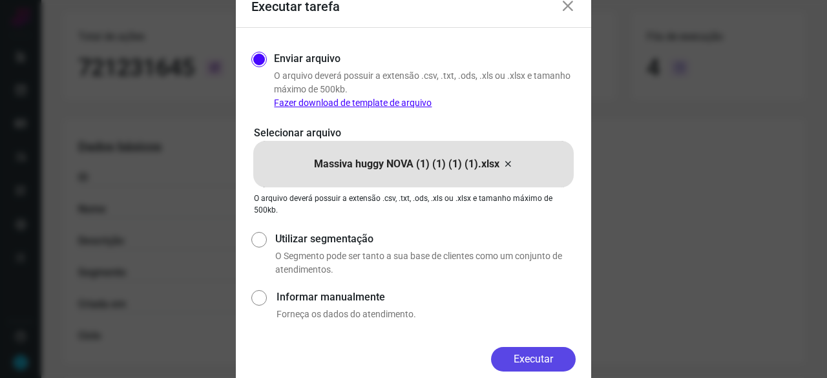
click at [557, 358] on button "Executar" at bounding box center [533, 359] width 85 height 25
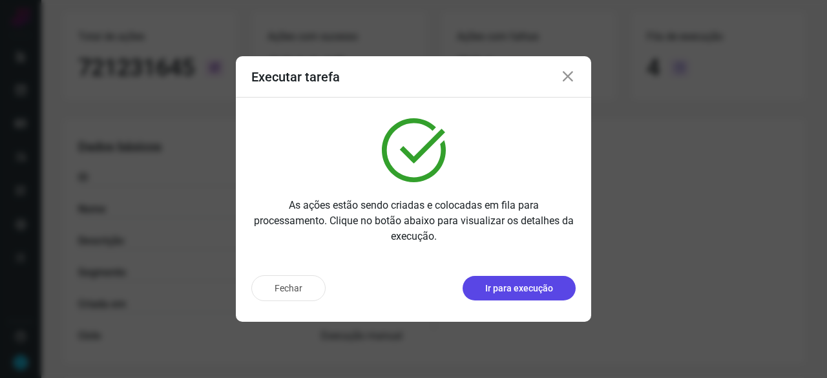
click at [509, 286] on p "Ir para execução" at bounding box center [519, 289] width 68 height 14
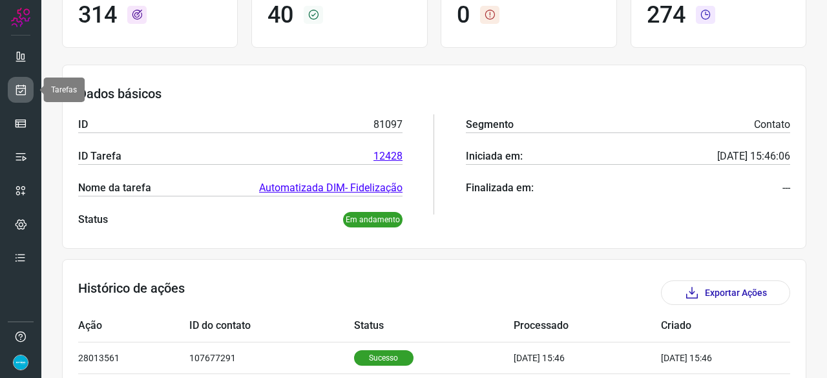
click at [25, 87] on icon at bounding box center [21, 89] width 14 height 13
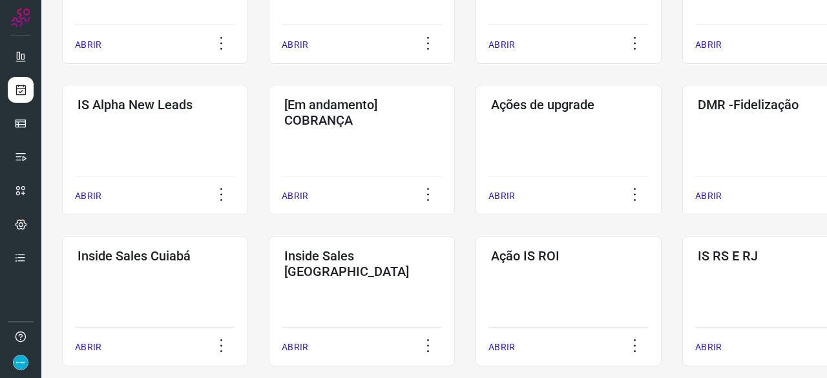
scroll to position [491, 0]
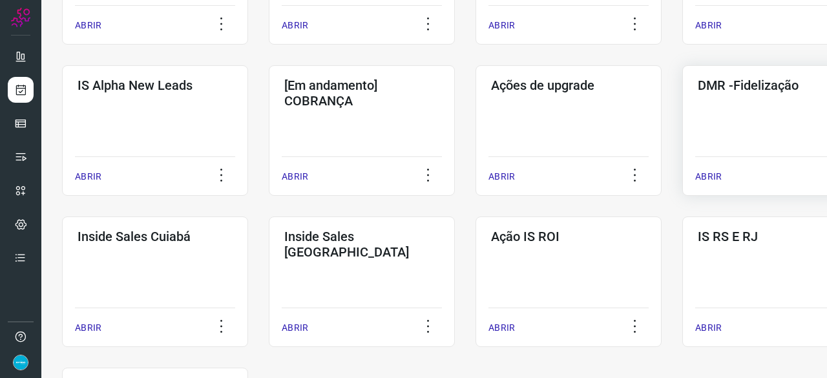
click at [707, 178] on p "ABRIR" at bounding box center [708, 177] width 26 height 14
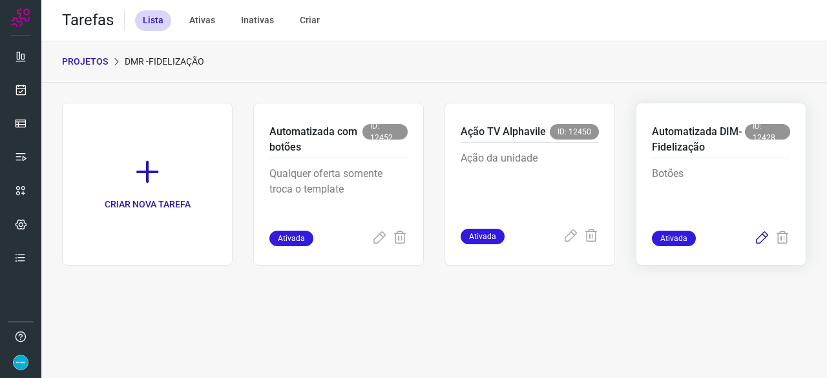
click at [765, 235] on icon at bounding box center [762, 239] width 16 height 16
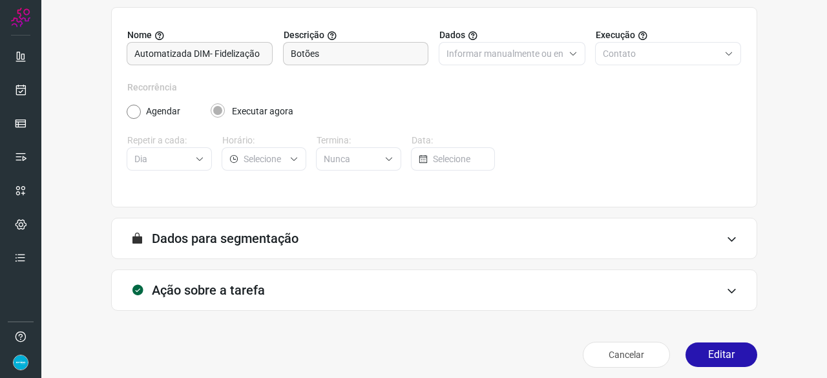
scroll to position [126, 0]
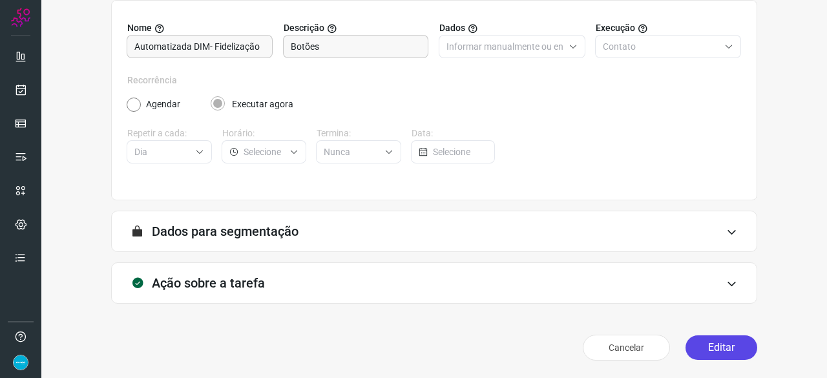
click at [705, 349] on button "Editar" at bounding box center [721, 347] width 72 height 25
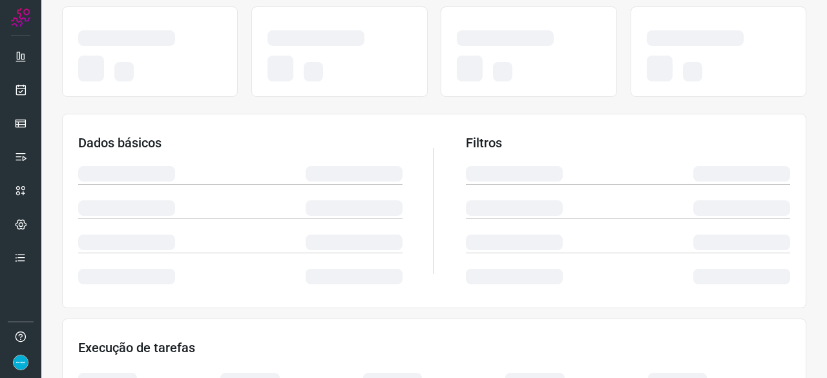
scroll to position [126, 0]
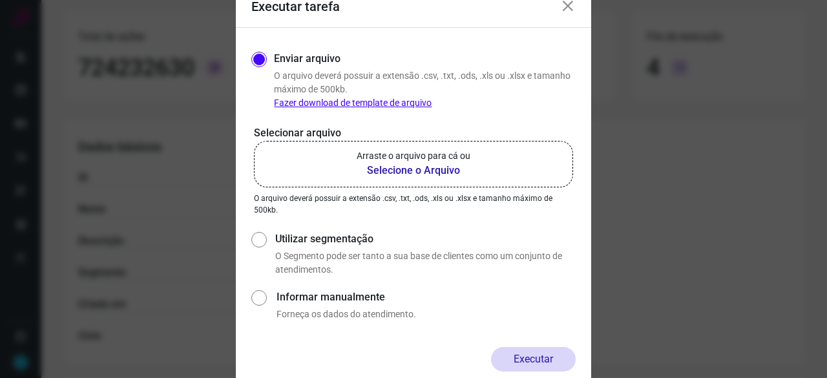
click at [399, 172] on b "Selecione o Arquivo" at bounding box center [414, 171] width 114 height 16
click at [0, 0] on input "Arraste o arquivo para cá ou Selecione o Arquivo" at bounding box center [0, 0] width 0 height 0
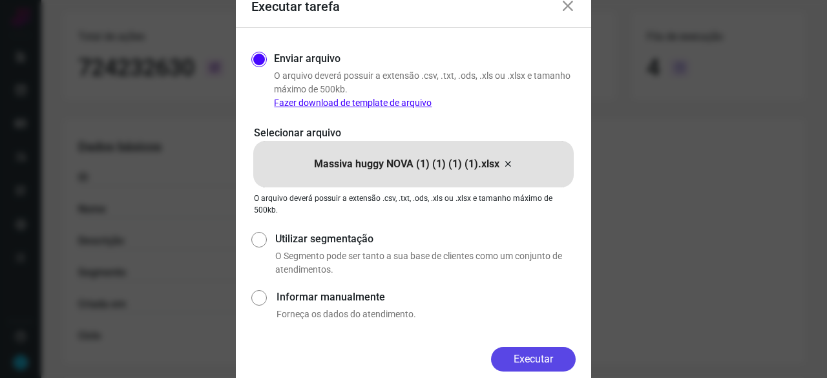
click at [543, 359] on button "Executar" at bounding box center [533, 359] width 85 height 25
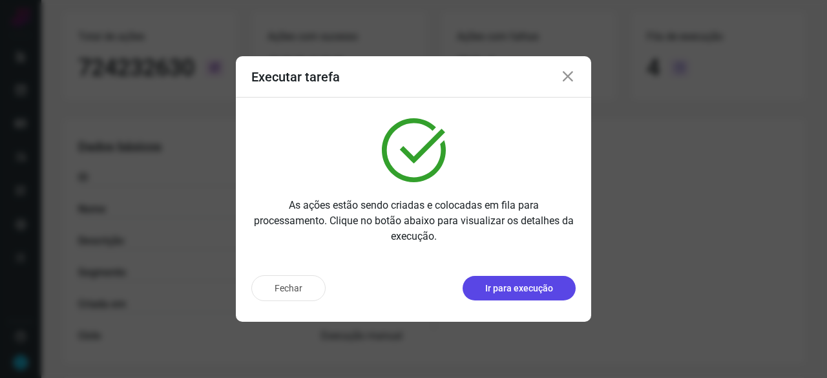
click at [517, 291] on p "Ir para execução" at bounding box center [519, 289] width 68 height 14
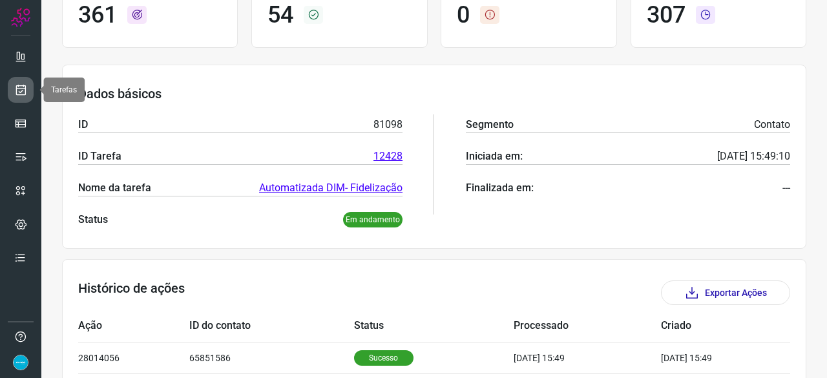
click at [27, 90] on link at bounding box center [21, 90] width 26 height 26
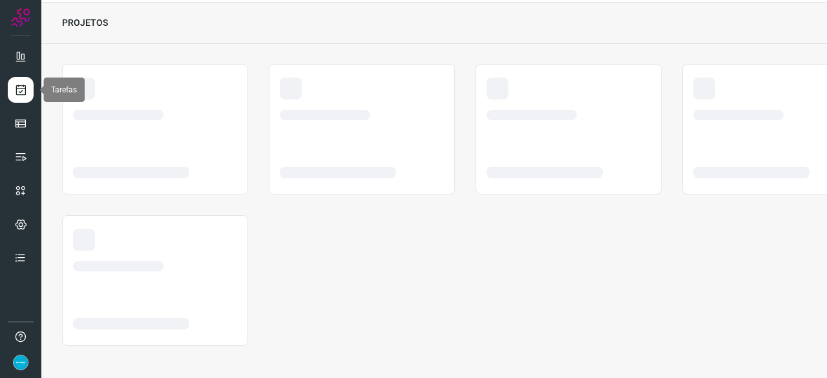
scroll to position [39, 0]
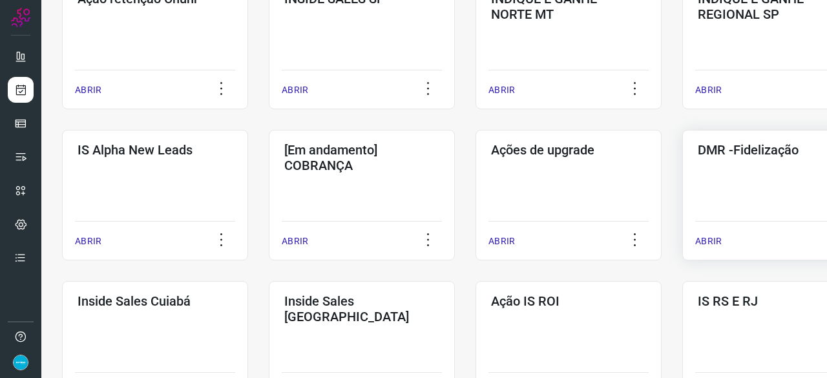
click at [712, 242] on p "ABRIR" at bounding box center [708, 241] width 26 height 14
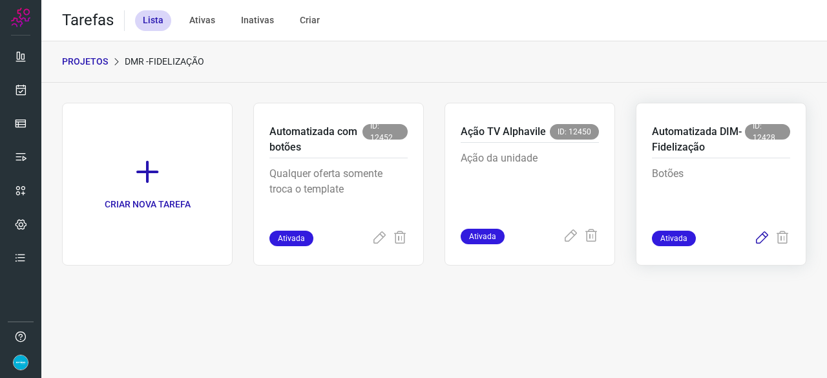
click at [762, 238] on icon at bounding box center [762, 239] width 16 height 16
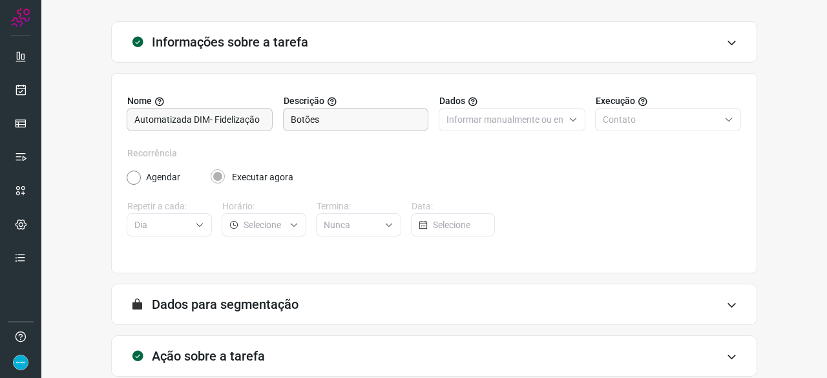
scroll to position [126, 0]
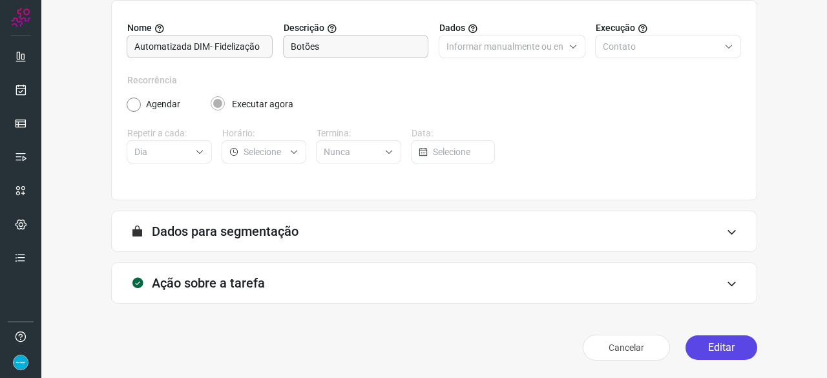
click at [706, 346] on button "Editar" at bounding box center [721, 347] width 72 height 25
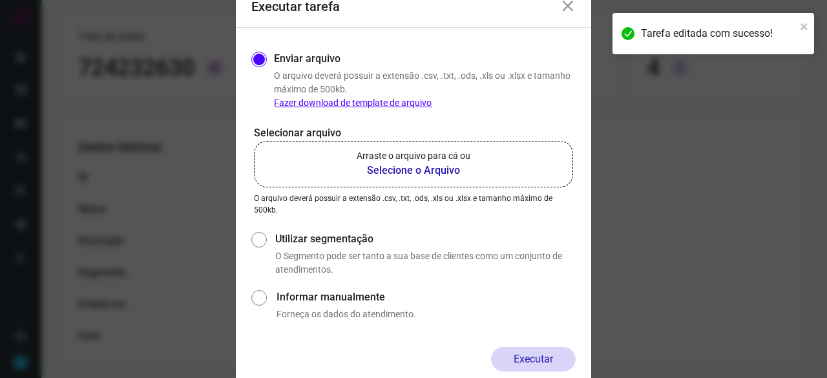
click at [403, 170] on b "Selecione o Arquivo" at bounding box center [414, 171] width 114 height 16
click at [0, 0] on input "Arraste o arquivo para cá ou Selecione o Arquivo" at bounding box center [0, 0] width 0 height 0
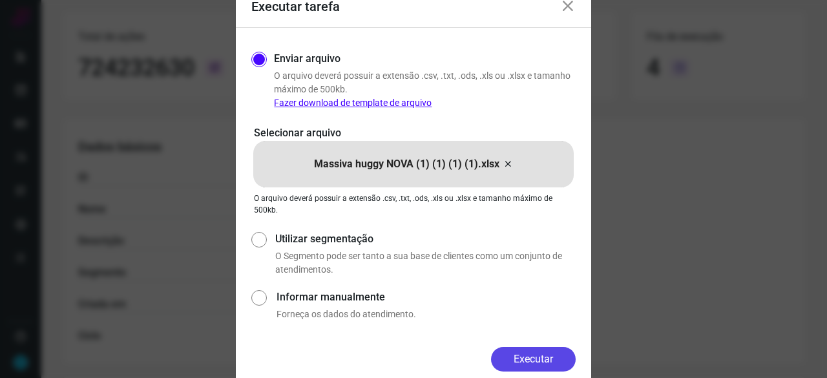
click at [521, 355] on button "Executar" at bounding box center [533, 359] width 85 height 25
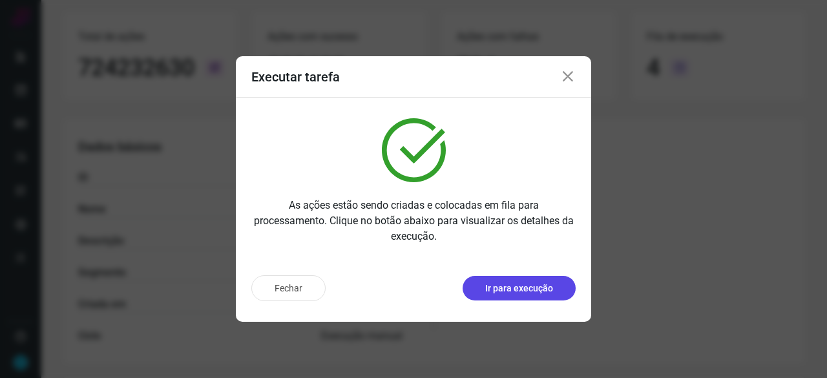
click at [515, 292] on p "Ir para execução" at bounding box center [519, 289] width 68 height 14
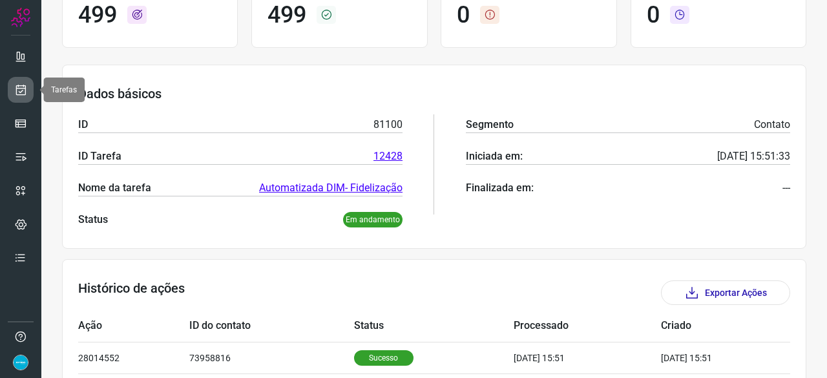
click at [29, 86] on link at bounding box center [21, 90] width 26 height 26
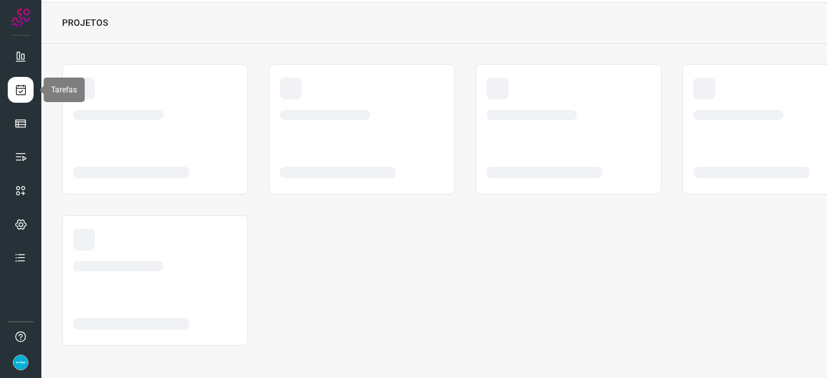
scroll to position [39, 0]
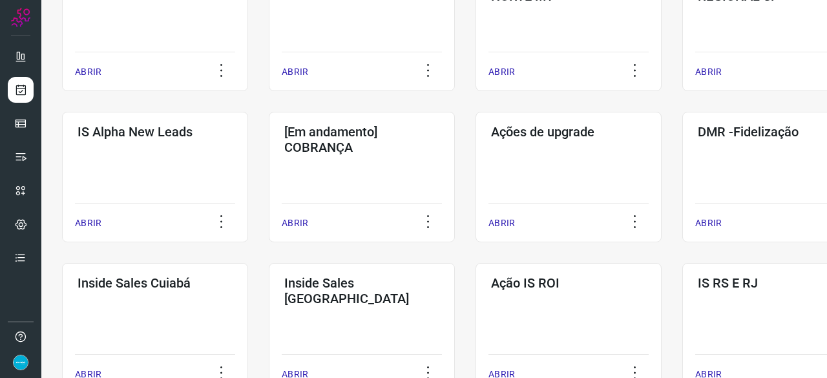
scroll to position [452, 0]
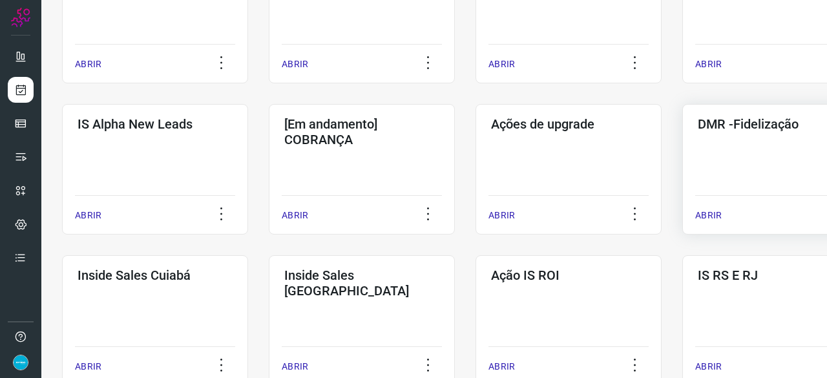
click at [711, 216] on p "ABRIR" at bounding box center [708, 216] width 26 height 14
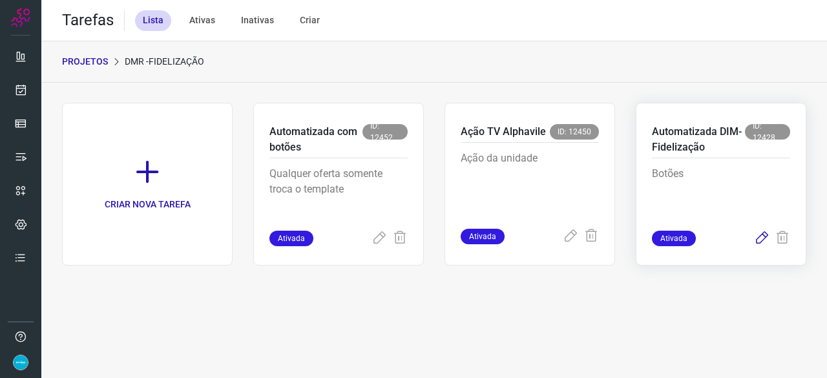
click at [761, 237] on icon at bounding box center [762, 239] width 16 height 16
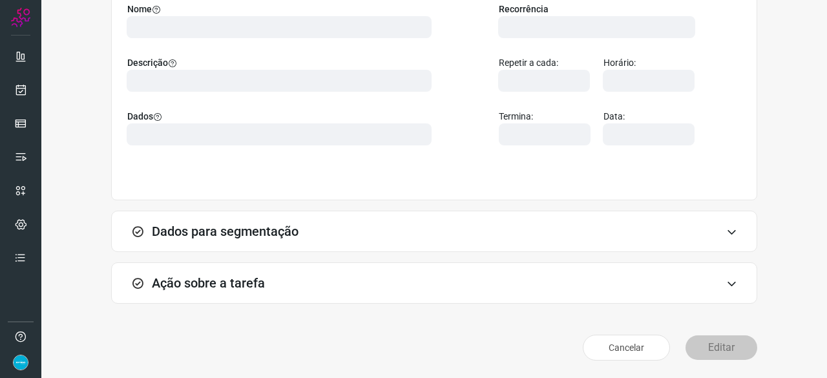
scroll to position [126, 0]
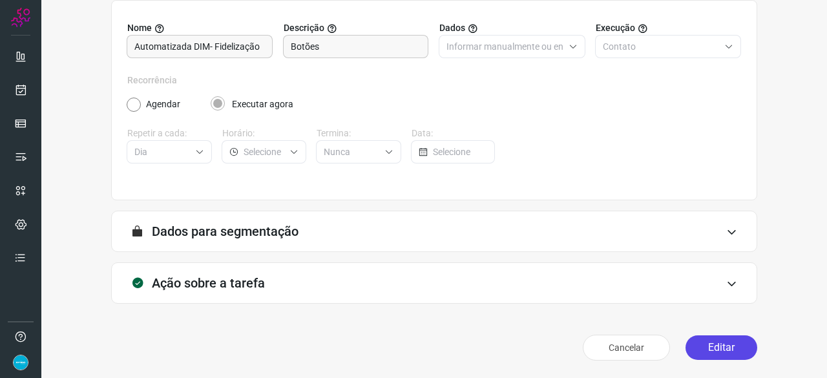
click at [716, 346] on button "Editar" at bounding box center [721, 347] width 72 height 25
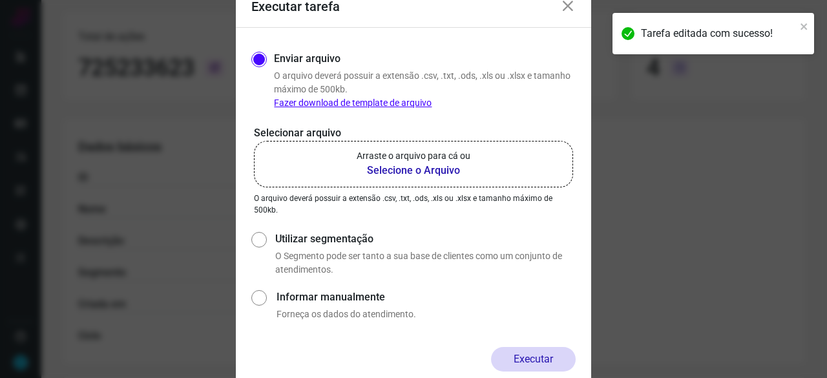
click at [373, 170] on b "Selecione o Arquivo" at bounding box center [414, 171] width 114 height 16
click at [0, 0] on input "Arraste o arquivo para cá ou Selecione o Arquivo" at bounding box center [0, 0] width 0 height 0
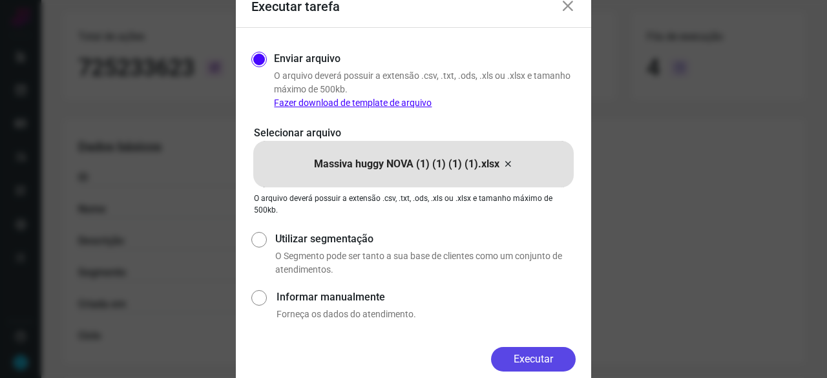
click at [540, 357] on button "Executar" at bounding box center [533, 359] width 85 height 25
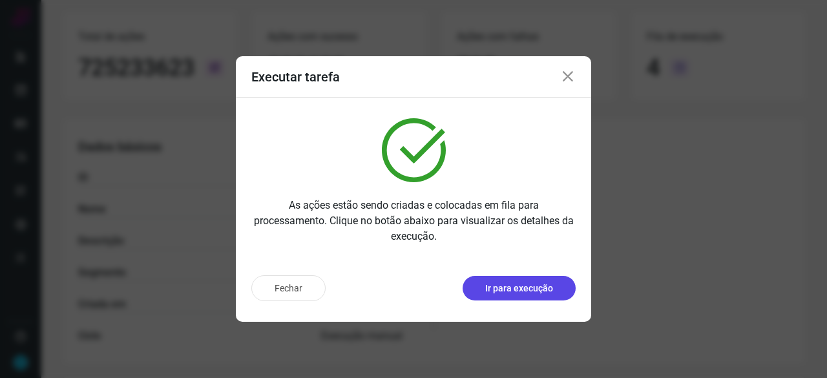
click at [531, 287] on p "Ir para execução" at bounding box center [519, 289] width 68 height 14
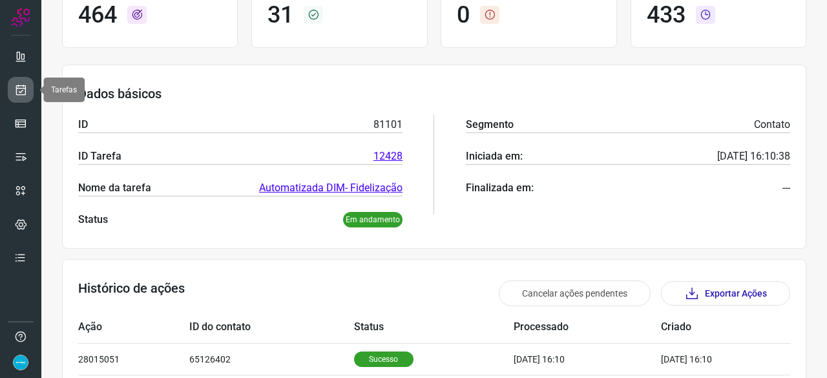
click at [30, 90] on link at bounding box center [21, 90] width 26 height 26
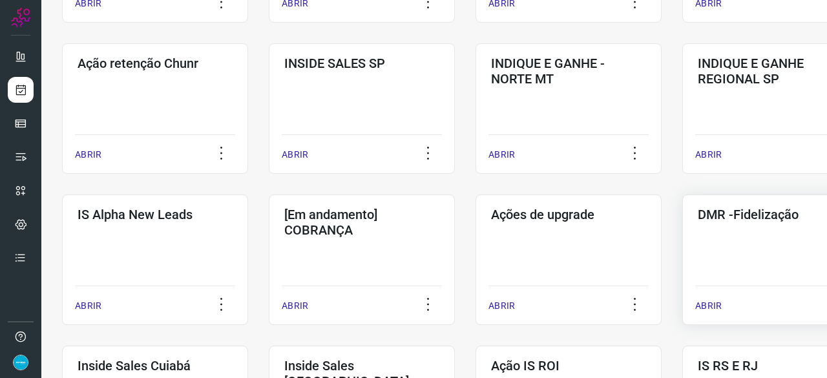
click at [710, 304] on p "ABRIR" at bounding box center [708, 306] width 26 height 14
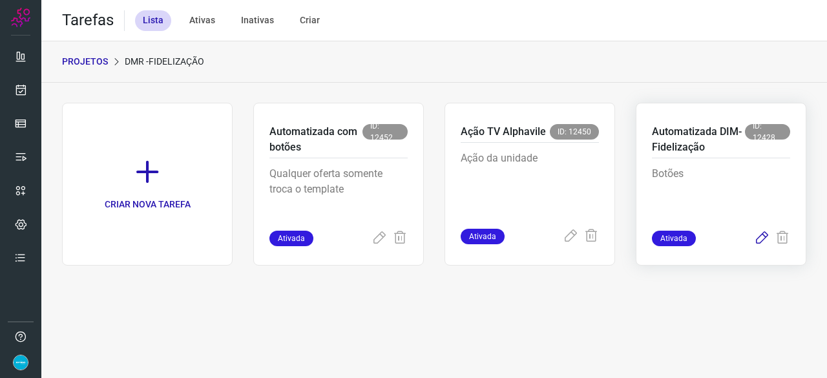
click at [765, 237] on icon at bounding box center [762, 239] width 16 height 16
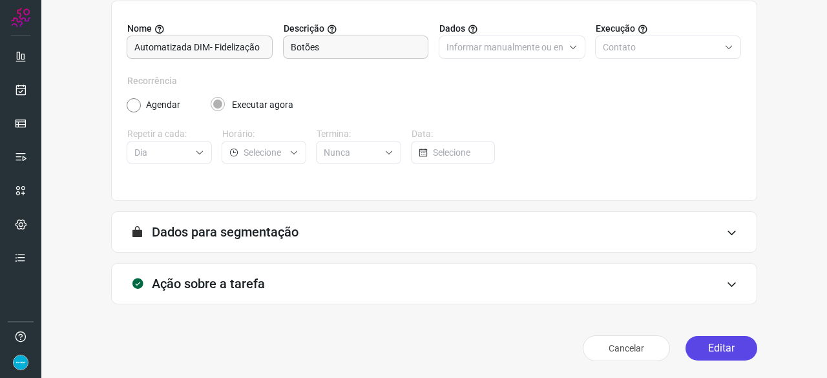
scroll to position [126, 0]
click at [714, 346] on button "Editar" at bounding box center [721, 347] width 72 height 25
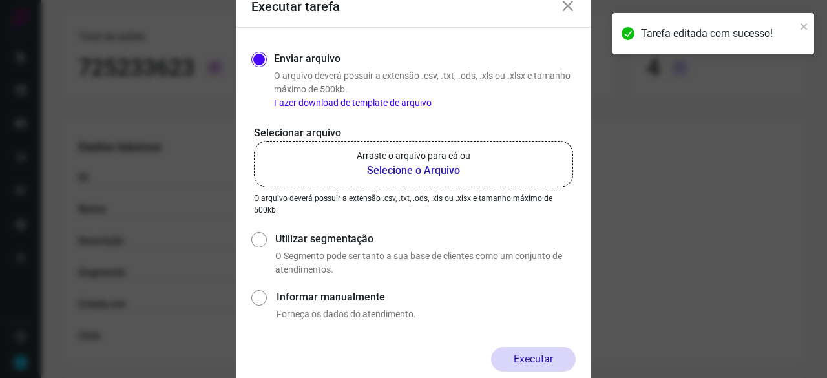
click at [386, 170] on b "Selecione o Arquivo" at bounding box center [414, 171] width 114 height 16
click at [0, 0] on input "Arraste o arquivo para cá ou Selecione o Arquivo" at bounding box center [0, 0] width 0 height 0
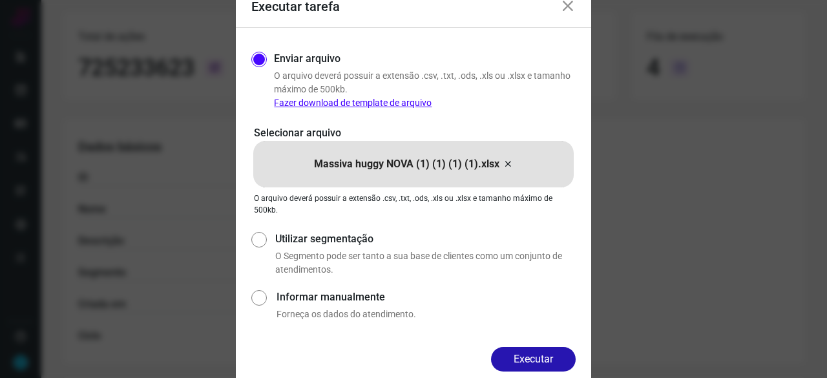
click at [523, 356] on button "Executar" at bounding box center [533, 359] width 85 height 25
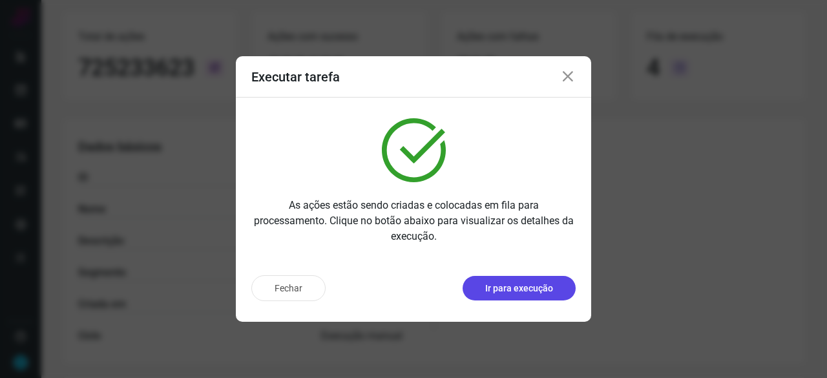
click at [530, 288] on p "Ir para execução" at bounding box center [519, 289] width 68 height 14
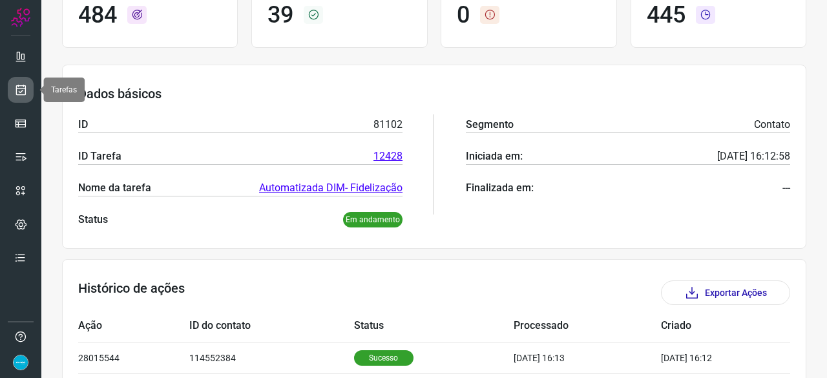
click at [23, 95] on icon at bounding box center [21, 89] width 14 height 13
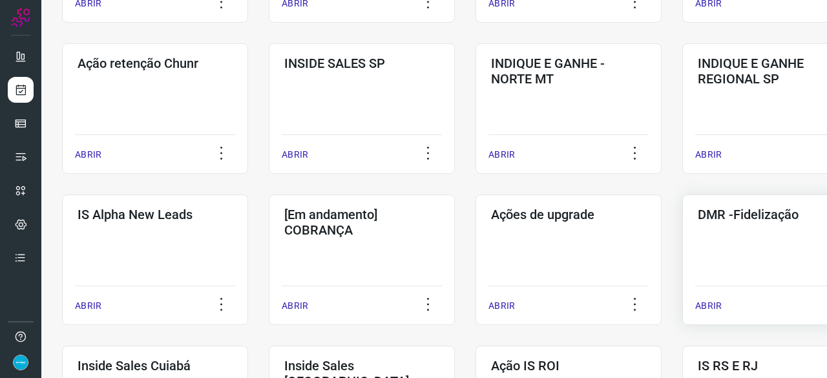
click at [709, 306] on p "ABRIR" at bounding box center [708, 306] width 26 height 14
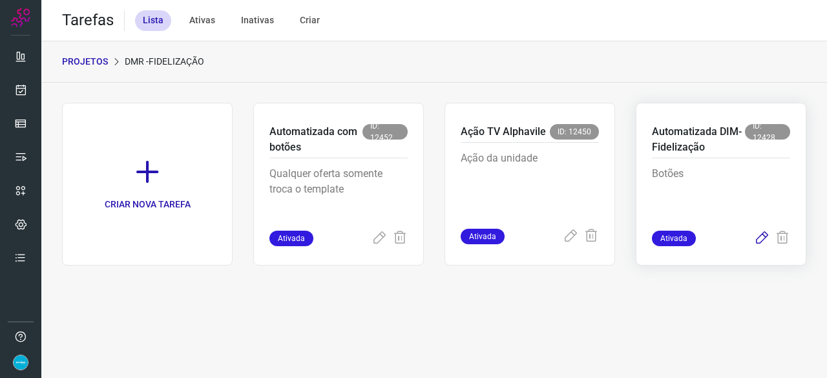
click at [762, 237] on icon at bounding box center [762, 239] width 16 height 16
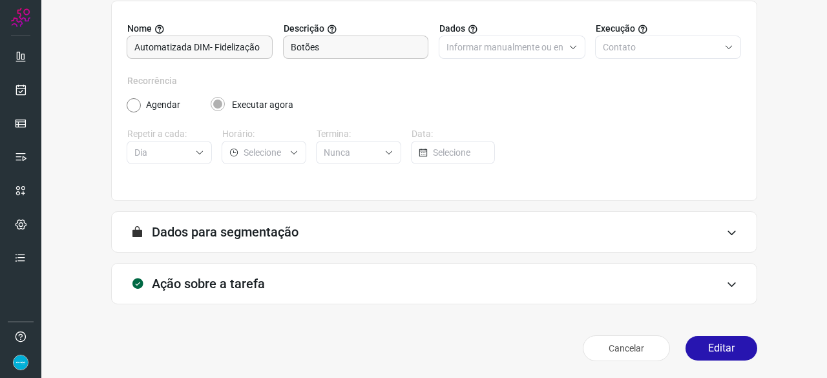
scroll to position [126, 0]
click at [695, 349] on button "Editar" at bounding box center [721, 347] width 72 height 25
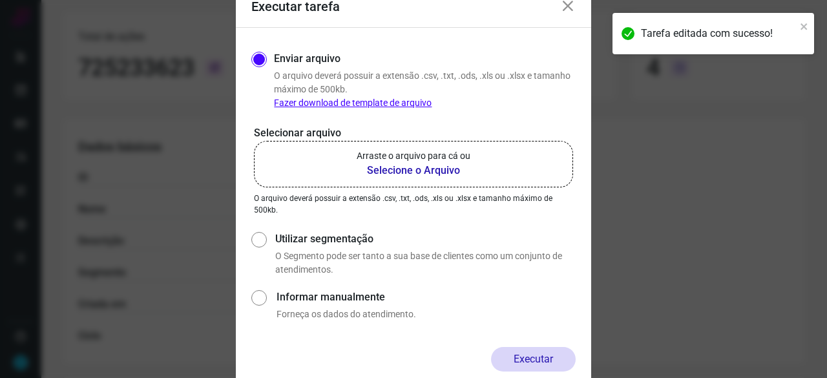
click at [417, 171] on b "Selecione o Arquivo" at bounding box center [414, 171] width 114 height 16
click at [0, 0] on input "Arraste o arquivo para cá ou Selecione o Arquivo" at bounding box center [0, 0] width 0 height 0
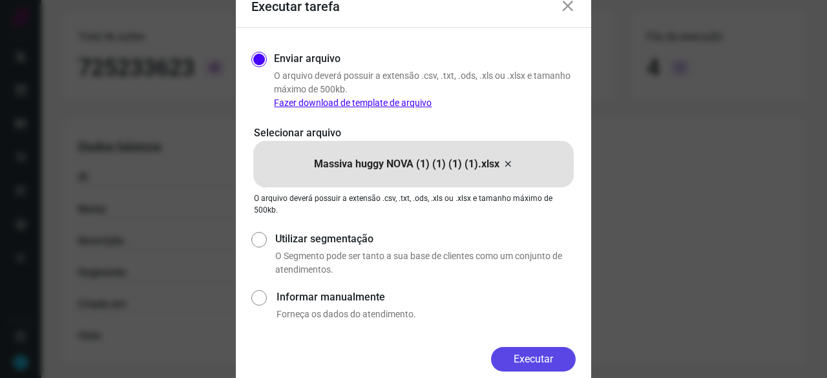
click at [527, 356] on button "Executar" at bounding box center [533, 359] width 85 height 25
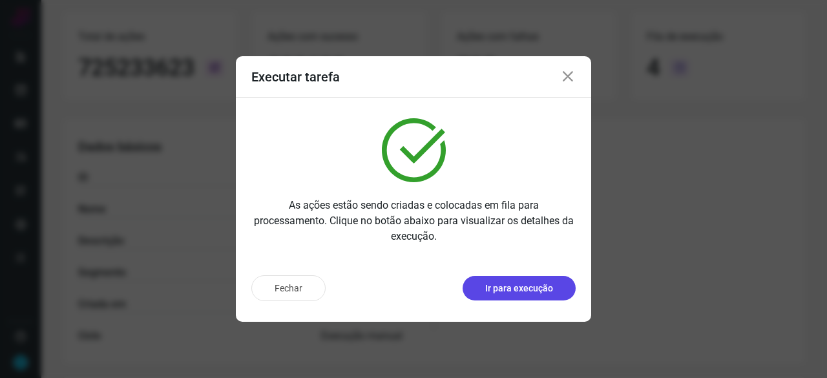
click at [547, 288] on p "Ir para execução" at bounding box center [519, 289] width 68 height 14
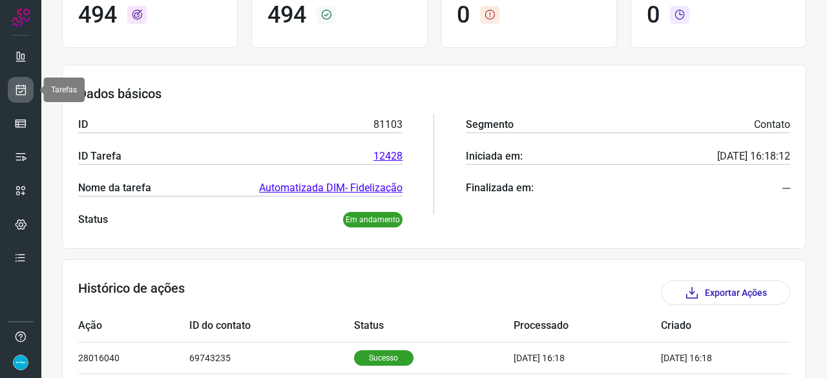
click at [26, 87] on icon at bounding box center [21, 89] width 14 height 13
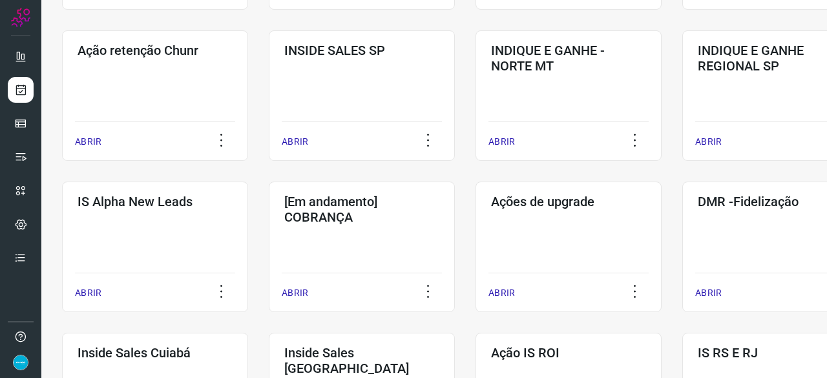
scroll to position [426, 0]
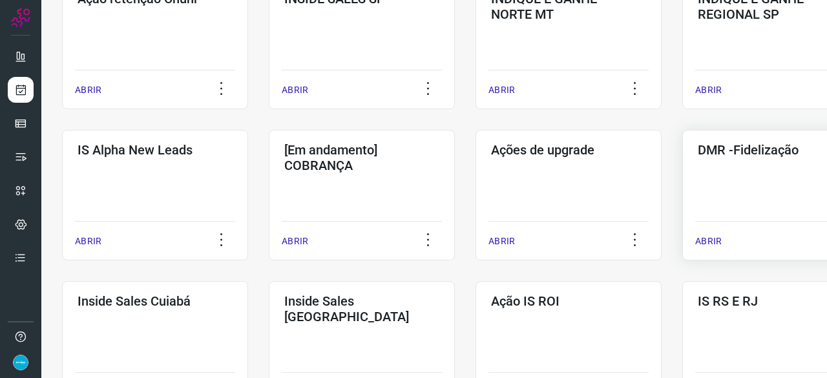
click at [713, 236] on p "ABRIR" at bounding box center [708, 241] width 26 height 14
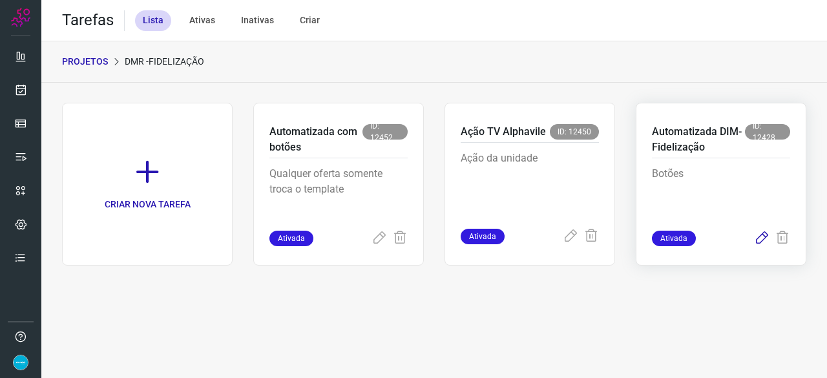
click at [763, 240] on icon at bounding box center [762, 239] width 16 height 16
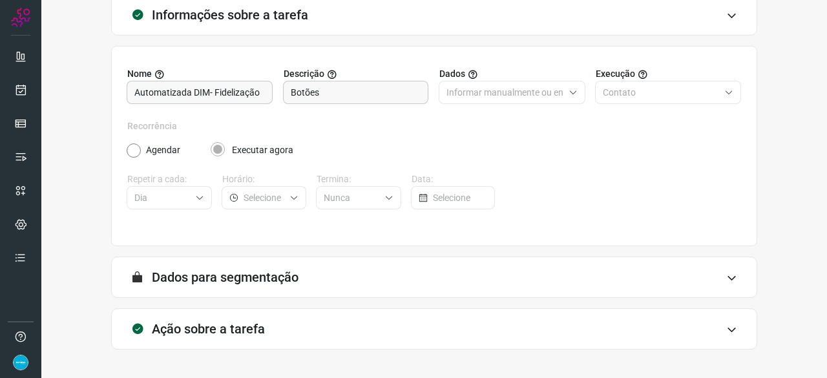
scroll to position [126, 0]
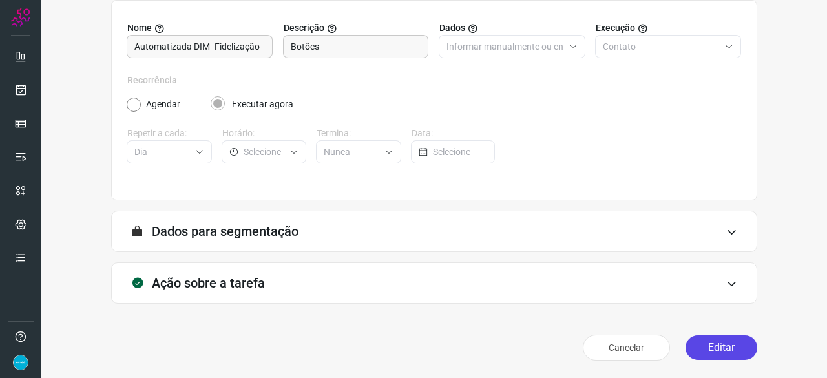
click at [710, 344] on button "Editar" at bounding box center [721, 347] width 72 height 25
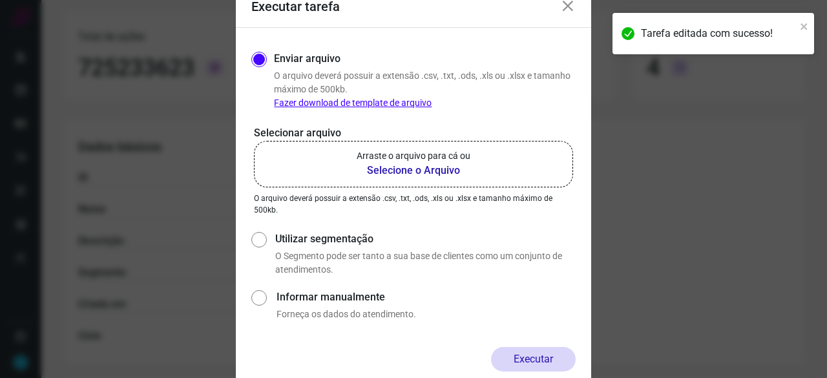
click at [400, 172] on b "Selecione o Arquivo" at bounding box center [414, 171] width 114 height 16
click at [0, 0] on input "Arraste o arquivo para cá ou Selecione o Arquivo" at bounding box center [0, 0] width 0 height 0
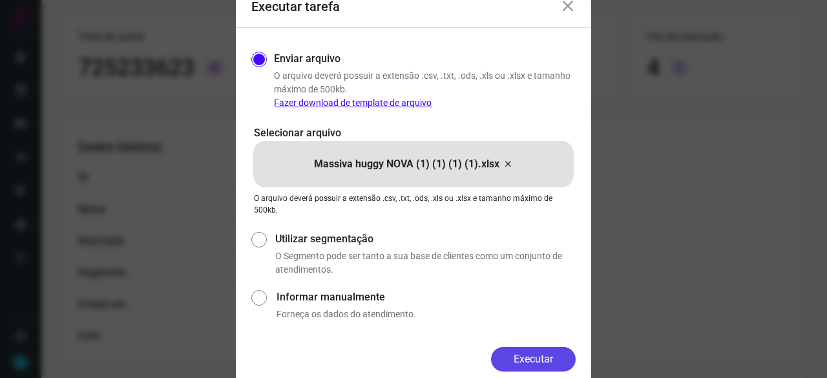
click at [557, 366] on button "Executar" at bounding box center [533, 359] width 85 height 25
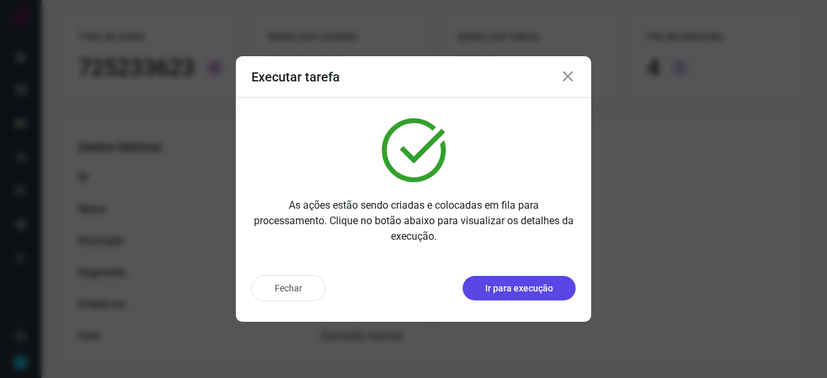
click at [550, 291] on p "Ir para execução" at bounding box center [519, 289] width 68 height 14
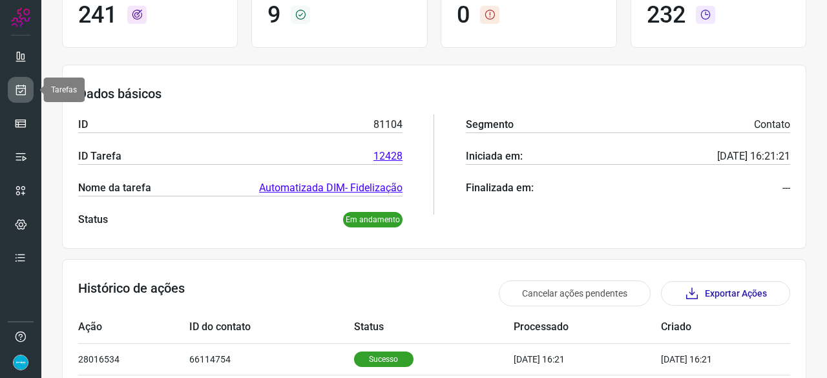
click at [25, 95] on icon at bounding box center [21, 89] width 14 height 13
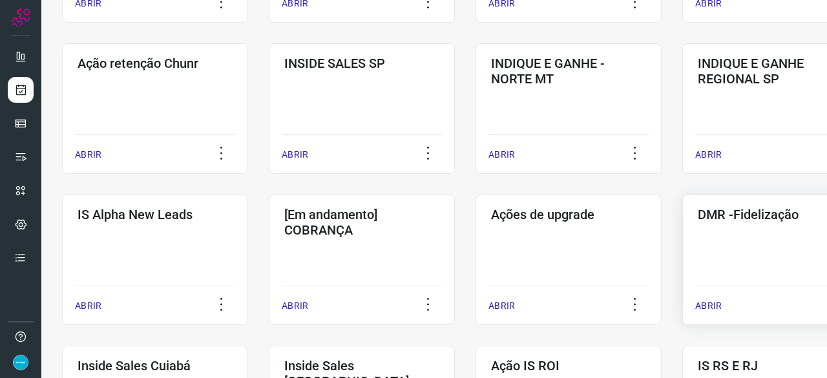
click at [704, 303] on p "ABRIR" at bounding box center [708, 306] width 26 height 14
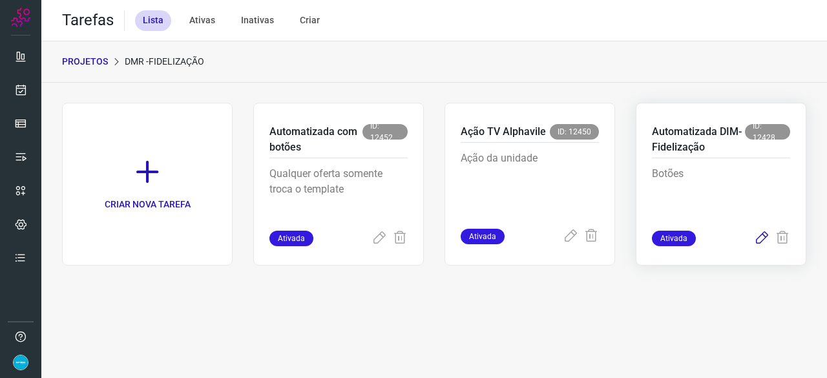
click at [759, 238] on icon at bounding box center [762, 239] width 16 height 16
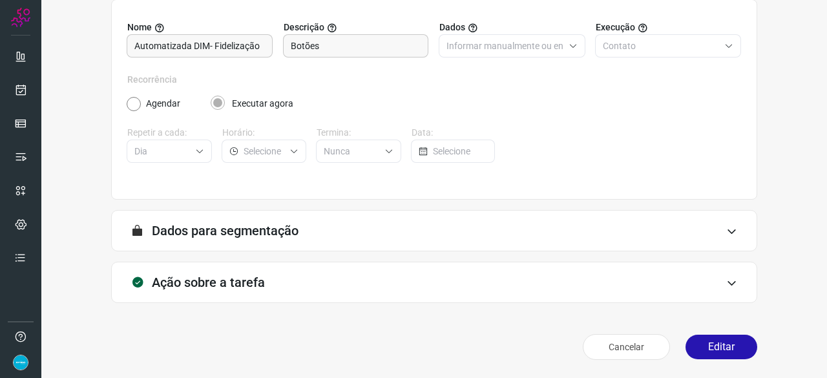
scroll to position [126, 0]
click at [720, 342] on button "Editar" at bounding box center [721, 347] width 72 height 25
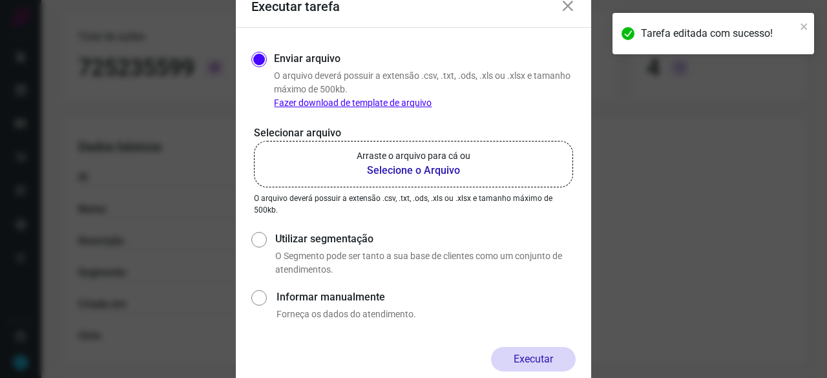
click at [418, 170] on b "Selecione o Arquivo" at bounding box center [414, 171] width 114 height 16
click at [0, 0] on input "Arraste o arquivo para cá ou Selecione o Arquivo" at bounding box center [0, 0] width 0 height 0
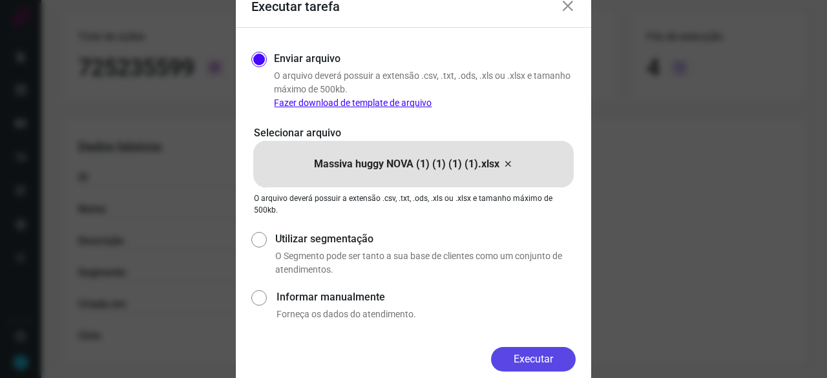
click at [541, 357] on button "Executar" at bounding box center [533, 359] width 85 height 25
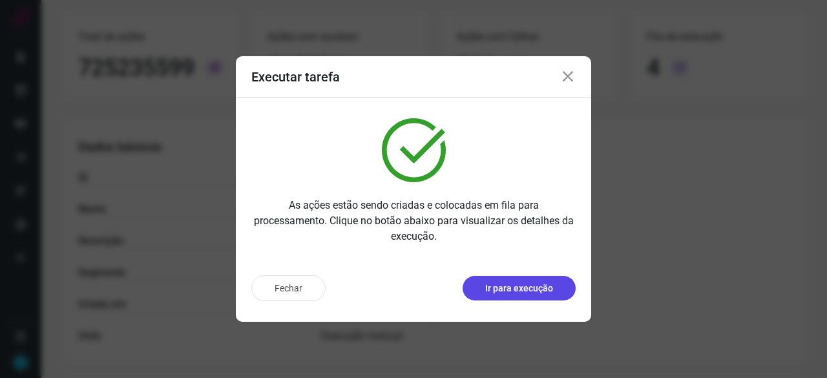
click at [517, 286] on p "Ir para execução" at bounding box center [519, 289] width 68 height 14
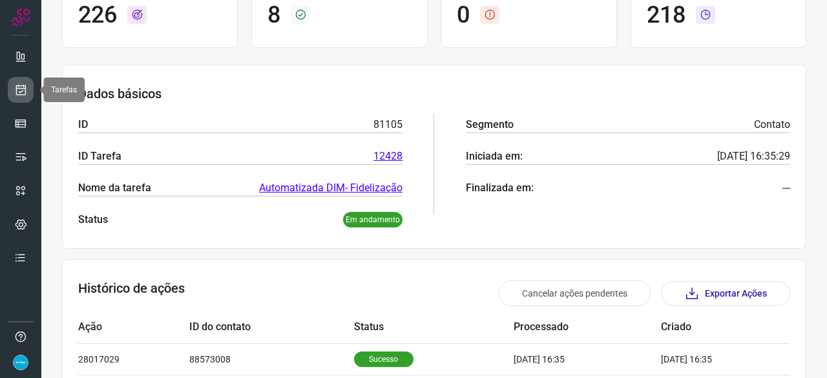
click at [21, 88] on icon at bounding box center [21, 89] width 14 height 13
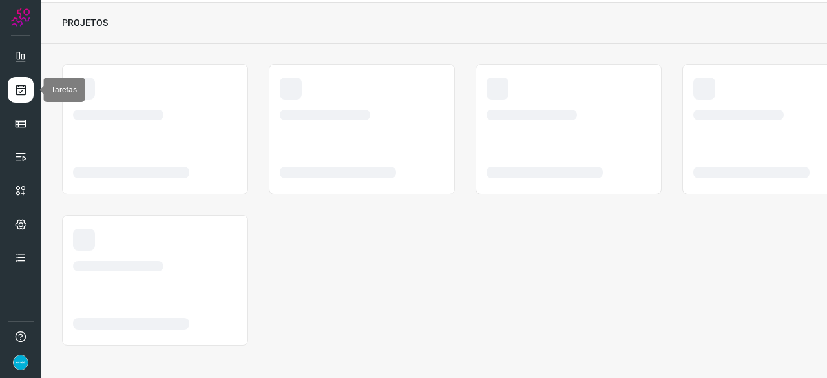
scroll to position [39, 0]
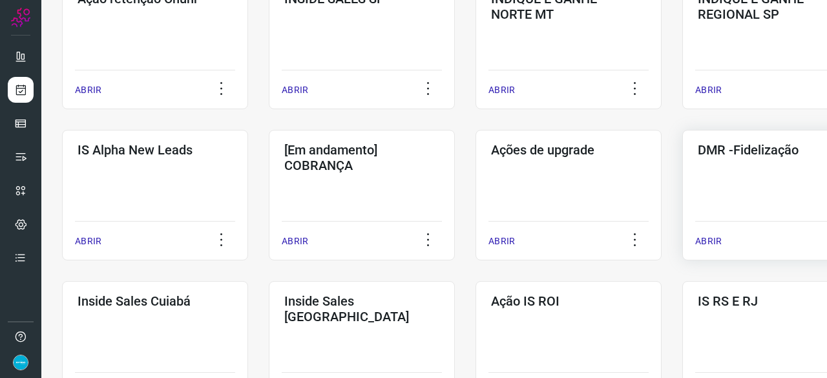
click at [709, 240] on p "ABRIR" at bounding box center [708, 241] width 26 height 14
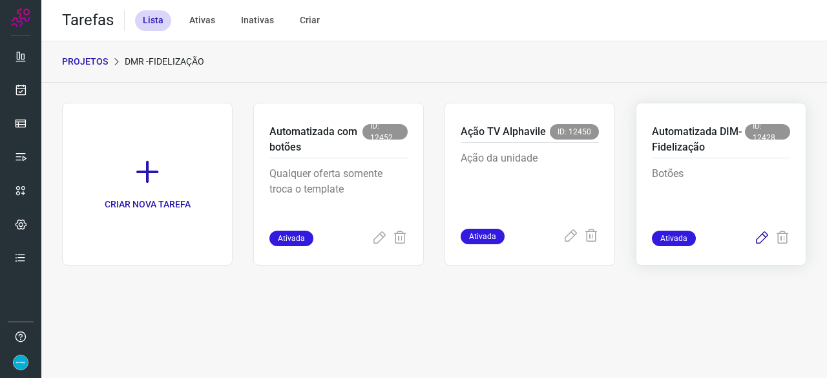
click at [765, 236] on icon at bounding box center [762, 239] width 16 height 16
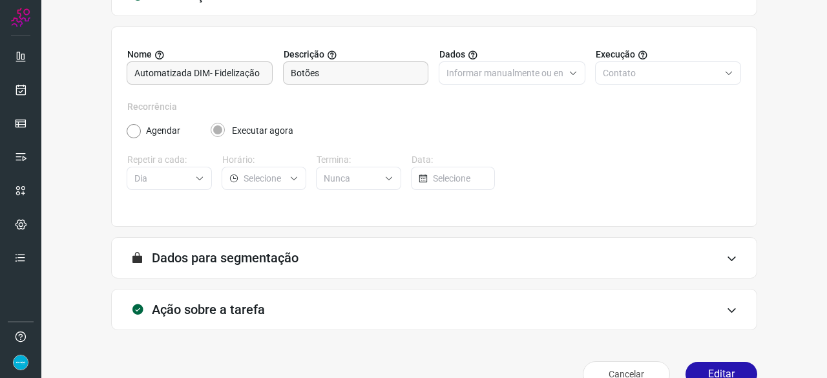
scroll to position [126, 0]
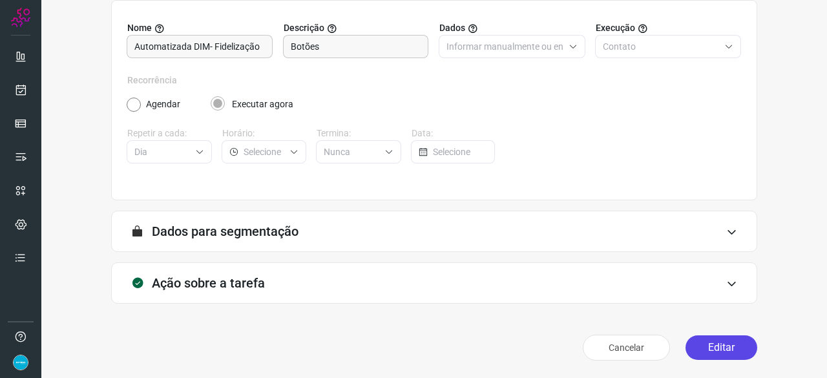
click at [729, 344] on button "Editar" at bounding box center [721, 347] width 72 height 25
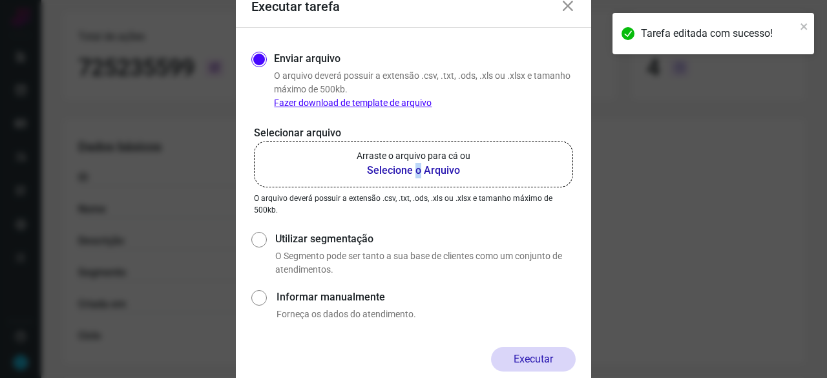
click at [417, 171] on b "Selecione o Arquivo" at bounding box center [414, 171] width 114 height 16
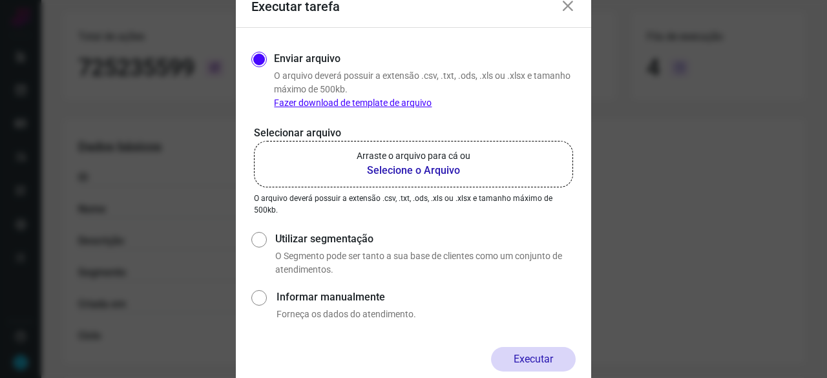
click at [399, 165] on b "Selecione o Arquivo" at bounding box center [414, 171] width 114 height 16
click at [0, 0] on input "Arraste o arquivo para cá ou Selecione o Arquivo" at bounding box center [0, 0] width 0 height 0
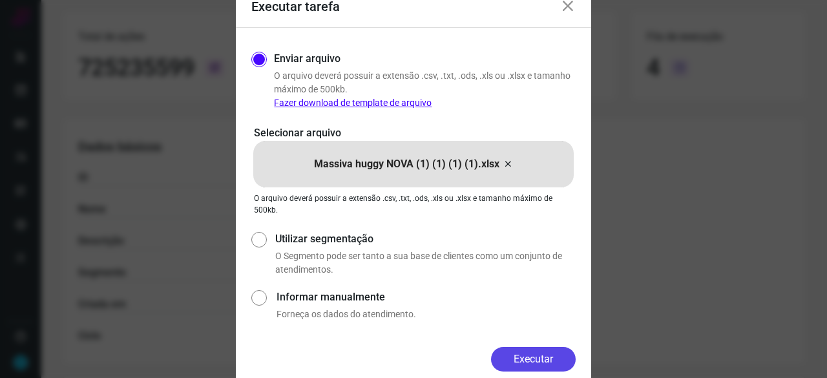
click at [528, 362] on button "Executar" at bounding box center [533, 359] width 85 height 25
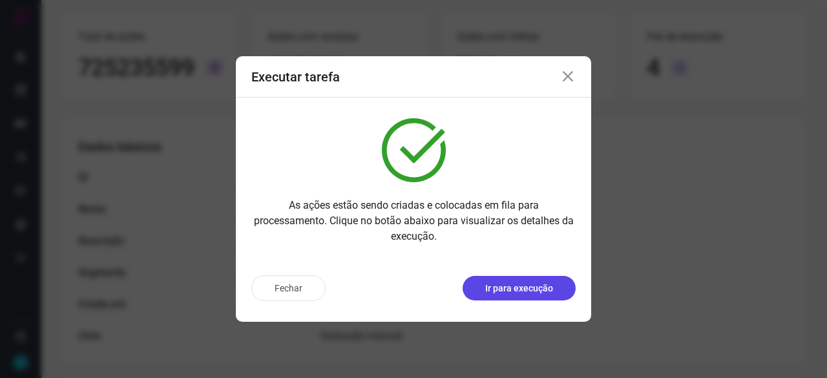
click at [554, 294] on button "Ir para execução" at bounding box center [518, 288] width 113 height 25
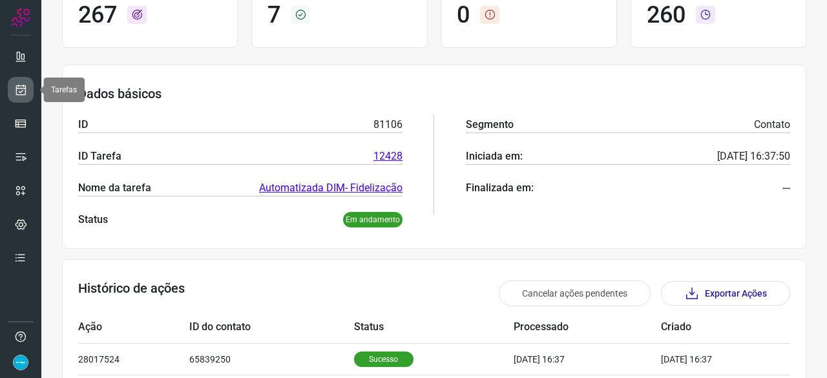
click at [21, 85] on icon at bounding box center [21, 89] width 14 height 13
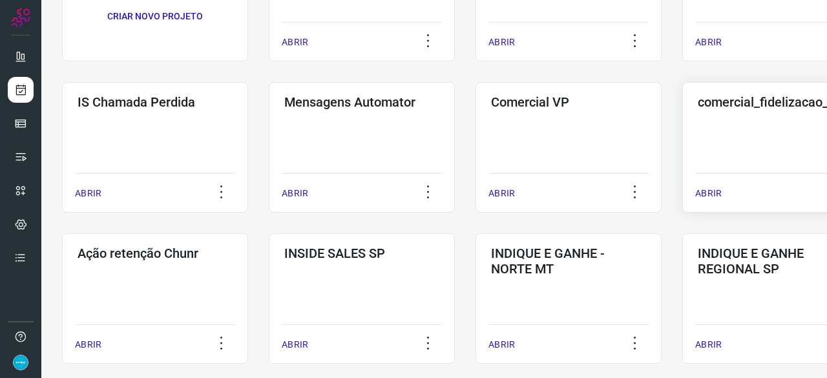
scroll to position [233, 0]
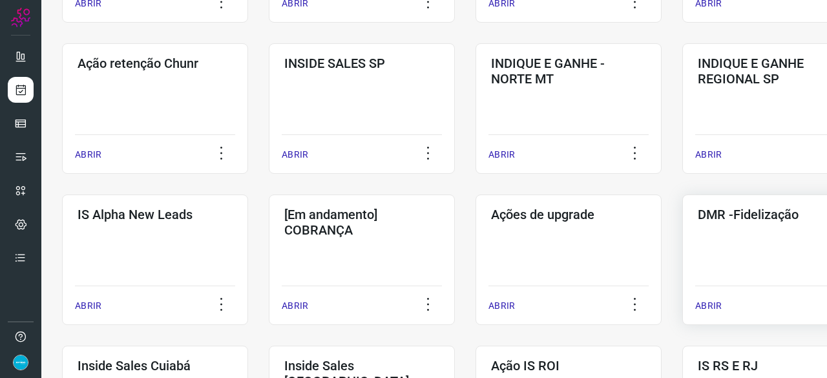
click at [714, 308] on p "ABRIR" at bounding box center [708, 306] width 26 height 14
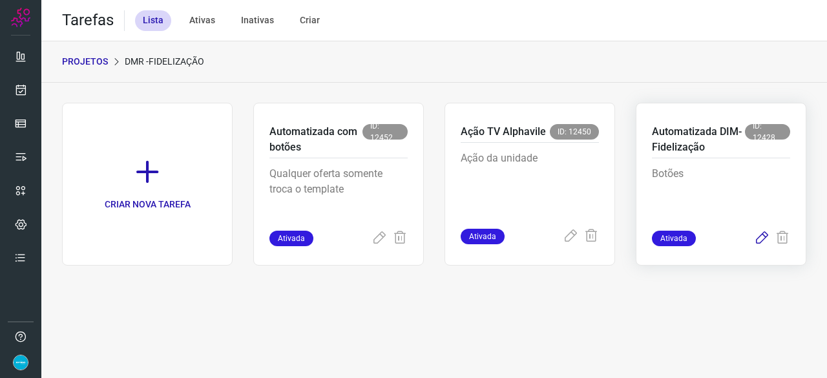
click at [759, 240] on icon at bounding box center [762, 239] width 16 height 16
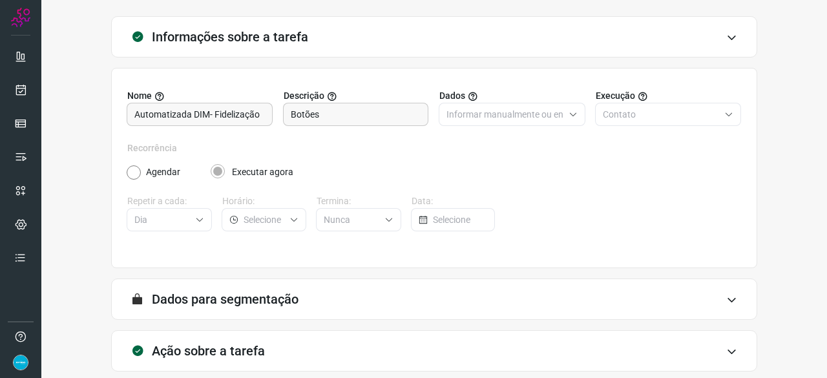
scroll to position [126, 0]
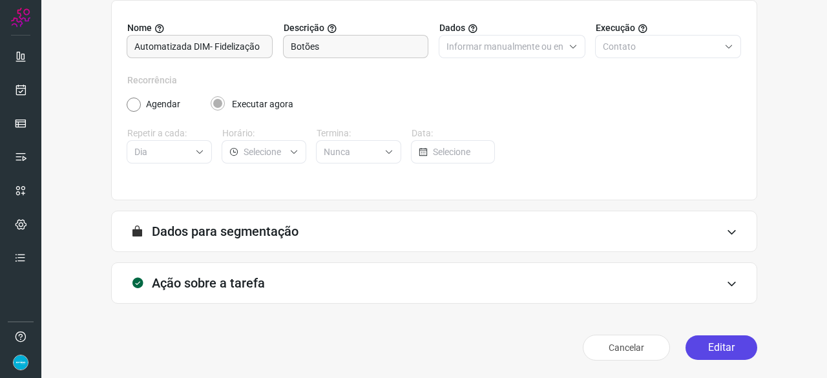
click at [704, 342] on button "Editar" at bounding box center [721, 347] width 72 height 25
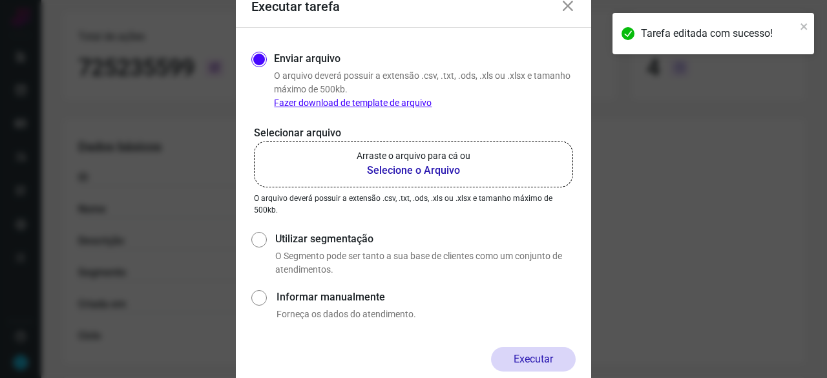
click at [410, 172] on b "Selecione o Arquivo" at bounding box center [414, 171] width 114 height 16
click at [0, 0] on input "Arraste o arquivo para cá ou Selecione o Arquivo" at bounding box center [0, 0] width 0 height 0
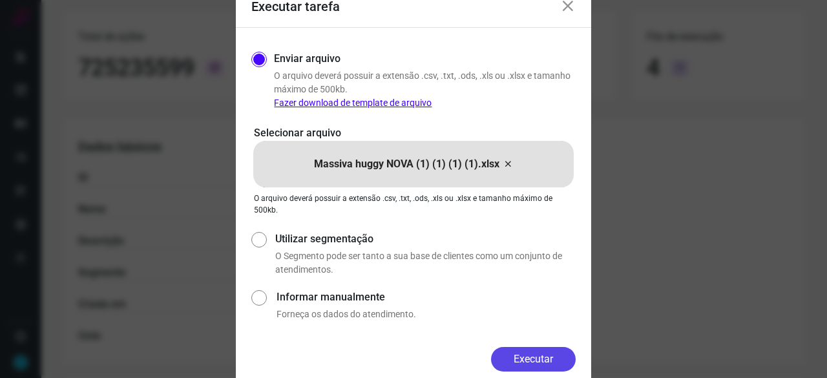
click at [545, 353] on button "Executar" at bounding box center [533, 359] width 85 height 25
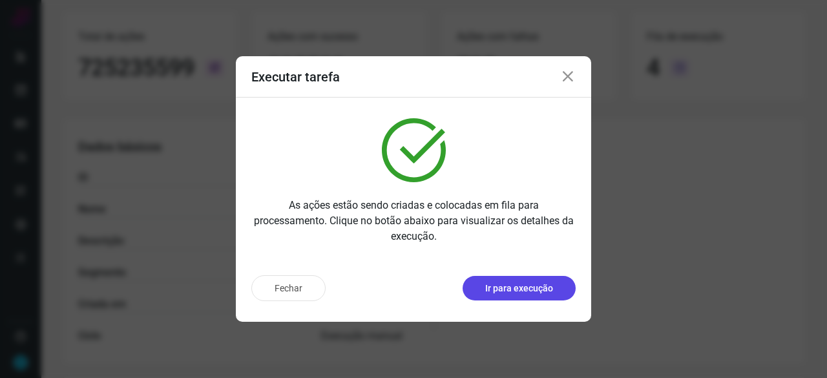
click at [536, 294] on p "Ir para execução" at bounding box center [519, 289] width 68 height 14
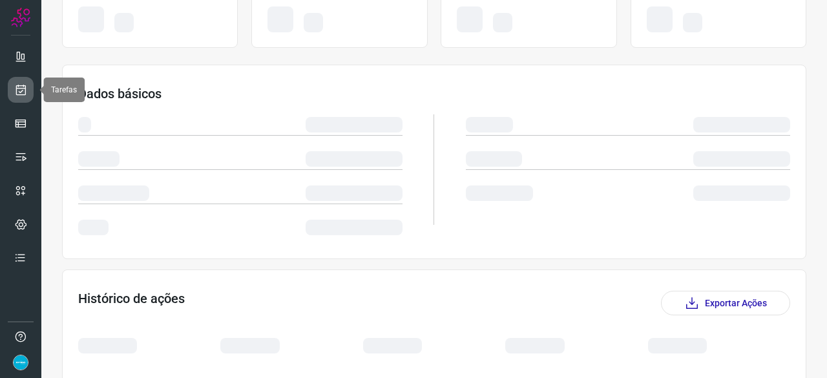
click at [17, 88] on icon at bounding box center [21, 89] width 14 height 13
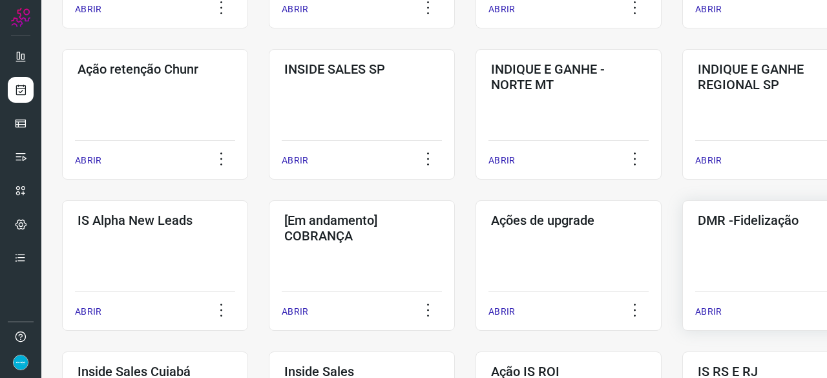
scroll to position [362, 0]
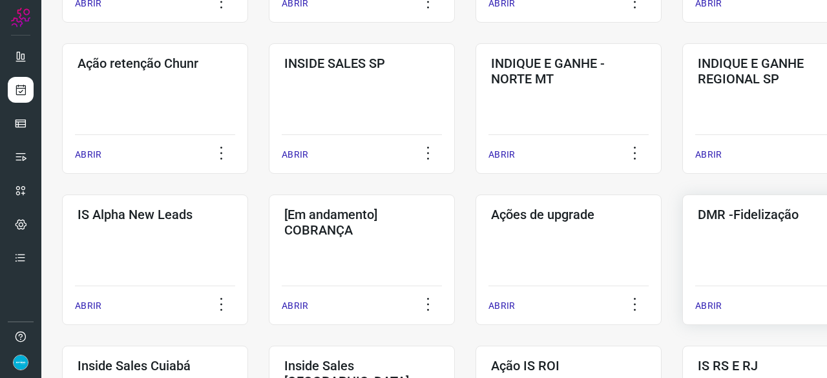
click at [718, 307] on p "ABRIR" at bounding box center [708, 306] width 26 height 14
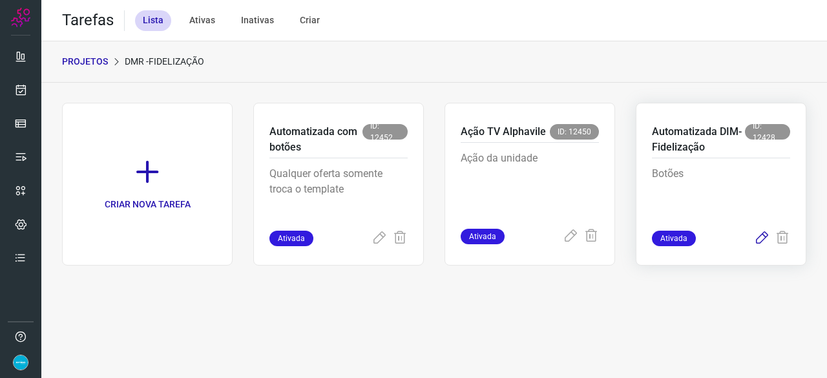
click at [762, 237] on icon at bounding box center [762, 239] width 16 height 16
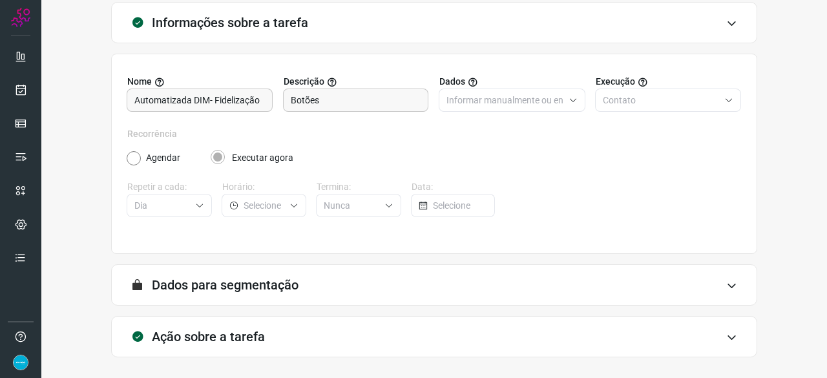
scroll to position [126, 0]
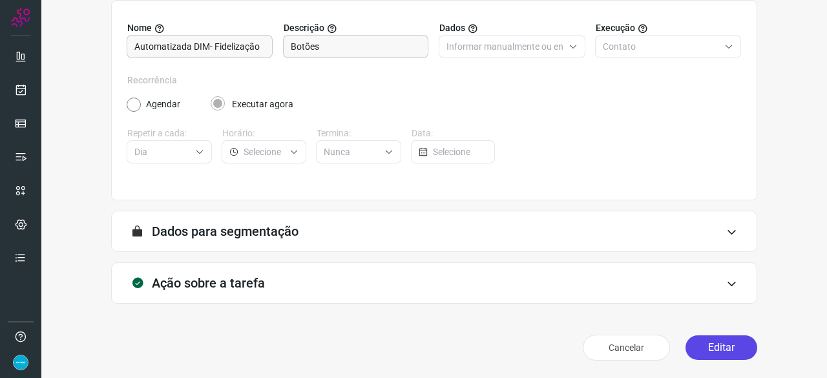
click at [715, 340] on button "Editar" at bounding box center [721, 347] width 72 height 25
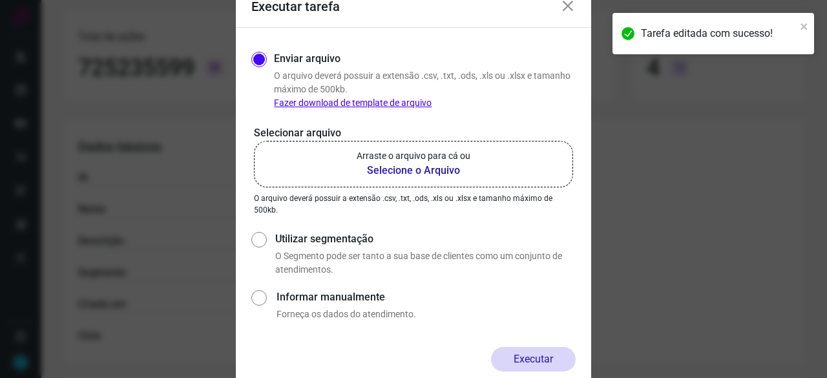
click at [410, 173] on b "Selecione o Arquivo" at bounding box center [414, 171] width 114 height 16
click at [0, 0] on input "Arraste o arquivo para cá ou Selecione o Arquivo" at bounding box center [0, 0] width 0 height 0
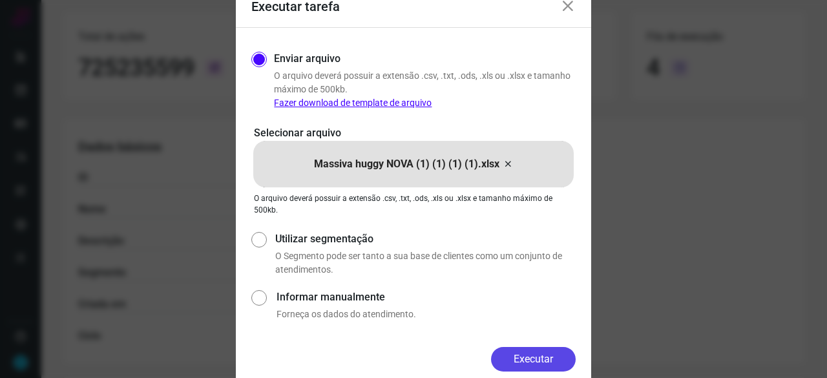
click at [553, 364] on button "Executar" at bounding box center [533, 359] width 85 height 25
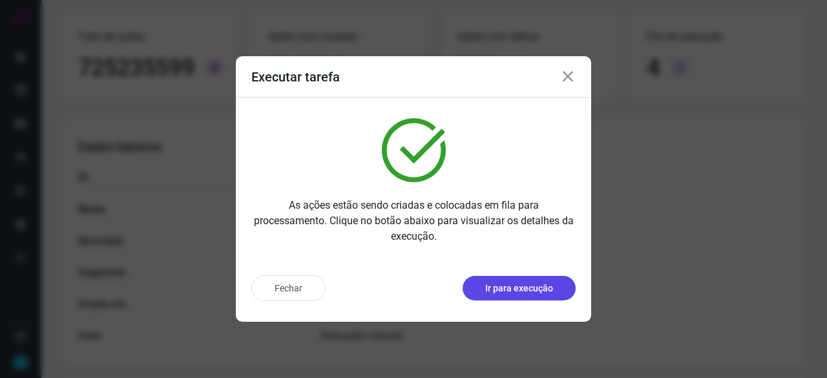
click at [534, 289] on p "Ir para execução" at bounding box center [519, 289] width 68 height 14
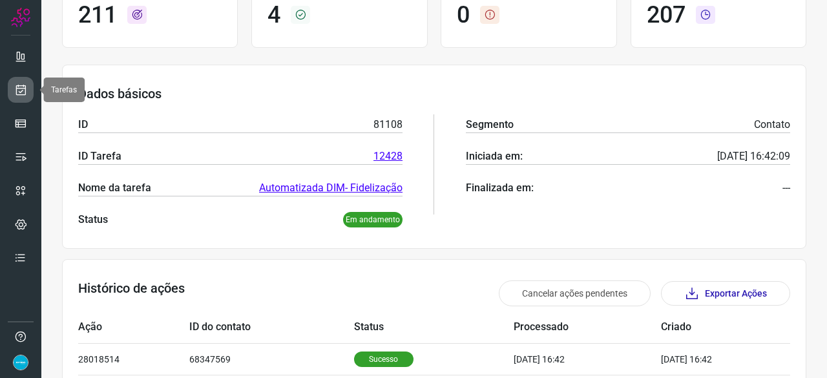
click at [18, 87] on icon at bounding box center [21, 89] width 14 height 13
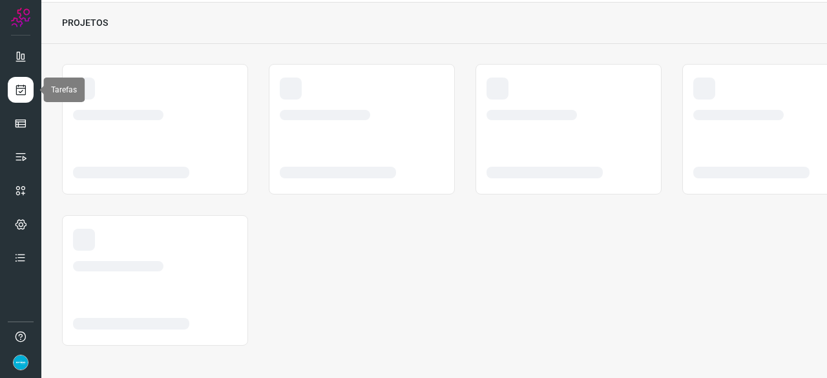
scroll to position [39, 0]
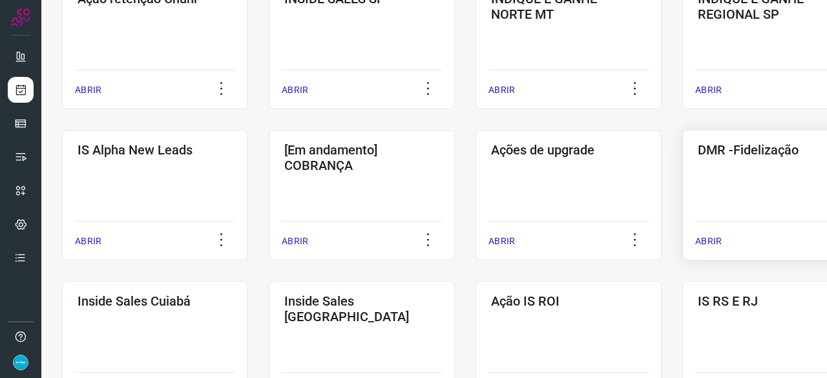
click at [704, 240] on p "ABRIR" at bounding box center [708, 241] width 26 height 14
